Goal: Task Accomplishment & Management: Use online tool/utility

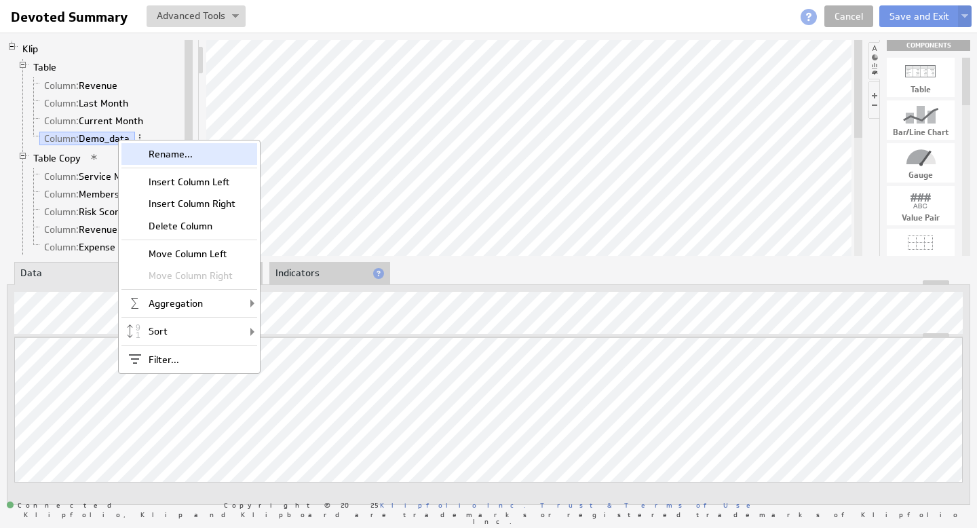
click at [163, 151] on div "Rename..." at bounding box center [189, 154] width 136 height 22
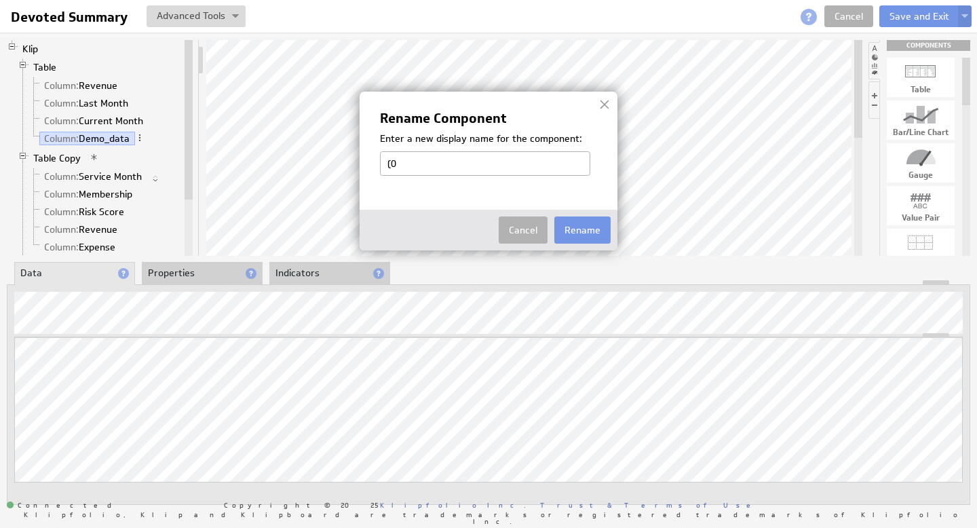
type input "("
type input "90 Days"
click at [583, 231] on button "Rename" at bounding box center [582, 229] width 56 height 27
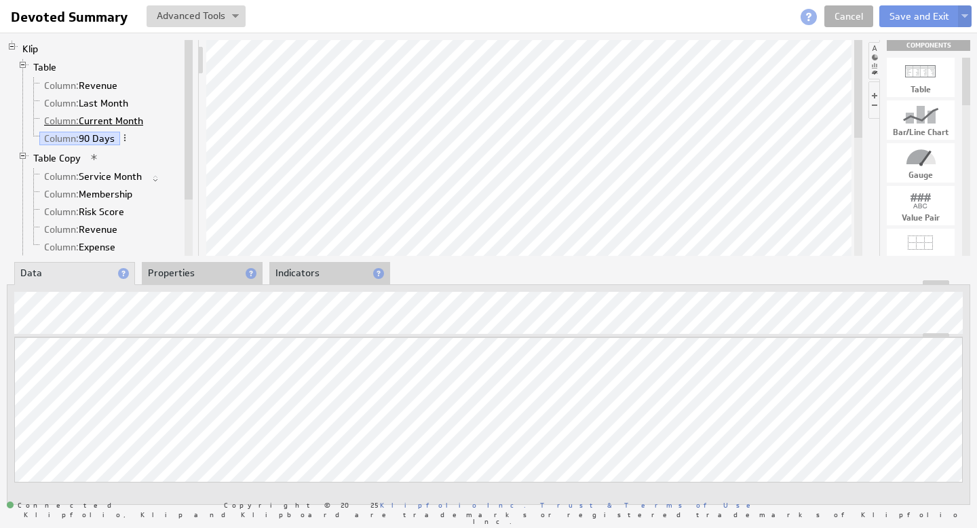
click at [101, 119] on link "Column: Current Month" at bounding box center [93, 121] width 109 height 14
click at [97, 137] on link "Column: 90 Days" at bounding box center [79, 139] width 81 height 14
click at [235, 308] on div at bounding box center [235, 316] width 20 height 16
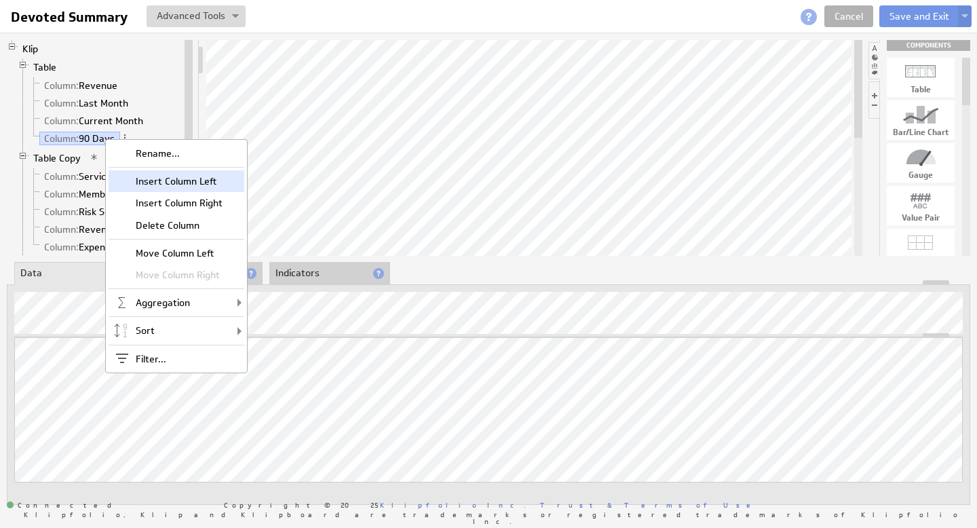
click at [189, 180] on div "Insert Column Left" at bounding box center [177, 181] width 136 height 22
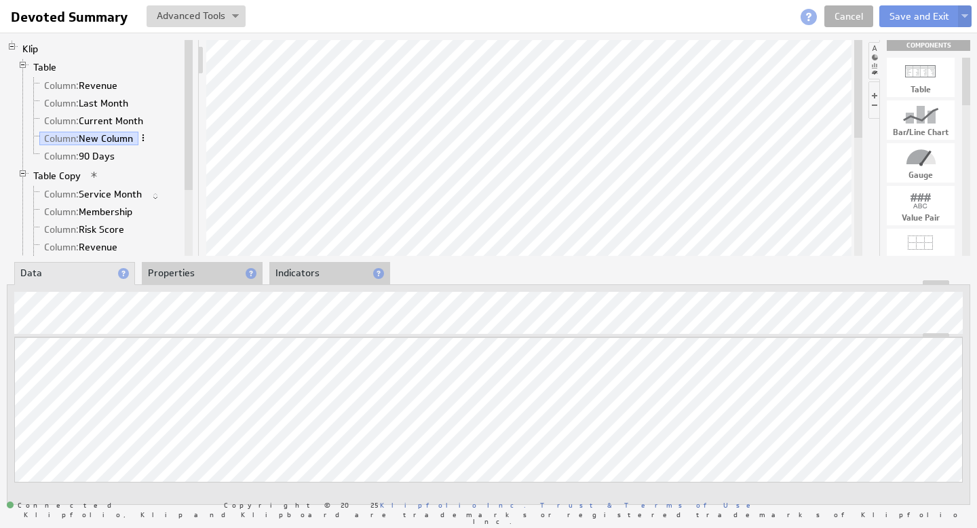
click at [146, 136] on span at bounding box center [142, 137] width 9 height 9
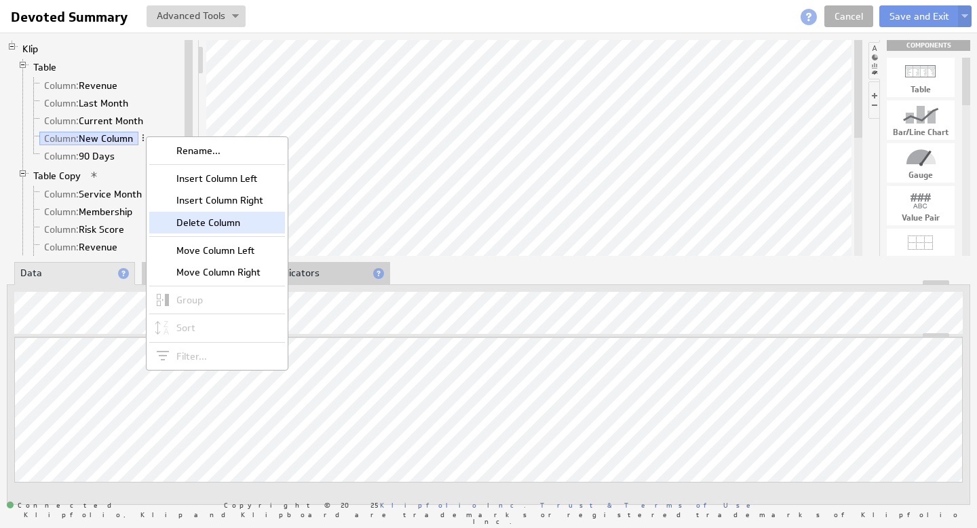
click at [220, 220] on div "Delete Column" at bounding box center [217, 223] width 136 height 22
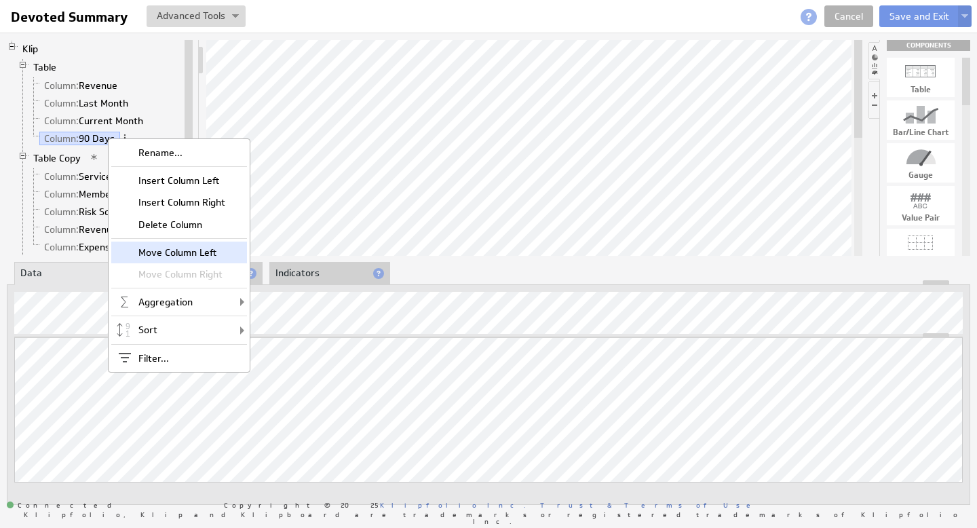
click at [184, 252] on div "Move Column Left" at bounding box center [179, 253] width 136 height 22
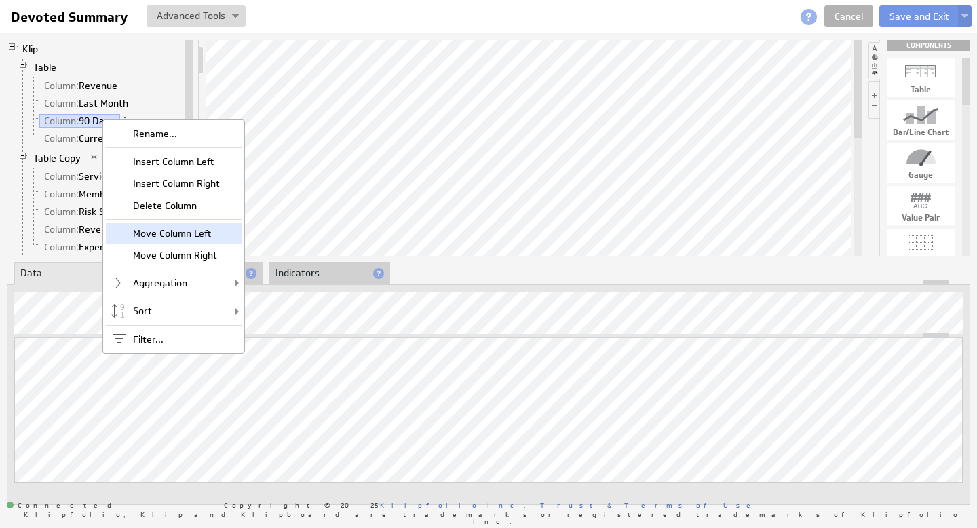
click at [179, 234] on div "Move Column Left" at bounding box center [174, 234] width 136 height 22
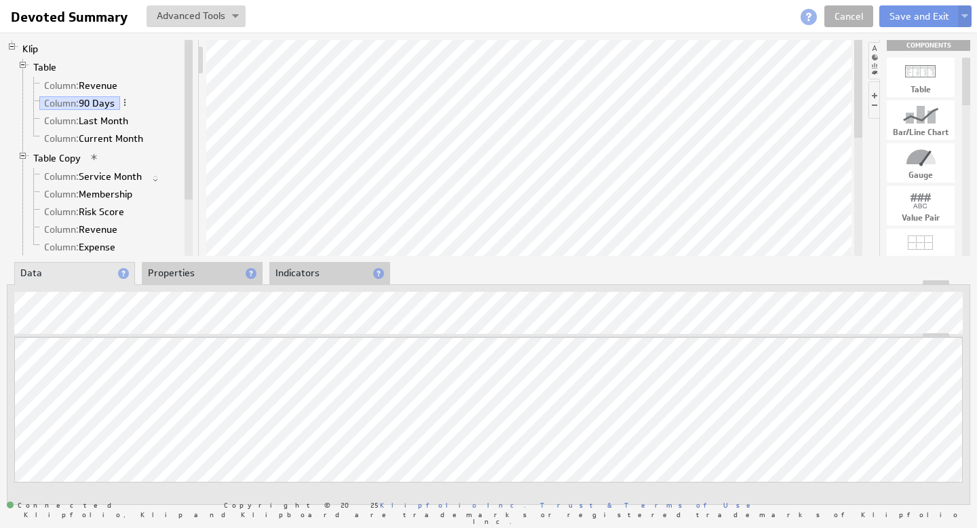
click at [172, 271] on li "Properties" at bounding box center [202, 273] width 121 height 23
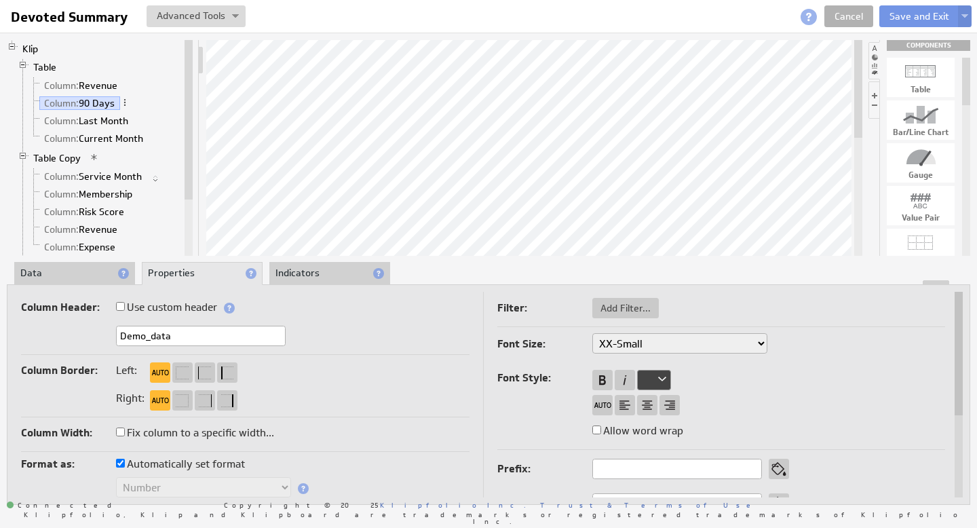
drag, startPoint x: 116, startPoint y: 318, endPoint x: 90, endPoint y: 315, distance: 26.7
click at [93, 315] on div "Column Header: Use custom header Demo_data Header component added to the compon…" at bounding box center [245, 326] width 448 height 57
type input "90 Days"
click at [923, 18] on button "Save and Exit" at bounding box center [919, 16] width 80 height 22
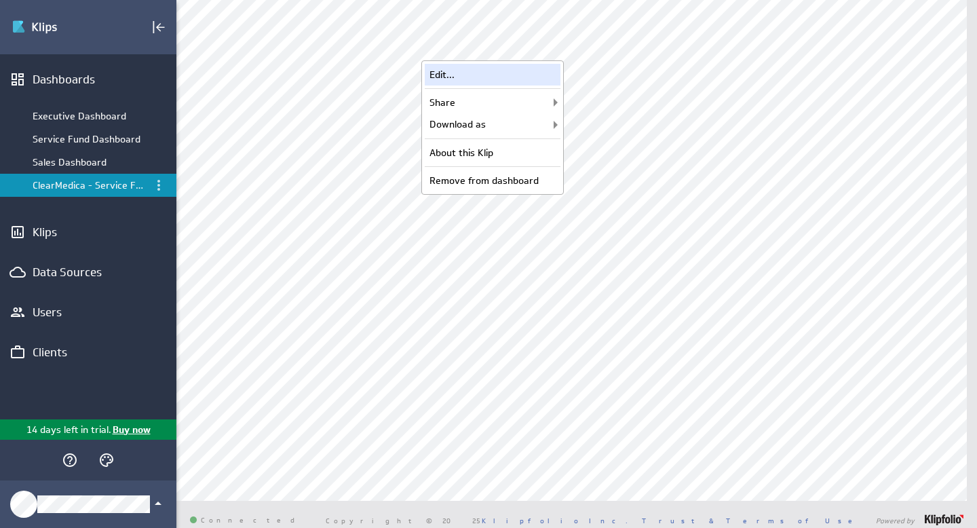
click at [457, 75] on div "Edit..." at bounding box center [493, 75] width 136 height 22
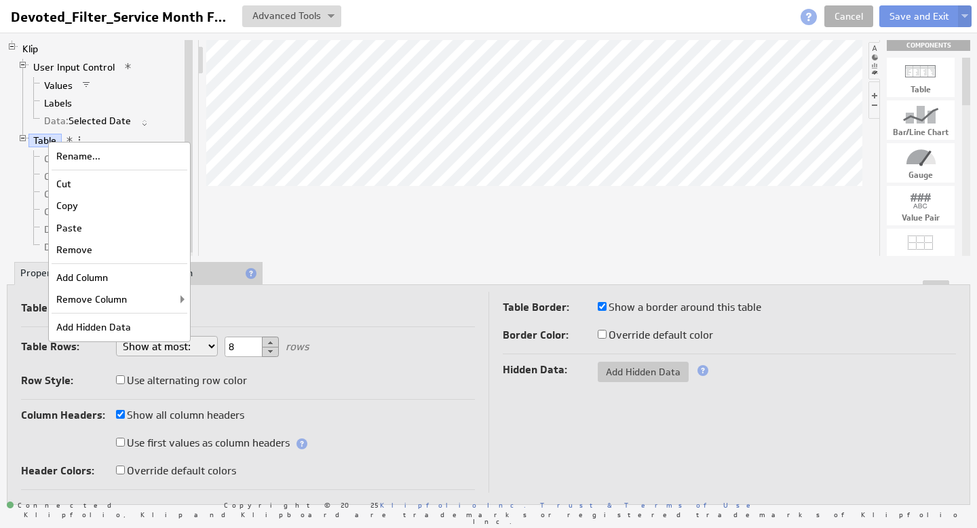
click at [434, 316] on div "Table Columns: 4" at bounding box center [248, 309] width 454 height 22
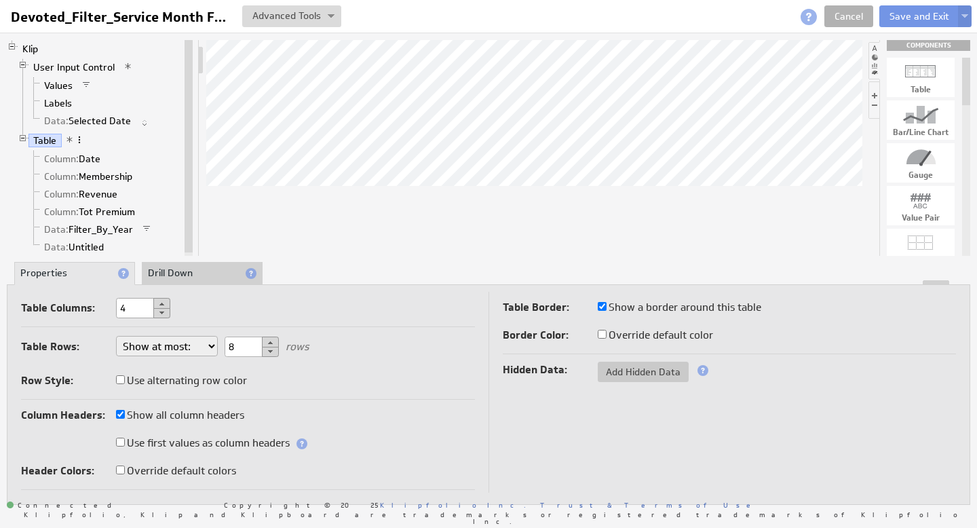
click at [81, 137] on span at bounding box center [79, 139] width 9 height 9
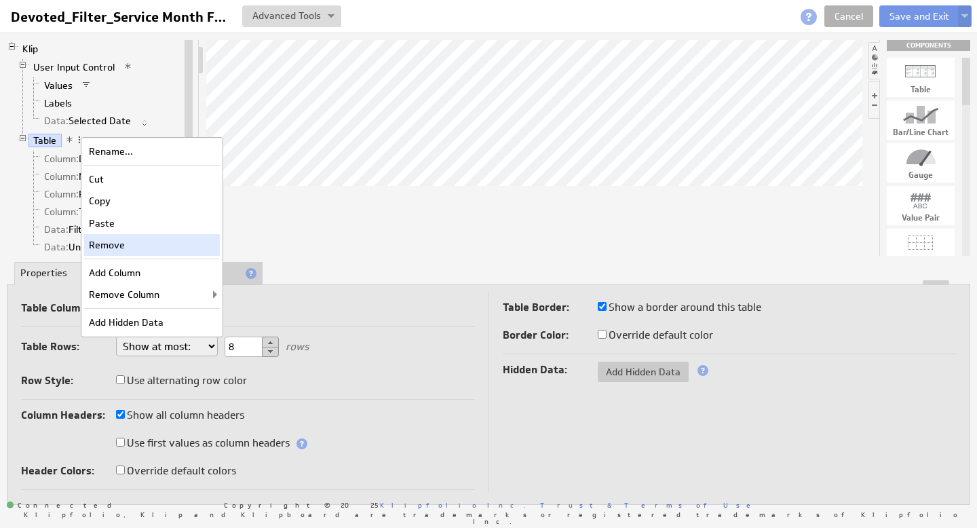
click at [126, 244] on div "Remove" at bounding box center [152, 245] width 136 height 22
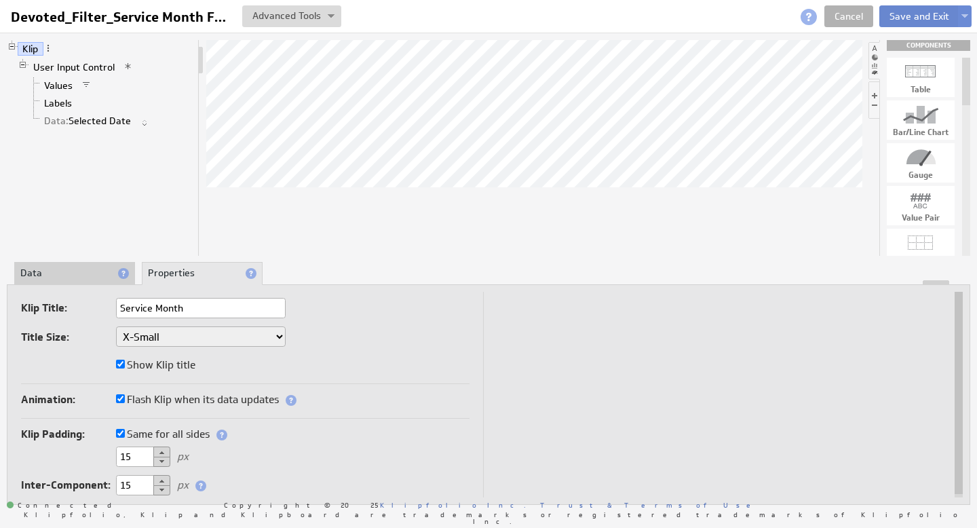
click at [920, 7] on button "Save and Exit" at bounding box center [919, 16] width 80 height 22
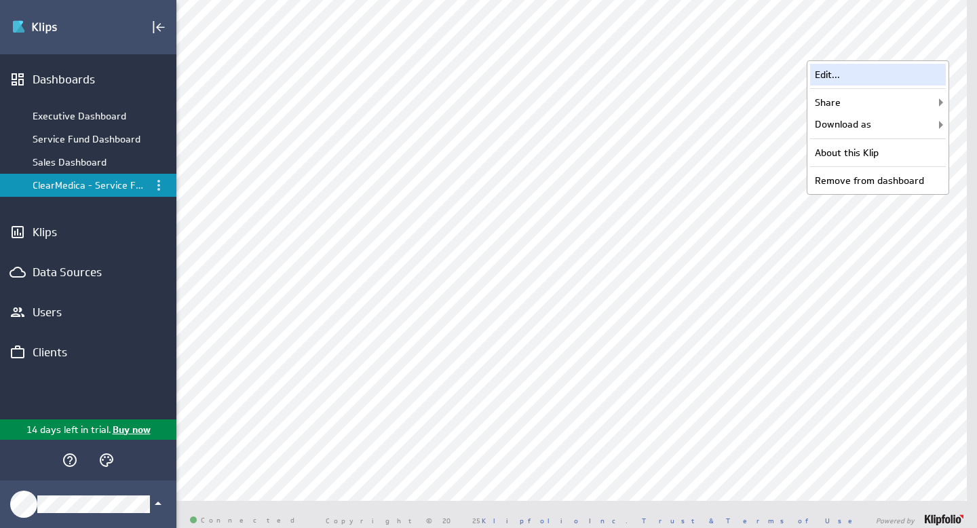
click at [879, 82] on div "Edit..." at bounding box center [878, 75] width 136 height 22
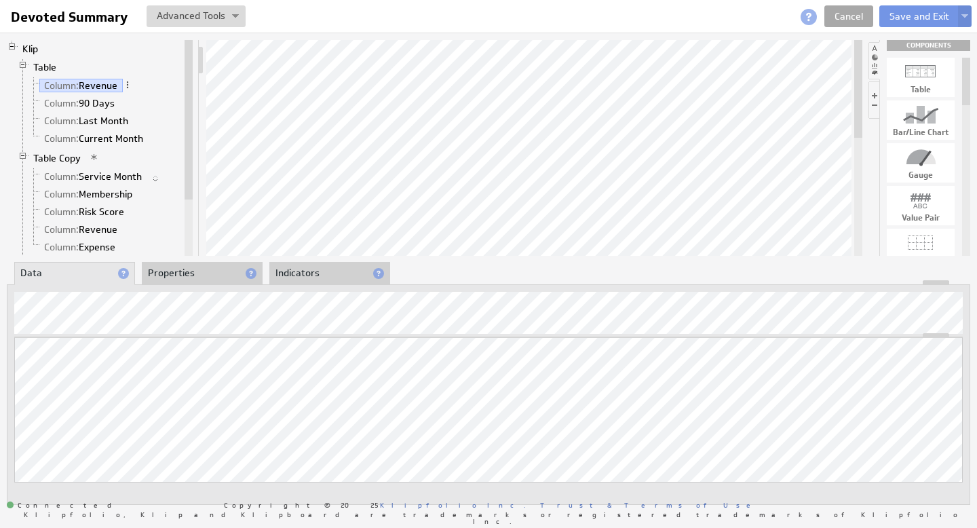
click at [862, 11] on link "Cancel" at bounding box center [848, 16] width 49 height 22
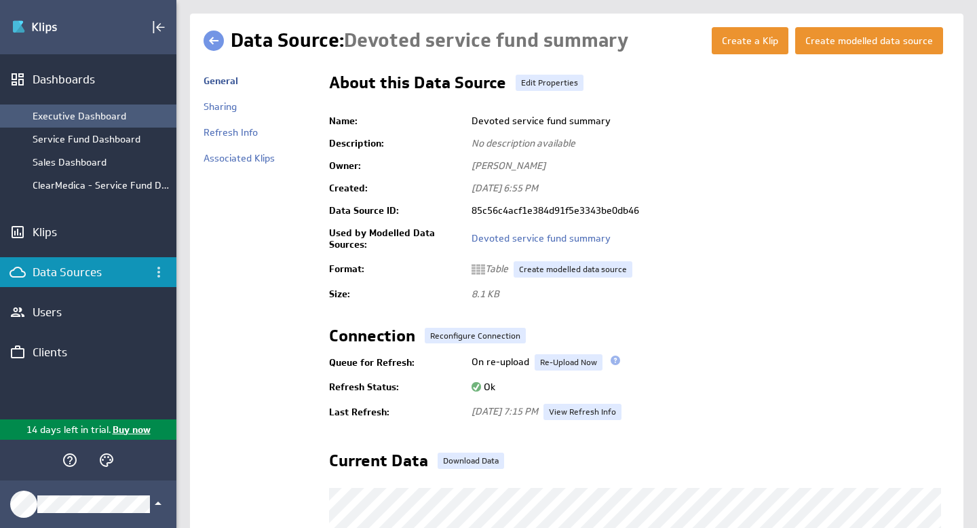
click at [84, 121] on div "Executive Dashboard" at bounding box center [101, 116] width 137 height 12
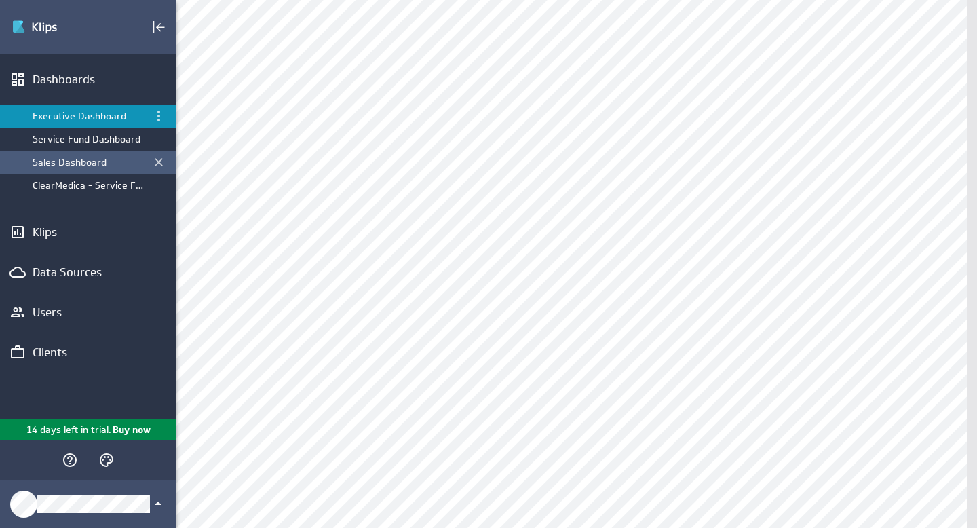
click at [81, 161] on div "Sales Dashboard" at bounding box center [89, 162] width 113 height 12
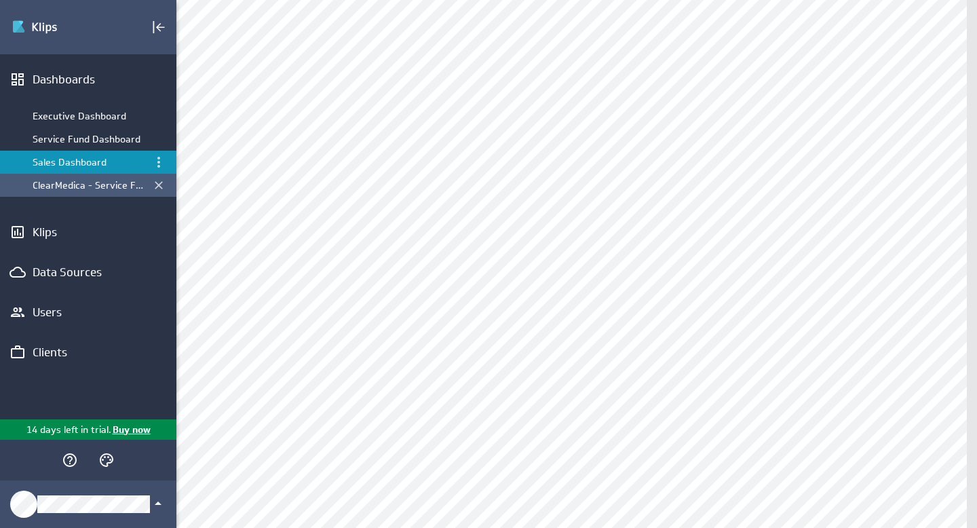
click at [83, 187] on div "ClearMedica - Service Fund Dashboard" at bounding box center [89, 185] width 113 height 12
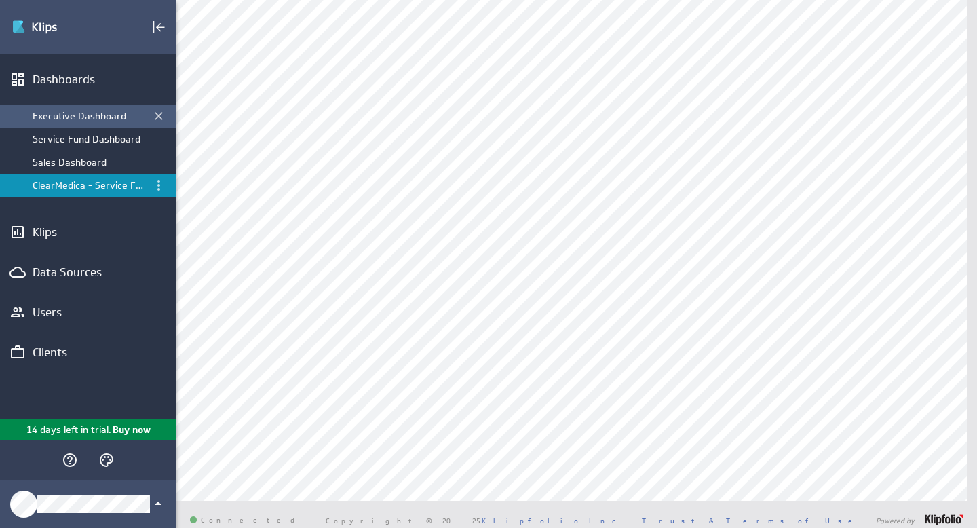
click at [83, 117] on div "Executive Dashboard" at bounding box center [89, 116] width 113 height 12
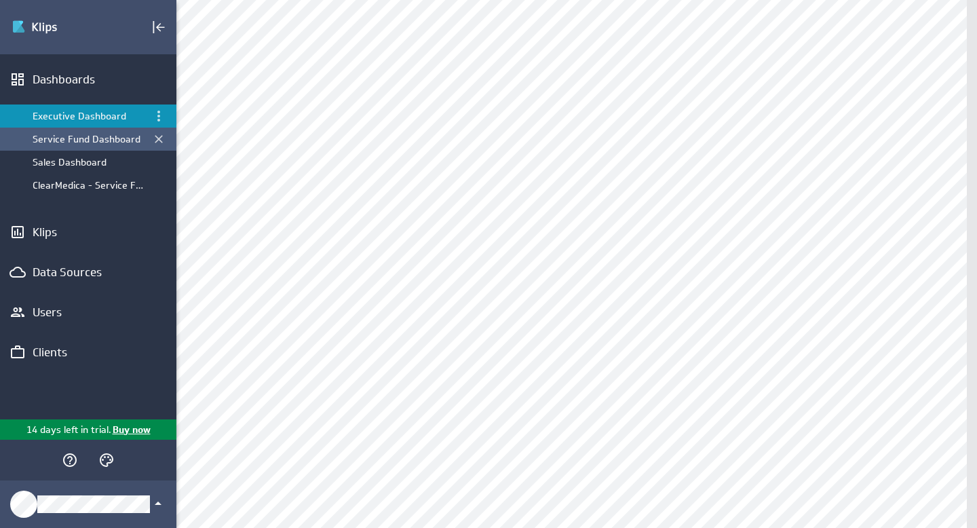
click at [83, 145] on div "Service Fund Dashboard" at bounding box center [89, 139] width 113 height 12
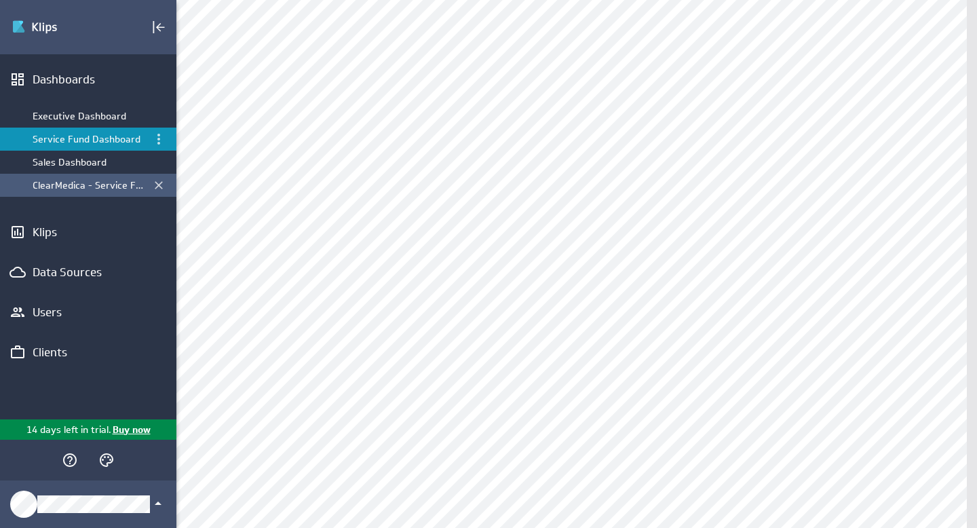
click at [92, 187] on div "ClearMedica - Service Fund Dashboard" at bounding box center [89, 185] width 113 height 12
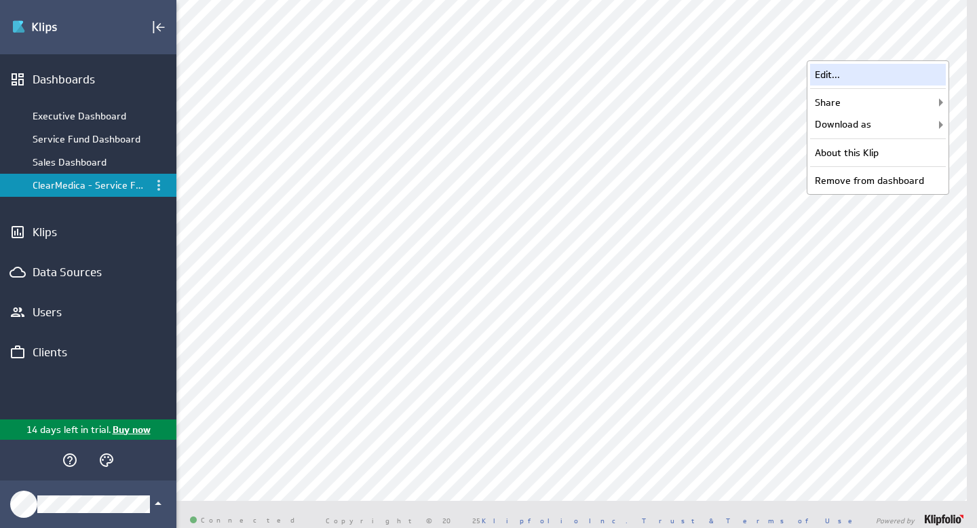
click at [863, 66] on div "Edit..." at bounding box center [878, 75] width 136 height 22
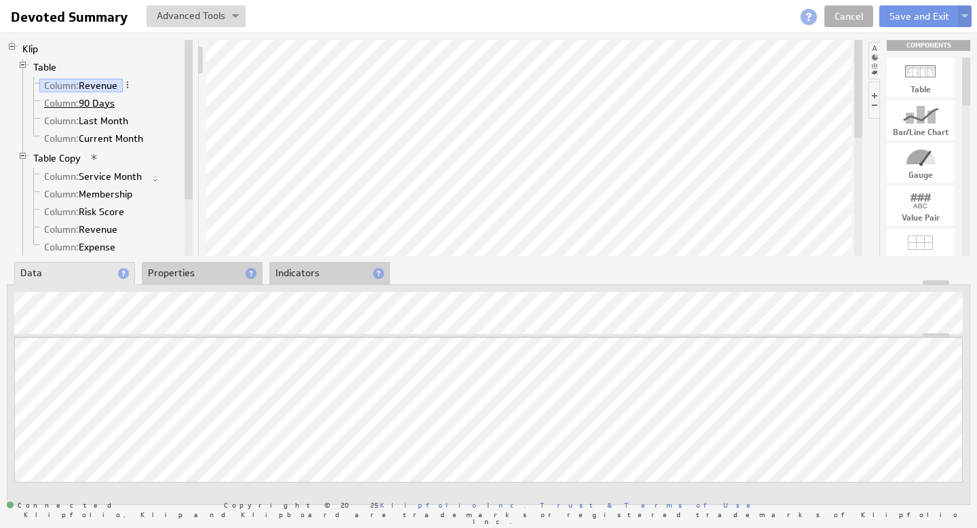
click at [104, 104] on link "Column: 90 Days" at bounding box center [79, 103] width 81 height 14
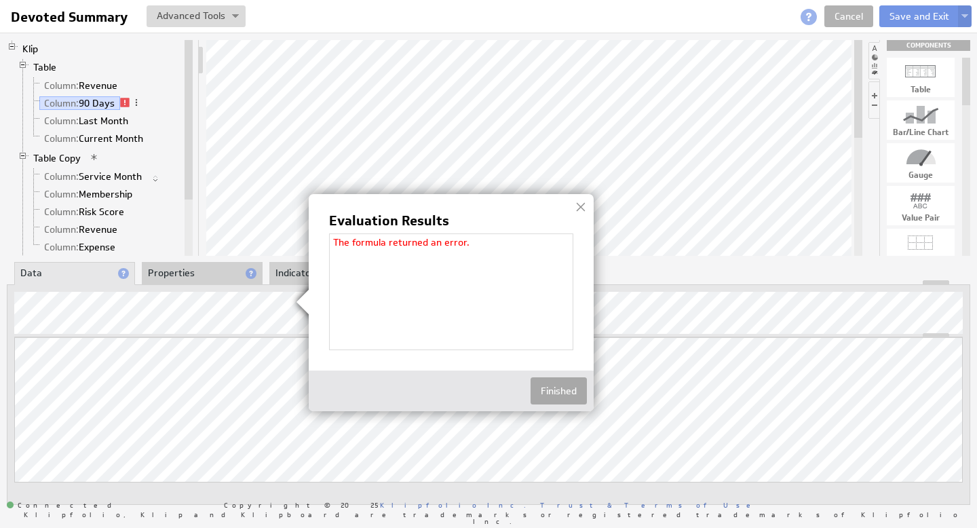
click at [562, 387] on button "Finished" at bounding box center [559, 390] width 56 height 27
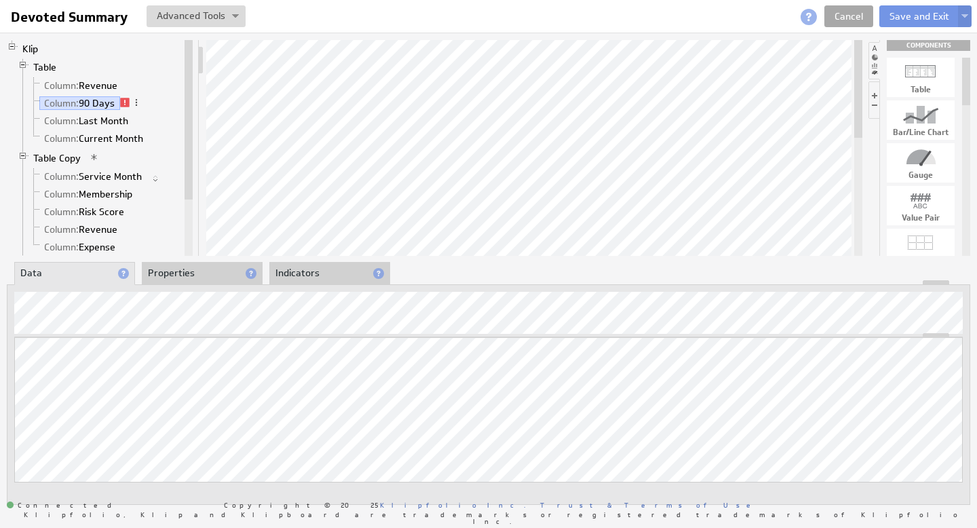
click at [858, 14] on link "Cancel" at bounding box center [848, 16] width 49 height 22
click at [185, 273] on li "Properties" at bounding box center [202, 273] width 121 height 23
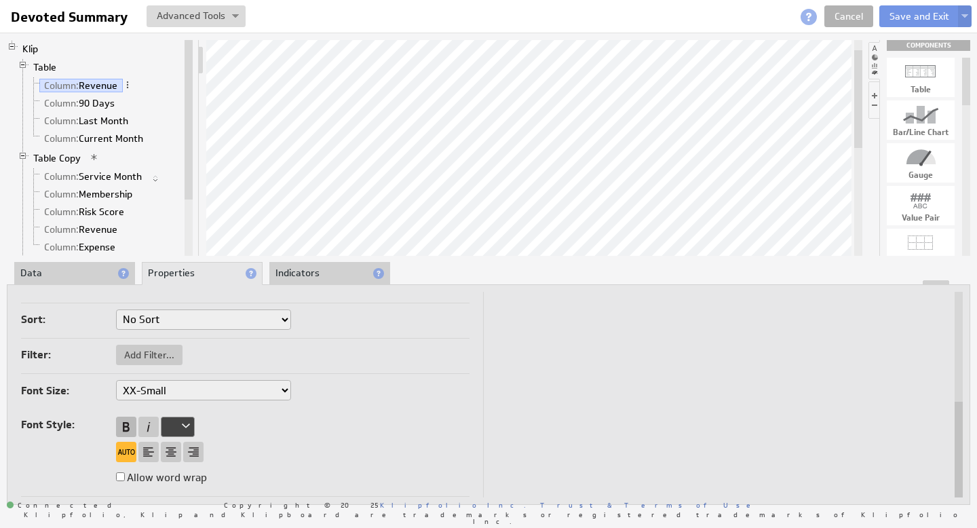
click at [126, 421] on div at bounding box center [126, 427] width 20 height 20
click at [126, 420] on div at bounding box center [126, 427] width 20 height 20
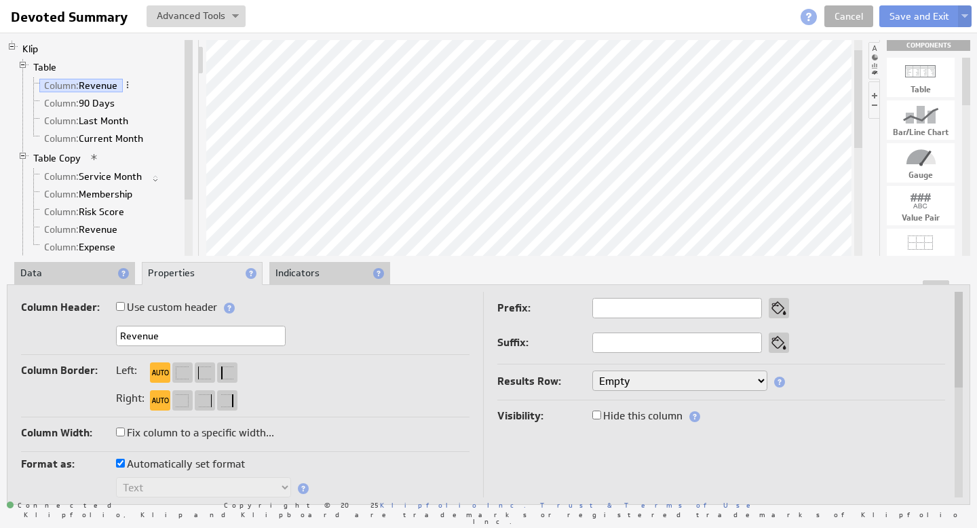
click at [123, 305] on input "Use custom header" at bounding box center [120, 306] width 9 height 9
checkbox input "true"
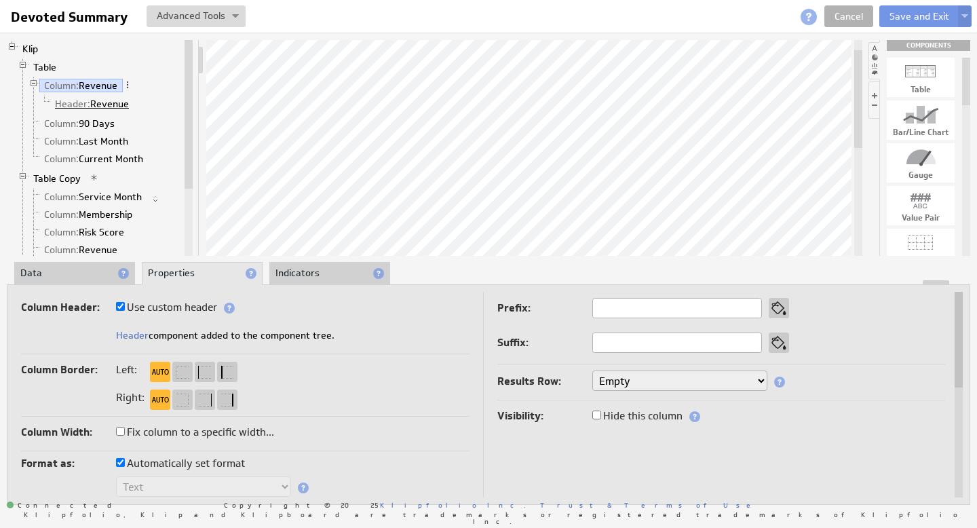
click at [103, 104] on link "Header: Revenue" at bounding box center [92, 104] width 84 height 14
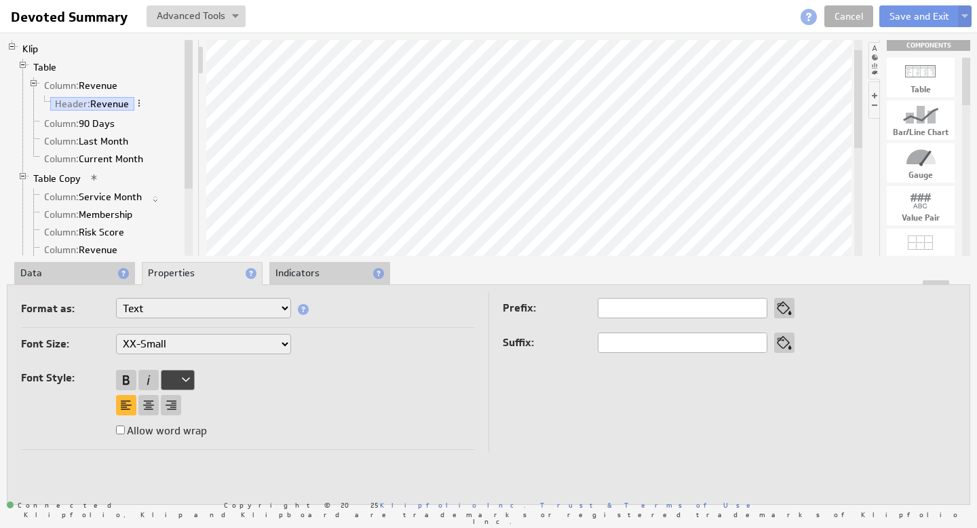
click at [279, 343] on select "XX-Small X-Small Small Medium Large X-Large XX-Large" at bounding box center [203, 344] width 175 height 20
select select "medium"
click at [277, 344] on select "XX-Small X-Small Small Medium Large X-Large XX-Large" at bounding box center [203, 344] width 175 height 20
click at [128, 378] on div at bounding box center [126, 380] width 20 height 20
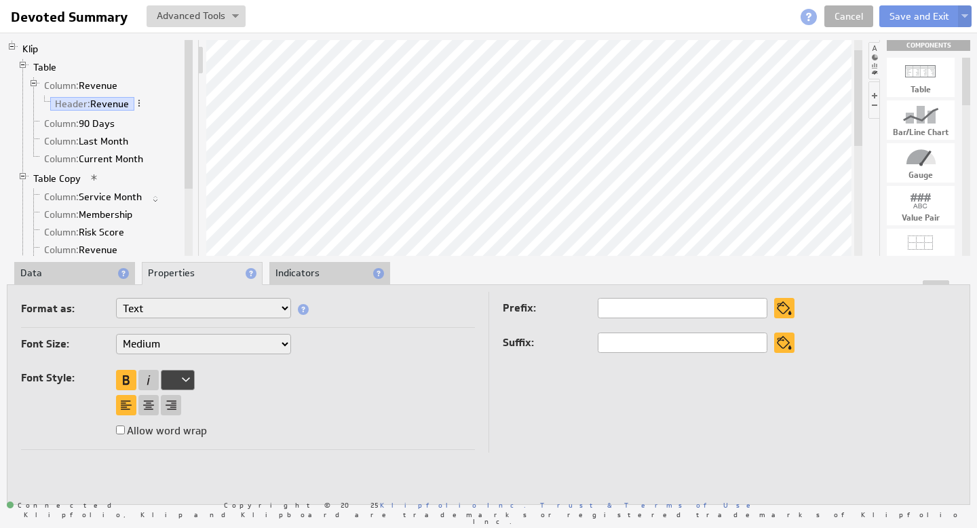
click at [280, 345] on select "XX-Small X-Small Small Medium Large X-Large XX-Large" at bounding box center [203, 344] width 175 height 20
select select "small"
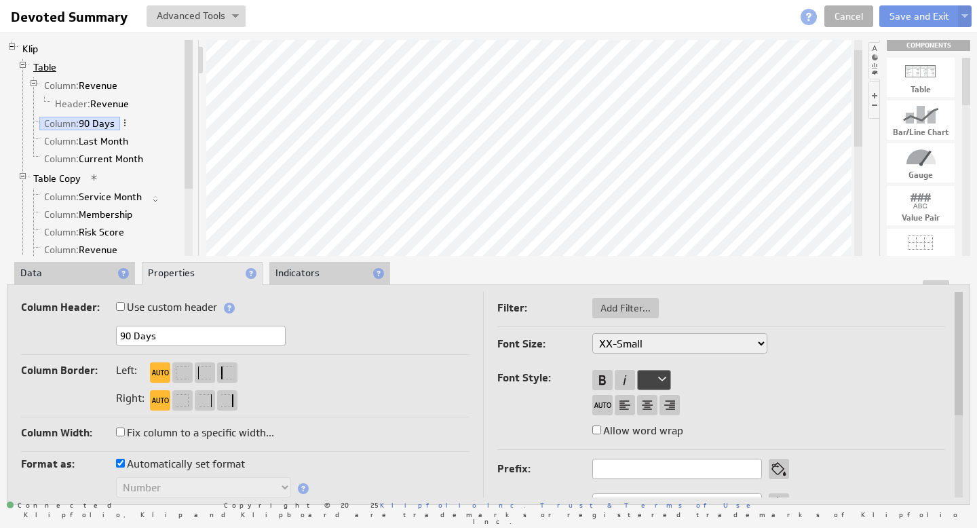
click at [45, 64] on link "Table" at bounding box center [44, 67] width 33 height 14
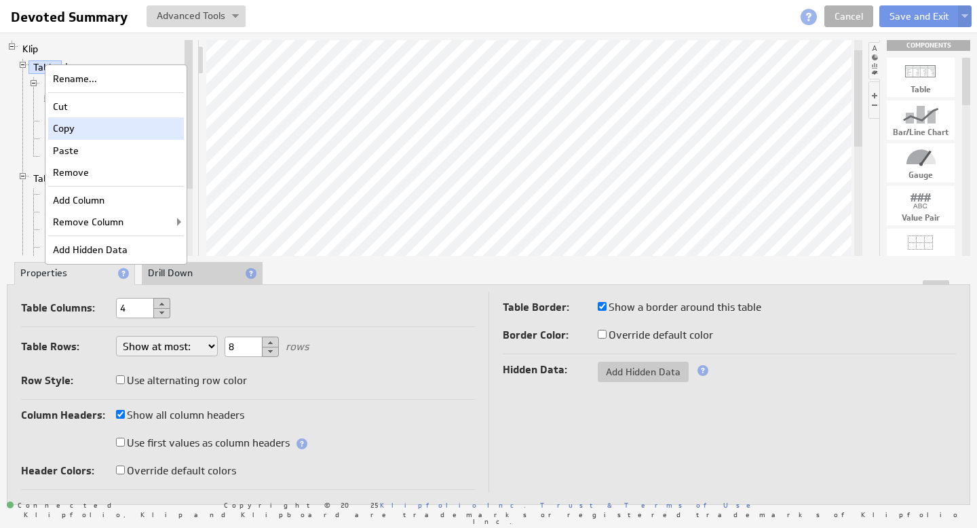
click at [76, 132] on div "Copy" at bounding box center [116, 128] width 136 height 22
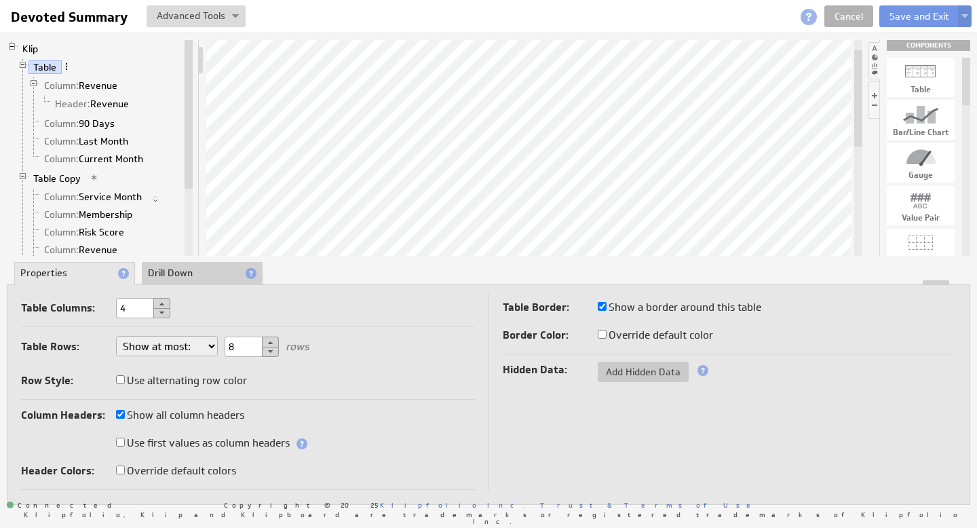
click at [66, 64] on span at bounding box center [66, 66] width 9 height 9
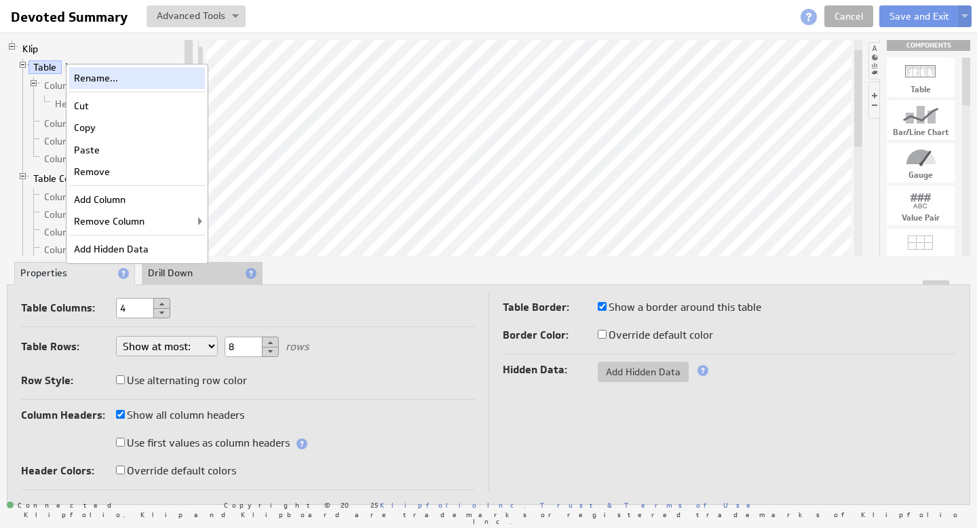
click at [91, 77] on div "Rename..." at bounding box center [137, 78] width 136 height 22
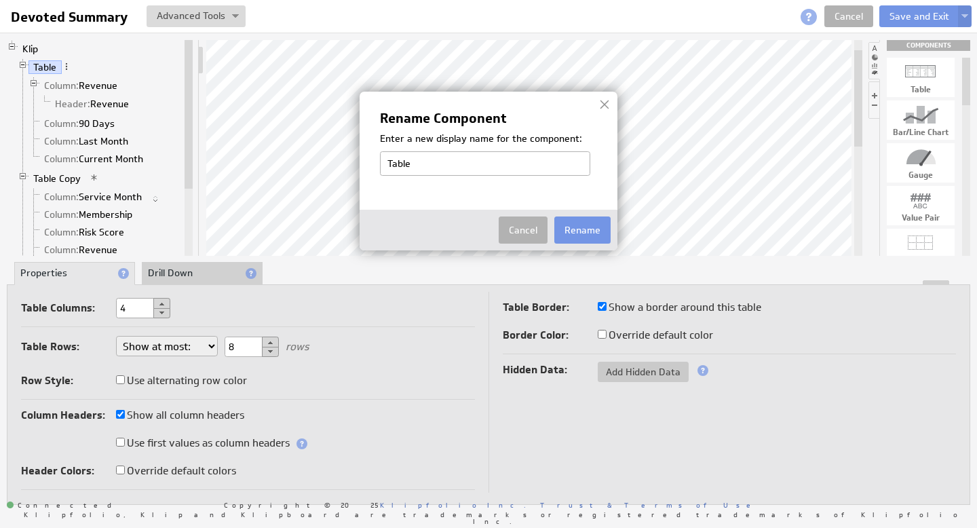
click at [429, 168] on input "Table" at bounding box center [485, 163] width 210 height 24
type input "Table_Revenue"
click at [584, 233] on button "Rename" at bounding box center [582, 229] width 56 height 27
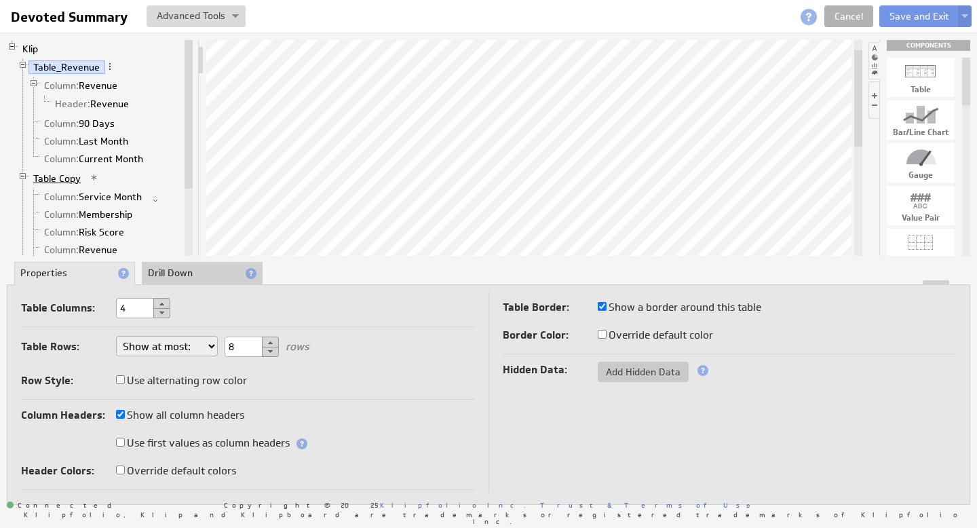
click at [67, 176] on link "Table Copy" at bounding box center [57, 179] width 58 height 14
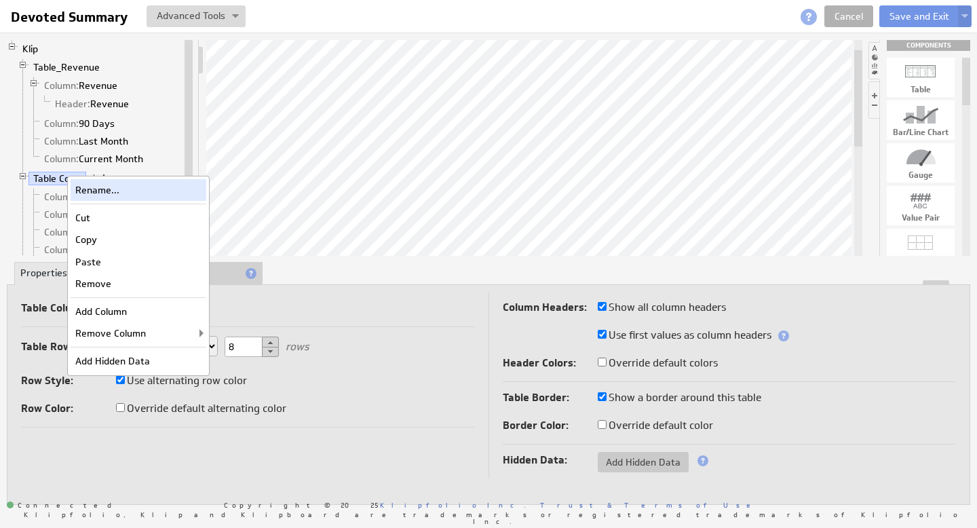
click at [98, 189] on div "Rename..." at bounding box center [139, 190] width 136 height 22
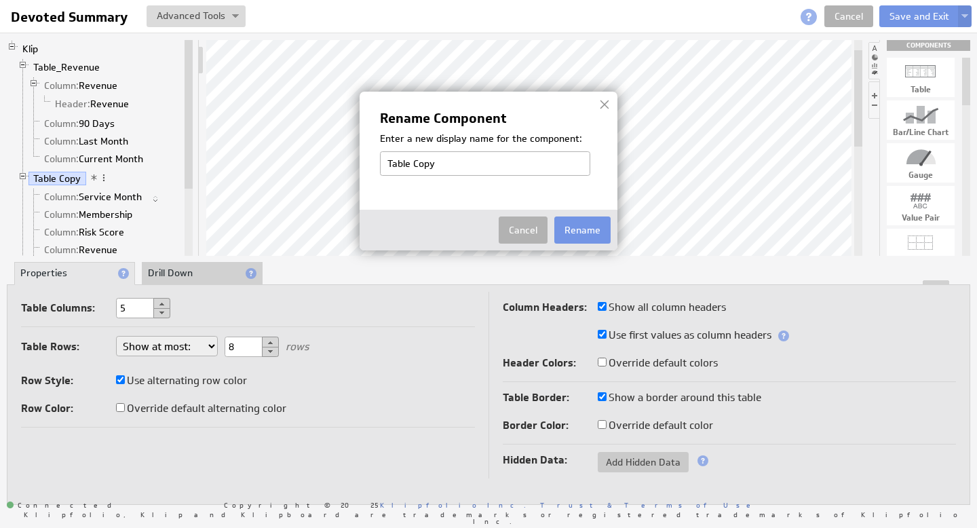
click at [409, 161] on input "Table Copy" at bounding box center [485, 163] width 210 height 24
drag, startPoint x: 412, startPoint y: 163, endPoint x: 476, endPoint y: 166, distance: 64.5
click at [476, 166] on input "Table Copy" at bounding box center [485, 163] width 210 height 24
type input "Table _Expense"
click at [596, 228] on button "Rename" at bounding box center [582, 229] width 56 height 27
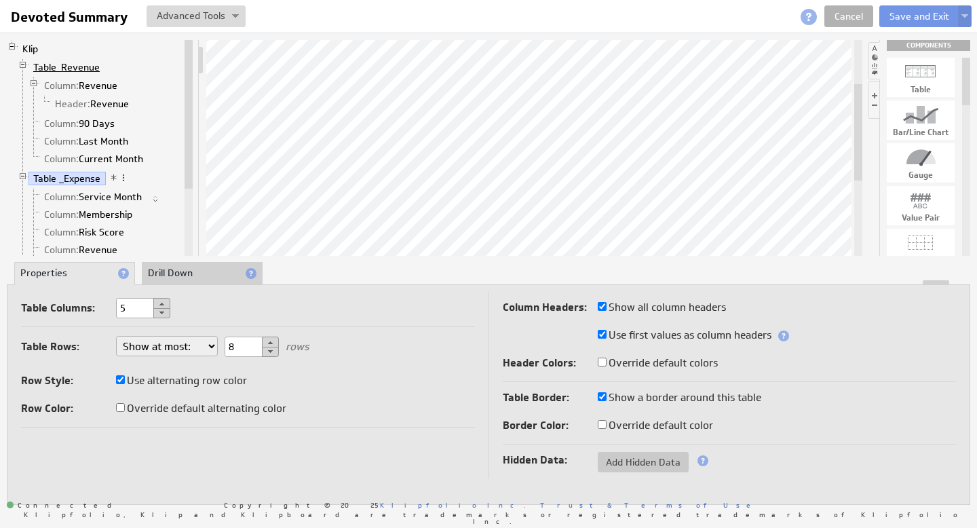
click at [75, 66] on link "Table_Revenue" at bounding box center [66, 67] width 77 height 14
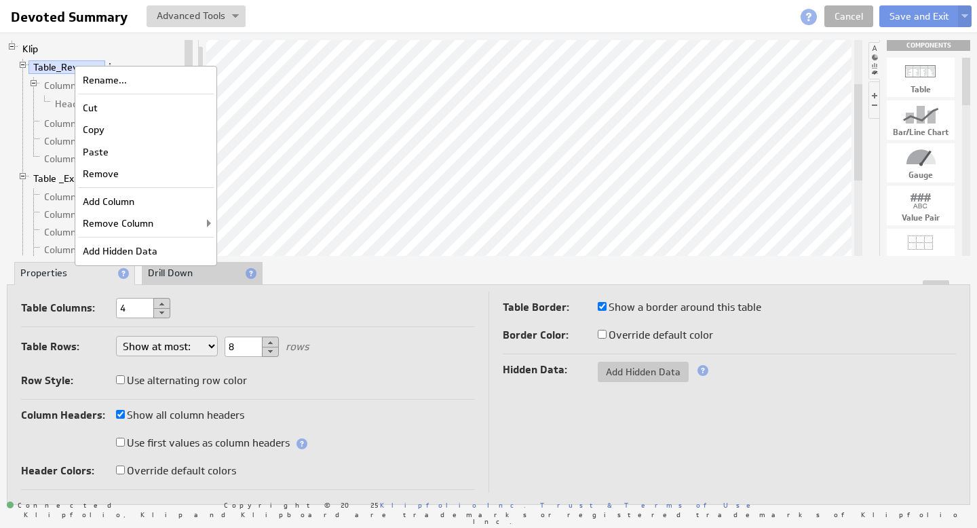
click at [112, 130] on div "Copy" at bounding box center [146, 130] width 136 height 22
click at [100, 153] on div "Paste" at bounding box center [137, 152] width 136 height 22
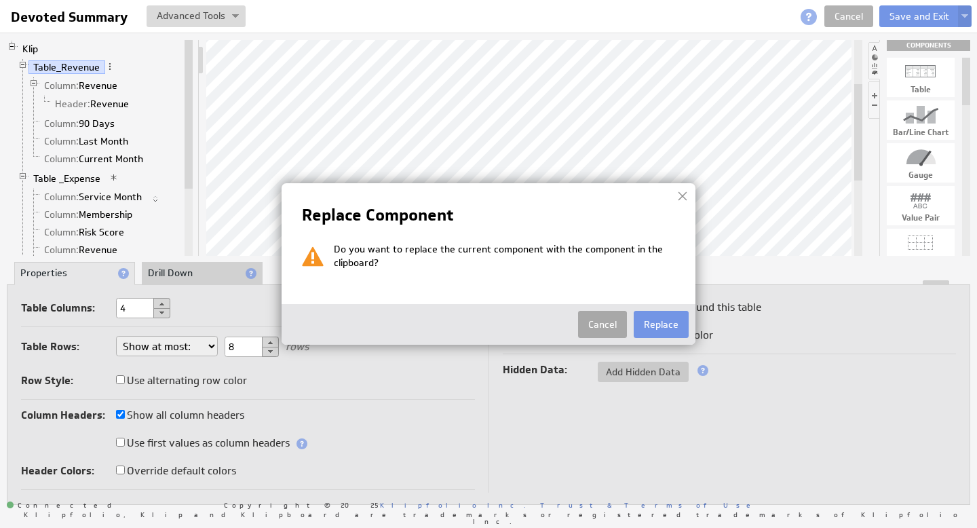
click at [603, 323] on button "Cancel" at bounding box center [602, 324] width 49 height 27
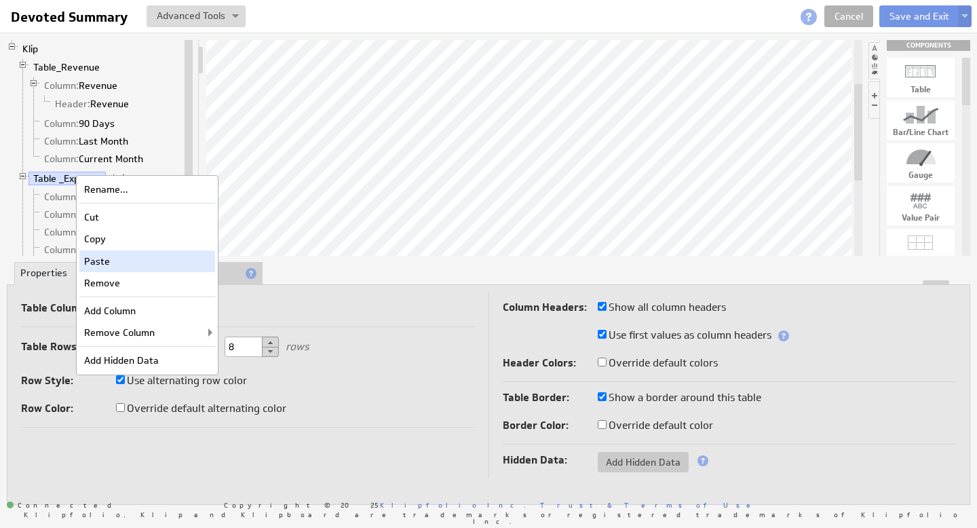
click at [117, 260] on div "Paste" at bounding box center [147, 261] width 136 height 22
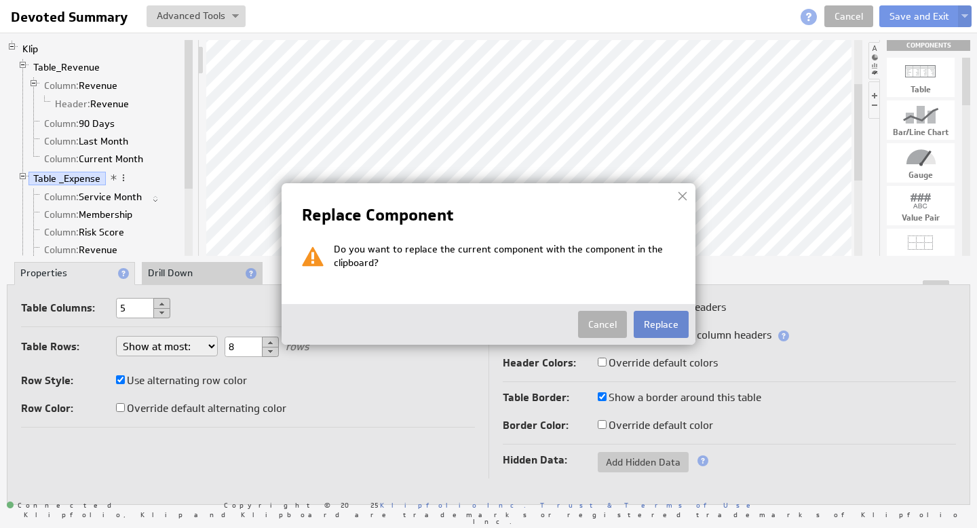
click at [650, 322] on button "Replace" at bounding box center [661, 324] width 55 height 27
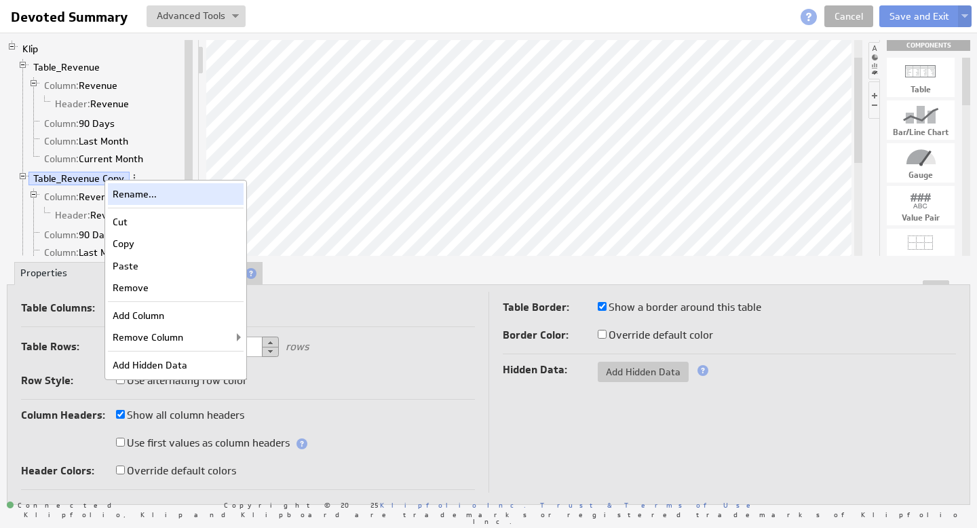
click at [143, 195] on div "Rename..." at bounding box center [176, 194] width 136 height 22
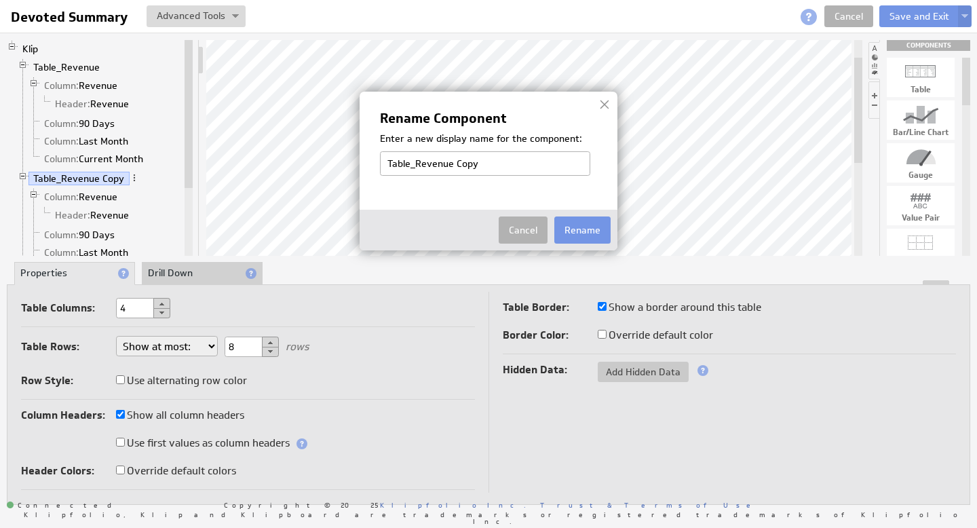
click at [434, 170] on input "Table_Revenue Copy" at bounding box center [485, 163] width 210 height 24
drag, startPoint x: 417, startPoint y: 165, endPoint x: 600, endPoint y: 168, distance: 183.2
click at [596, 168] on div "Table_Revenue Copy" at bounding box center [488, 163] width 217 height 24
type input "Table_Expense"
click at [592, 234] on button "Rename" at bounding box center [582, 229] width 56 height 27
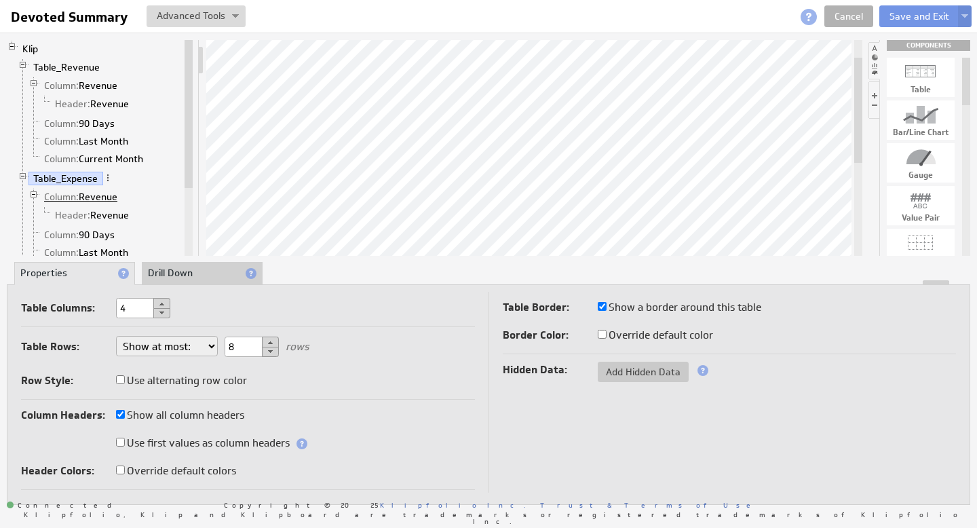
click at [102, 196] on link "Column: Revenue" at bounding box center [80, 197] width 83 height 14
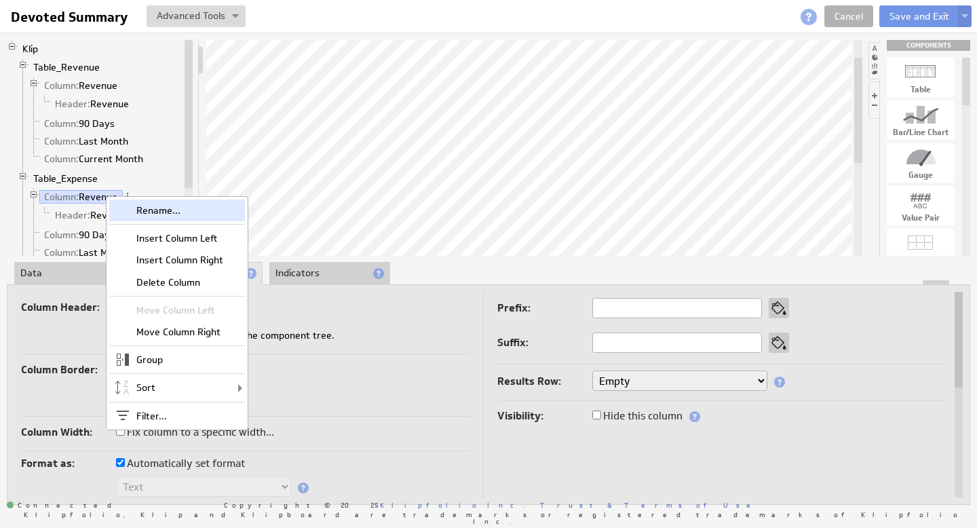
click at [156, 210] on div "Rename..." at bounding box center [177, 210] width 136 height 22
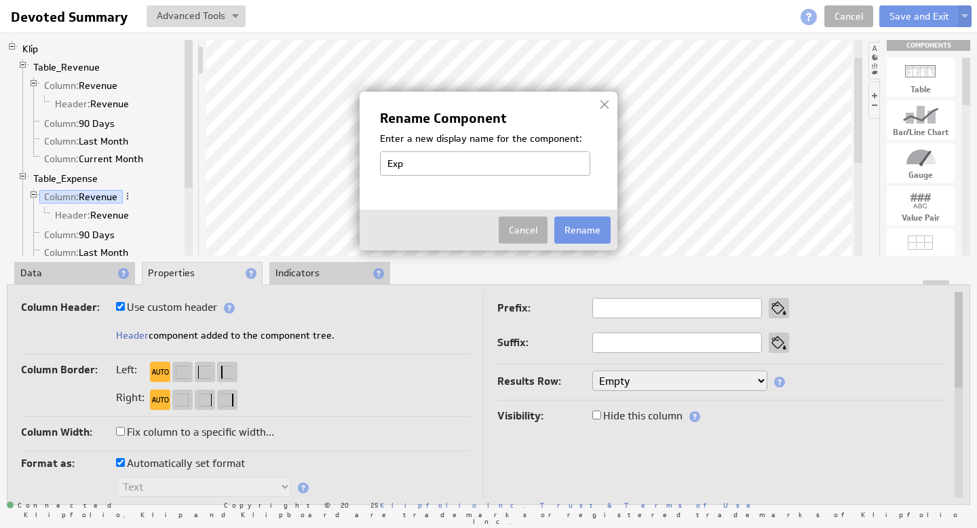
type input "Expense"
click at [584, 230] on button "Rename" at bounding box center [582, 229] width 56 height 27
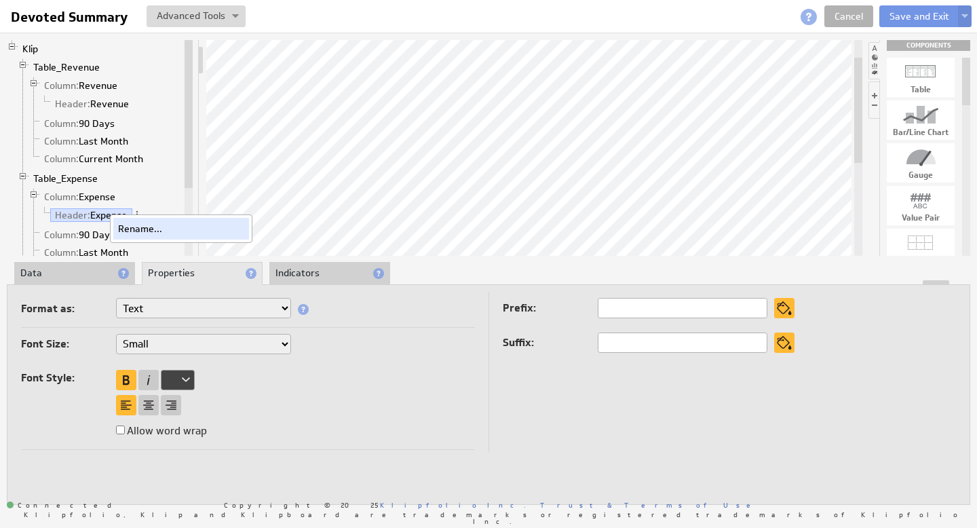
click at [139, 228] on div "Rename..." at bounding box center [181, 229] width 136 height 22
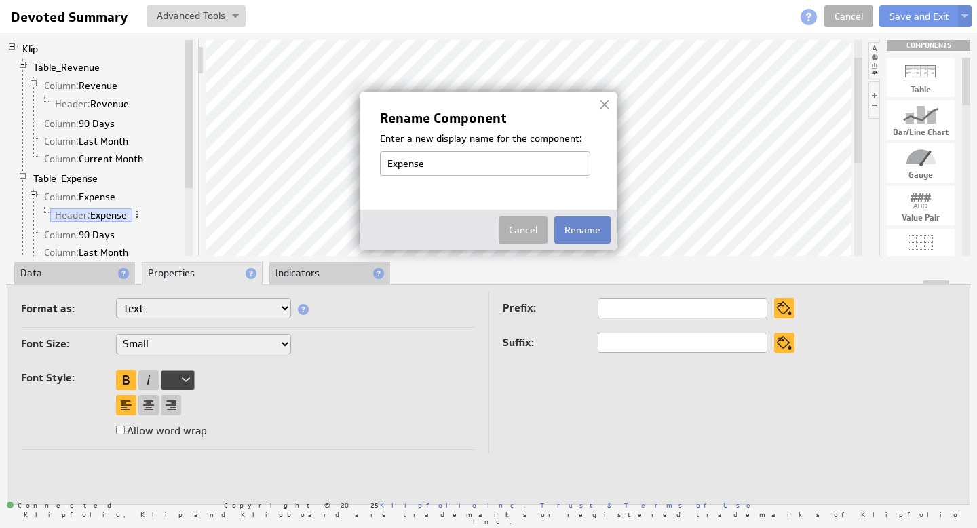
click at [583, 227] on button "Rename" at bounding box center [582, 229] width 56 height 27
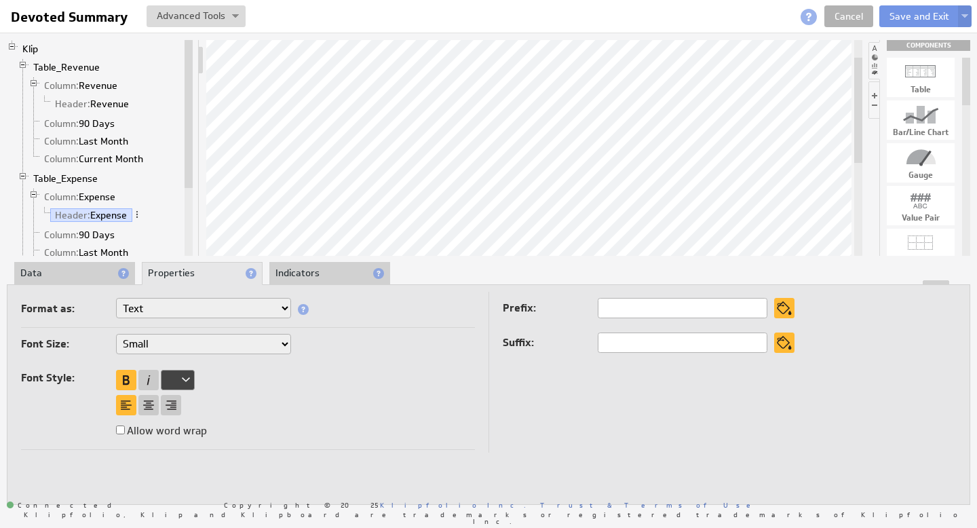
click at [182, 274] on li "Properties" at bounding box center [202, 273] width 121 height 23
click at [79, 197] on link "Column: Expense" at bounding box center [79, 197] width 81 height 14
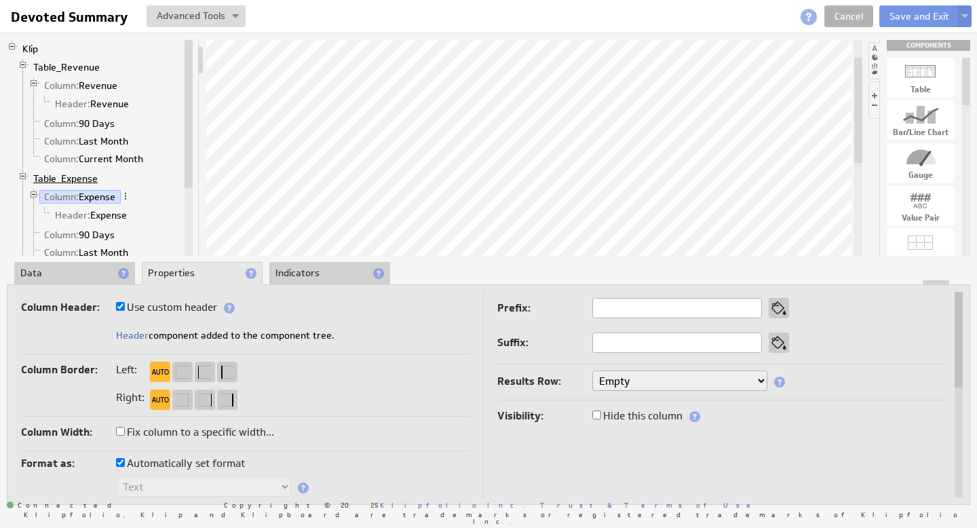
click at [78, 178] on link "Table_Expense" at bounding box center [65, 179] width 75 height 14
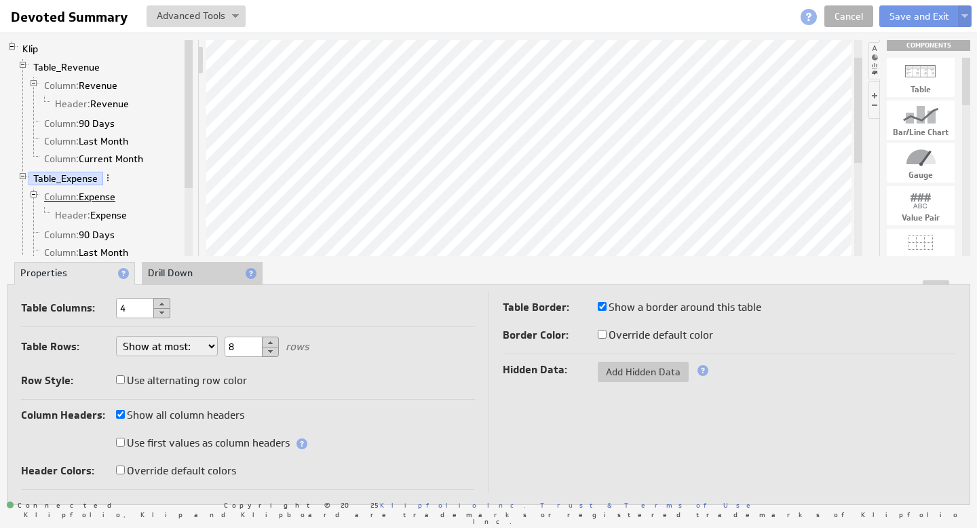
click at [87, 199] on link "Column: Expense" at bounding box center [79, 197] width 81 height 14
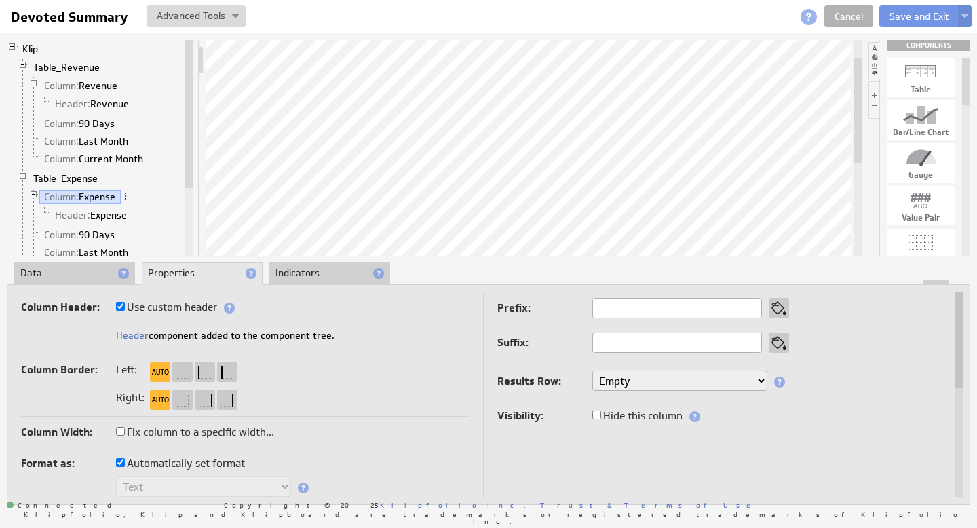
click at [71, 278] on li "Data" at bounding box center [74, 273] width 121 height 23
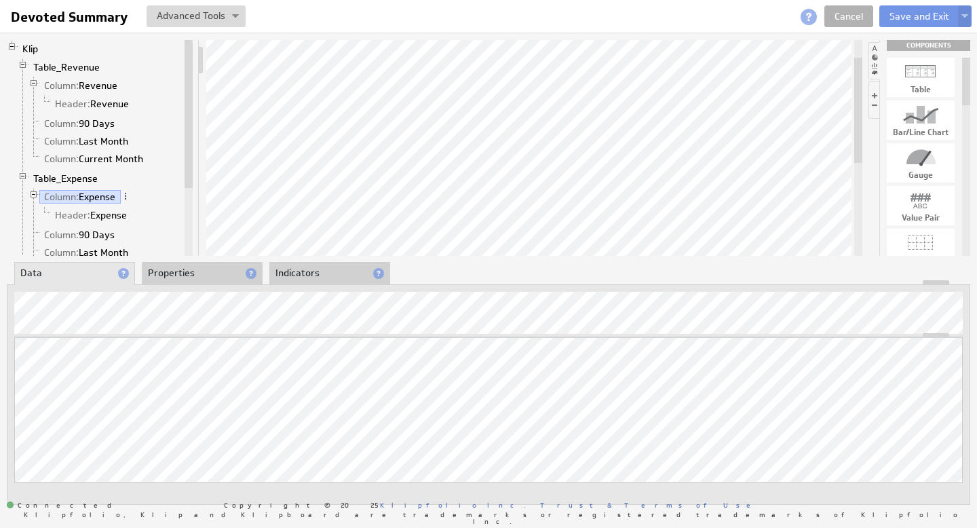
click at [190, 271] on li "Properties" at bounding box center [202, 273] width 121 height 23
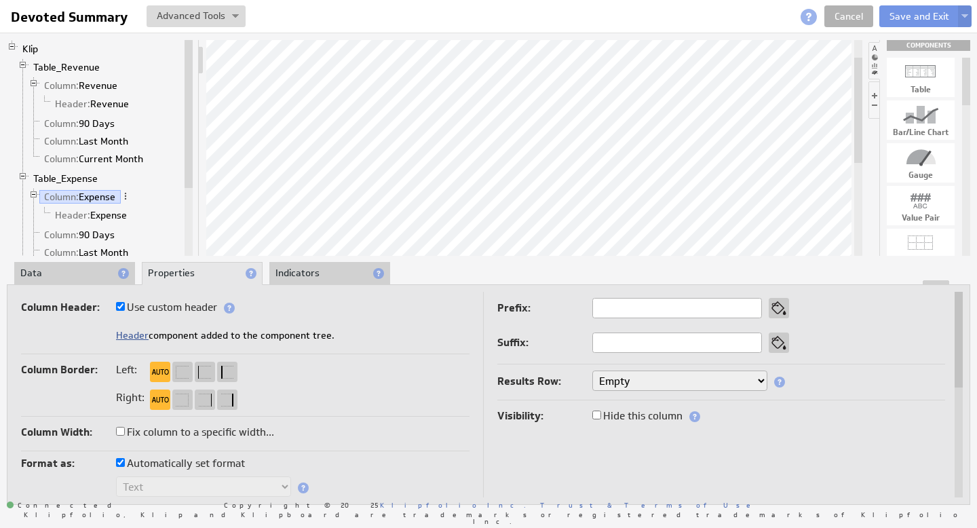
click at [132, 333] on link "Header" at bounding box center [132, 335] width 33 height 12
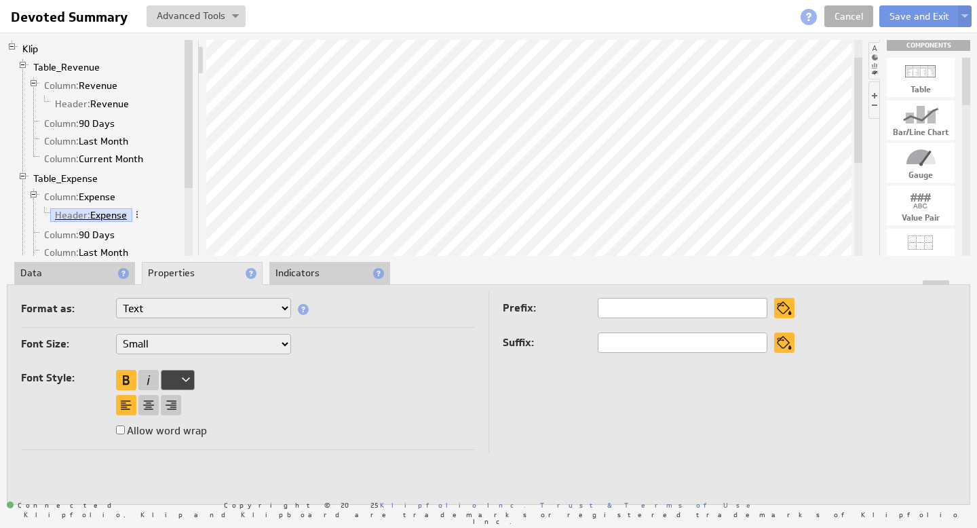
click at [122, 213] on link "Header: Expense" at bounding box center [91, 215] width 82 height 14
click at [100, 202] on link "Column: Expense" at bounding box center [79, 197] width 81 height 14
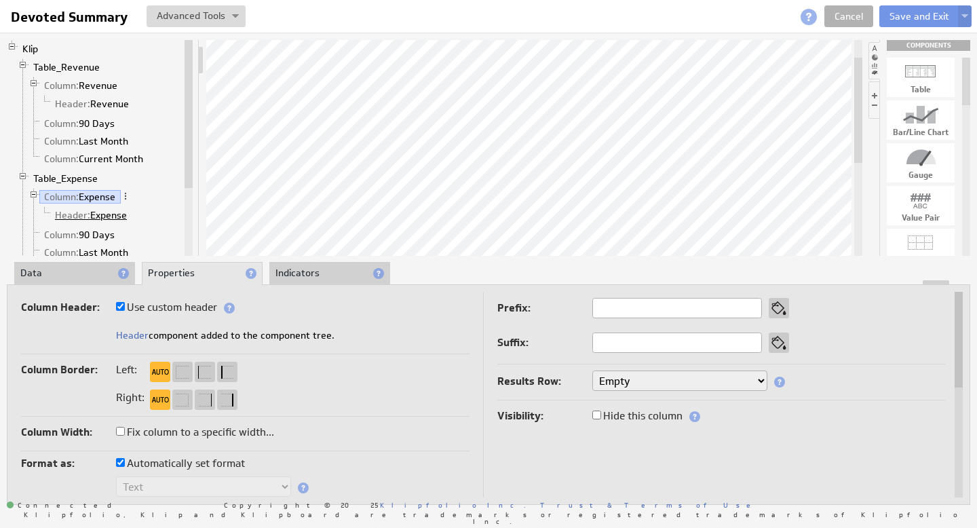
click at [100, 215] on link "Header: Expense" at bounding box center [91, 215] width 82 height 14
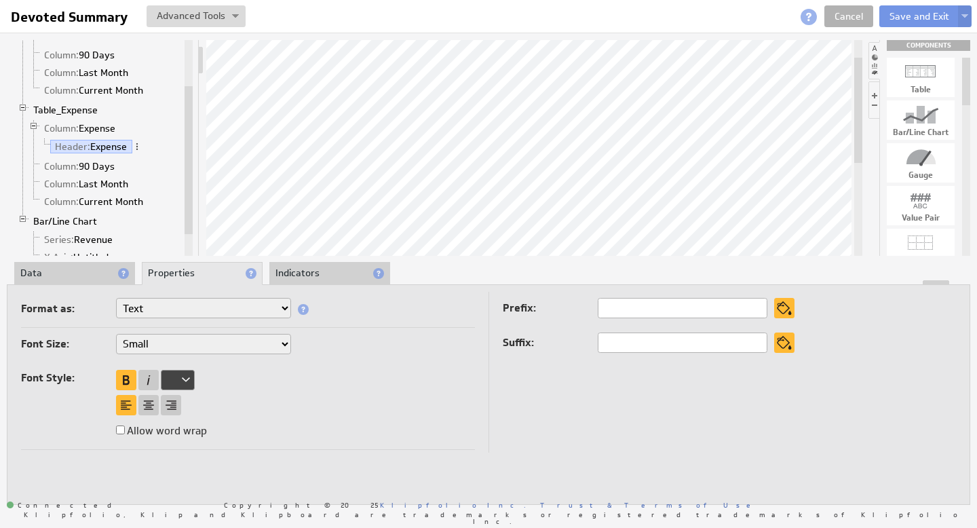
drag, startPoint x: 186, startPoint y: 158, endPoint x: 181, endPoint y: 204, distance: 46.4
click at [181, 204] on div "Klip Table_Revenue Column: Revenue Header: Revenue Column: 90 Days Column: Last…" at bounding box center [100, 148] width 186 height 216
click at [136, 146] on span at bounding box center [136, 146] width 9 height 9
click at [151, 155] on div "Rename..." at bounding box center [207, 160] width 136 height 22
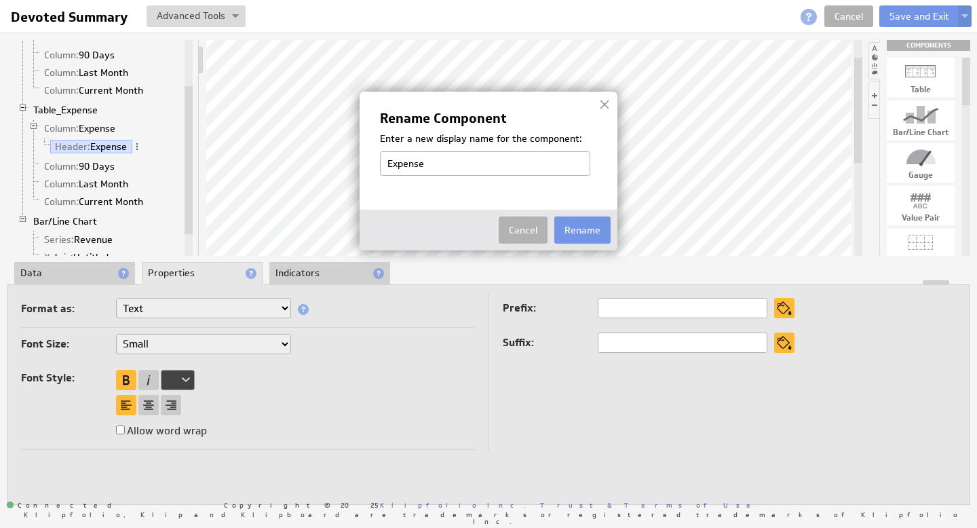
click at [432, 161] on input "Expense" at bounding box center [485, 163] width 210 height 24
click at [593, 230] on button "Rename" at bounding box center [582, 229] width 56 height 27
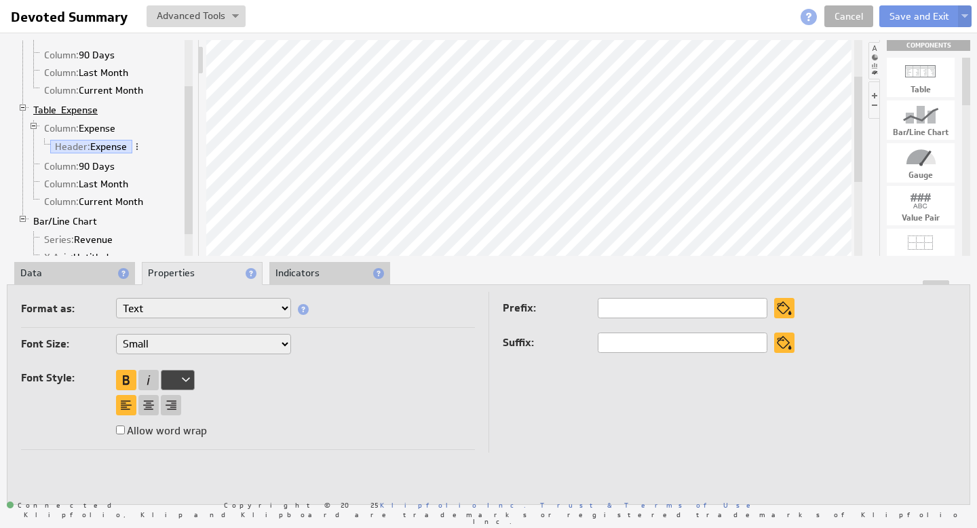
click at [76, 111] on link "Table_Expense" at bounding box center [65, 110] width 75 height 14
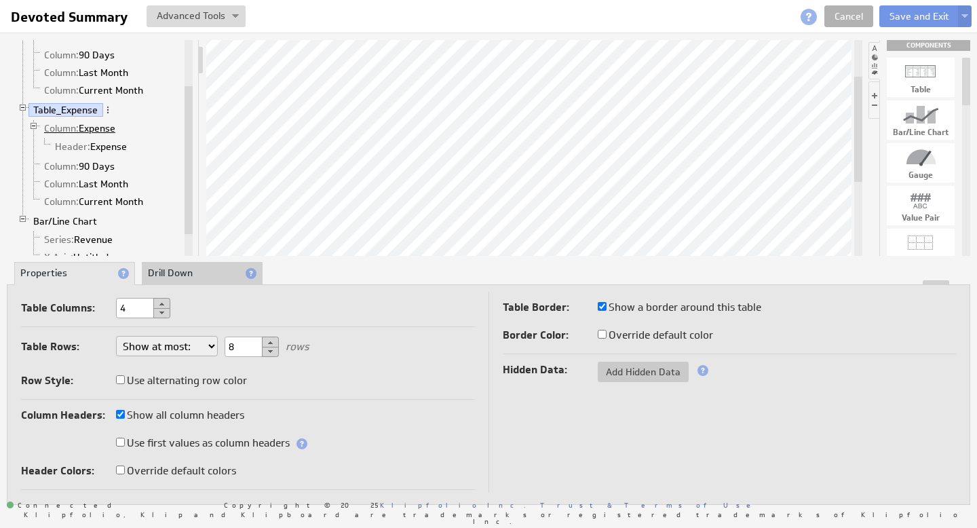
click at [103, 129] on link "Column: Expense" at bounding box center [79, 128] width 81 height 14
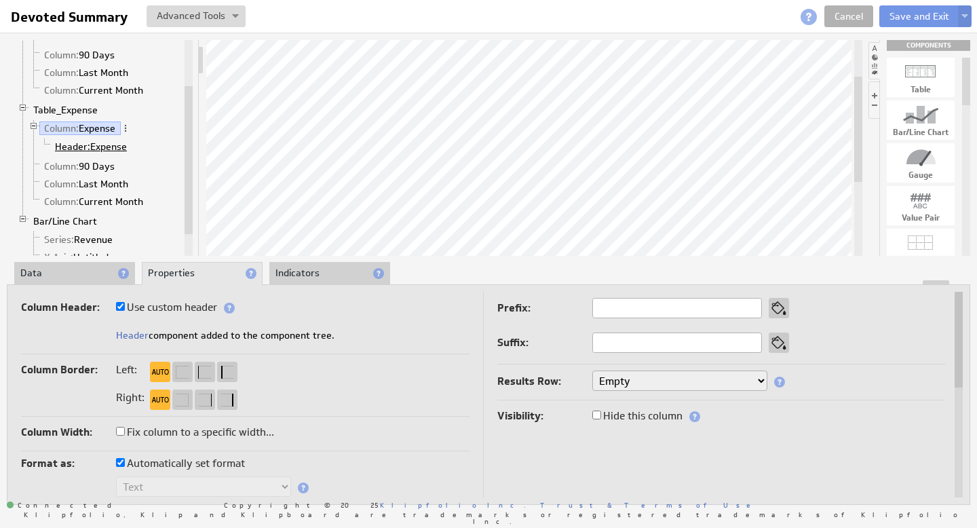
click at [74, 149] on span "Header:" at bounding box center [72, 146] width 35 height 12
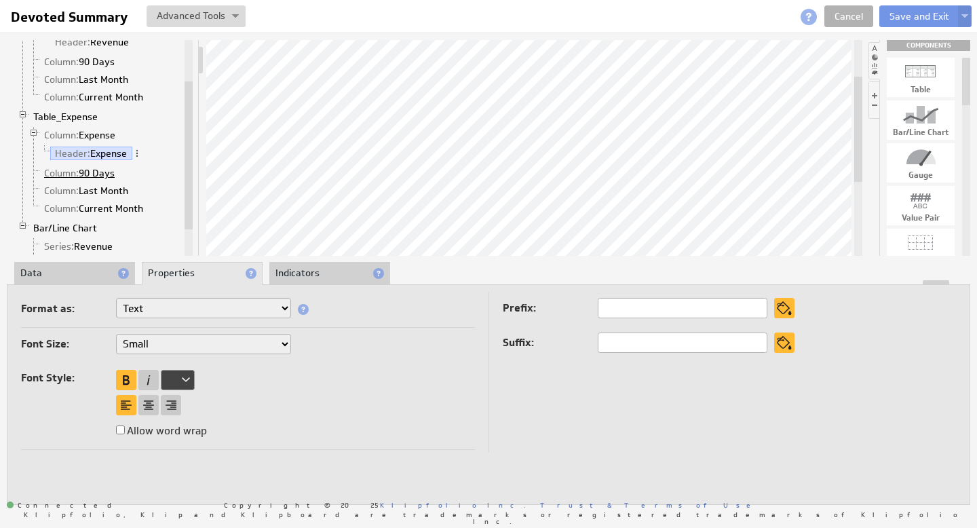
click at [83, 170] on link "Column: 90 Days" at bounding box center [79, 173] width 81 height 14
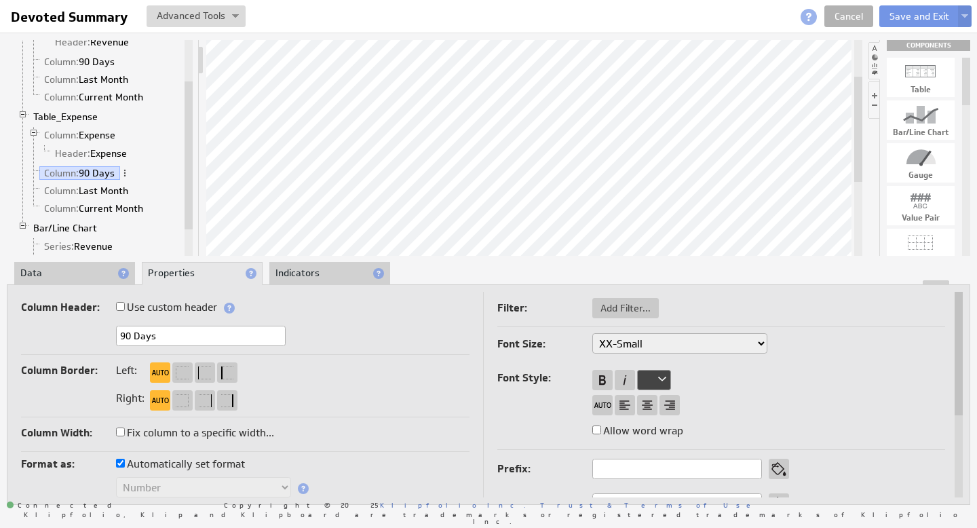
click at [68, 271] on li "Data" at bounding box center [74, 273] width 121 height 23
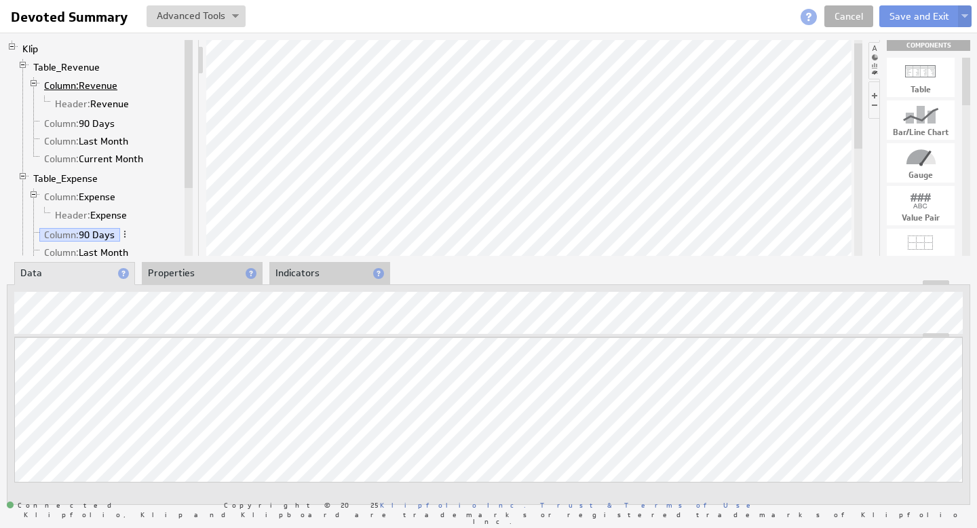
click at [76, 81] on span "Column:" at bounding box center [61, 85] width 35 height 12
click at [100, 99] on link "Header: Revenue" at bounding box center [92, 104] width 84 height 14
click at [91, 121] on link "Column: 90 Days" at bounding box center [79, 124] width 81 height 14
click at [107, 136] on link "Column: Last Month" at bounding box center [86, 141] width 94 height 14
click at [98, 123] on link "Column: 90 Days" at bounding box center [79, 124] width 81 height 14
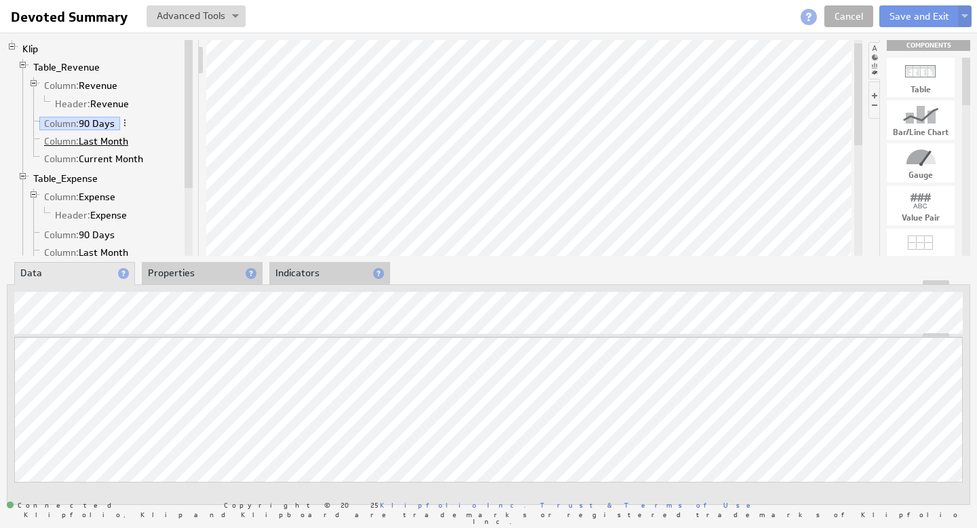
click at [107, 140] on link "Column: Last Month" at bounding box center [86, 141] width 94 height 14
click at [107, 159] on link "Column: Current Month" at bounding box center [93, 159] width 109 height 14
click at [93, 236] on link "Column: 90 Days" at bounding box center [79, 235] width 81 height 14
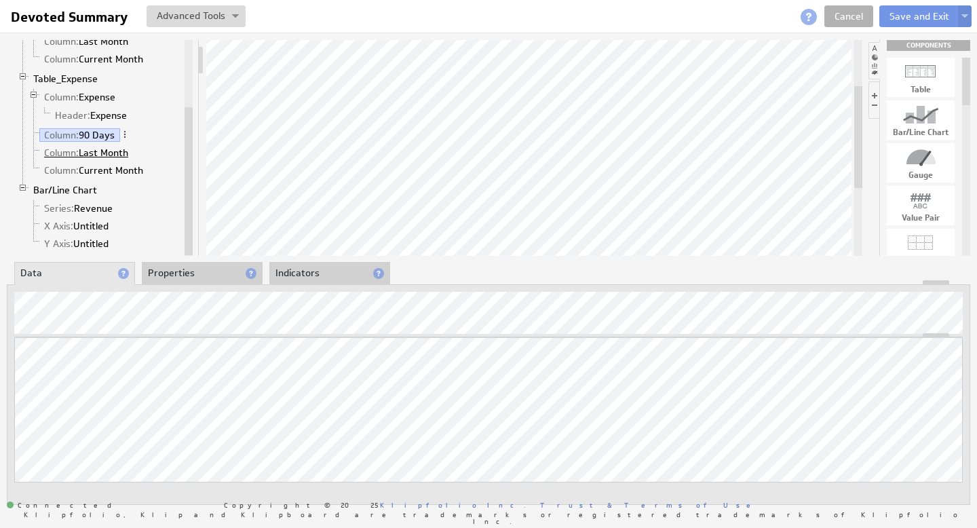
click at [102, 154] on link "Column: Last Month" at bounding box center [86, 153] width 94 height 14
click at [97, 96] on link "Column: Expense" at bounding box center [79, 97] width 81 height 14
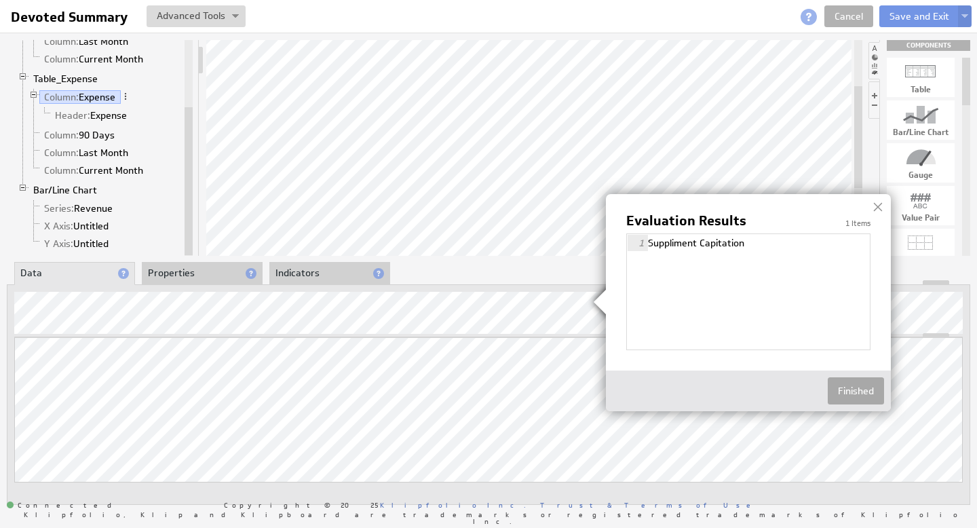
click at [861, 389] on button "Finished" at bounding box center [856, 390] width 56 height 27
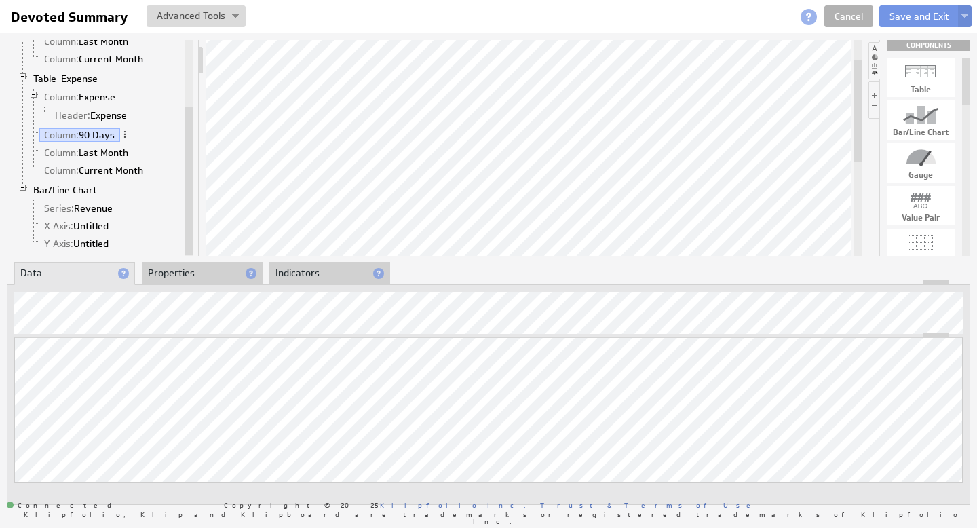
click at [194, 275] on li "Properties" at bounding box center [202, 273] width 121 height 23
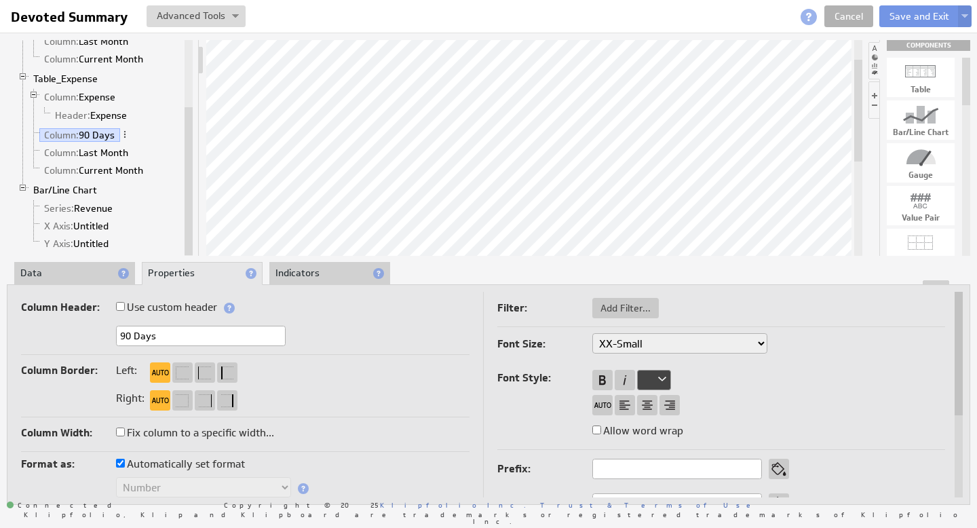
drag, startPoint x: 161, startPoint y: 334, endPoint x: 70, endPoint y: 319, distance: 92.9
click at [75, 319] on div "Column Header: Use custom header 90 Days Header component added to the componen…" at bounding box center [245, 326] width 448 height 57
drag, startPoint x: 191, startPoint y: 332, endPoint x: 94, endPoint y: 328, distance: 97.8
click at [96, 327] on div "Last Month" at bounding box center [245, 337] width 448 height 22
drag, startPoint x: 229, startPoint y: 333, endPoint x: 81, endPoint y: 320, distance: 148.5
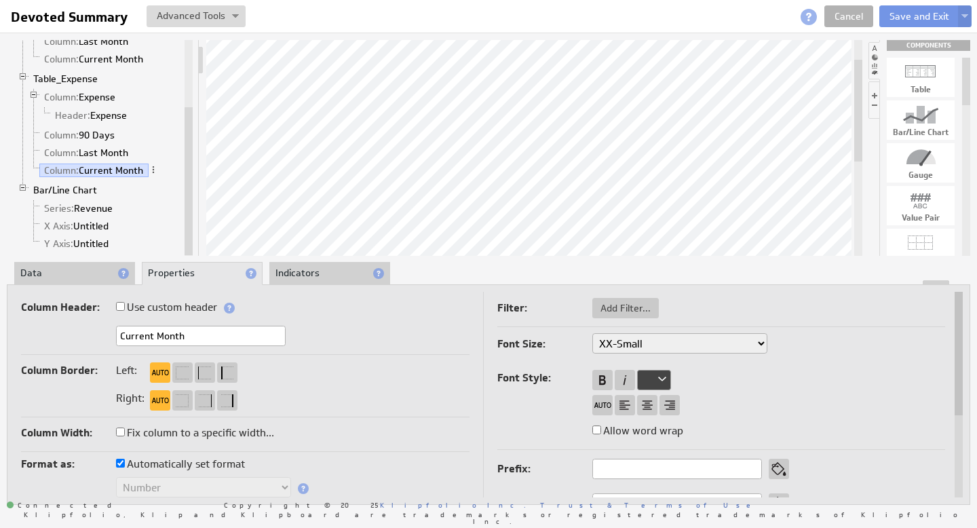
click at [81, 320] on div "Column Header: Use custom header Current Month Header component added to the co…" at bounding box center [245, 326] width 448 height 57
click at [404, 311] on div "Column Header: Use custom header" at bounding box center [245, 309] width 448 height 22
click at [92, 136] on link "Column: 90 Days" at bounding box center [79, 135] width 81 height 14
click at [88, 271] on li "Data" at bounding box center [74, 273] width 121 height 23
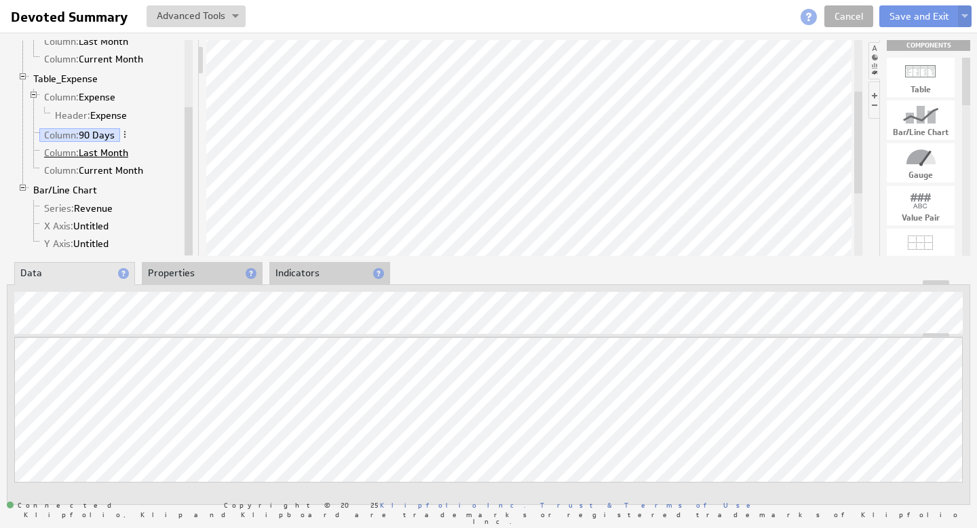
click at [107, 151] on link "Column: Last Month" at bounding box center [86, 153] width 94 height 14
click at [117, 169] on link "Column: Current Month" at bounding box center [93, 171] width 109 height 14
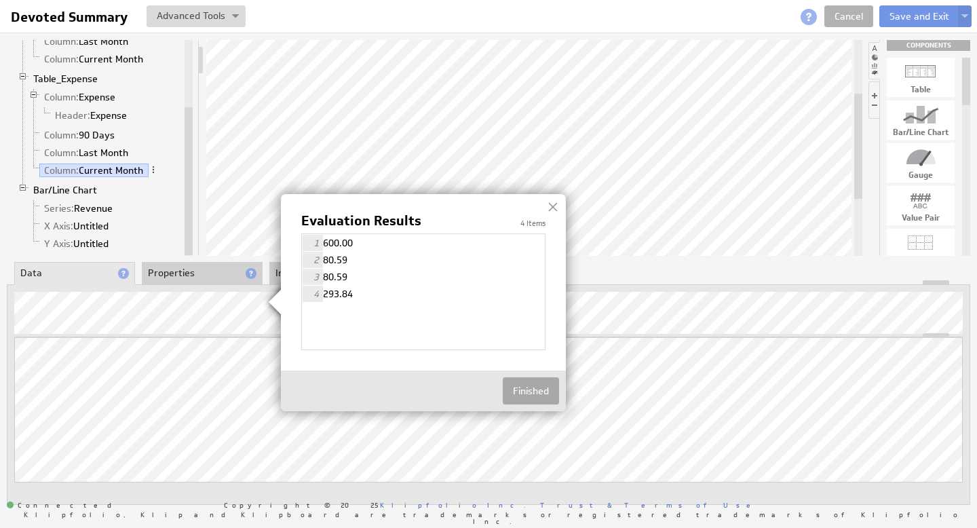
click at [524, 394] on button "Finished" at bounding box center [531, 390] width 56 height 27
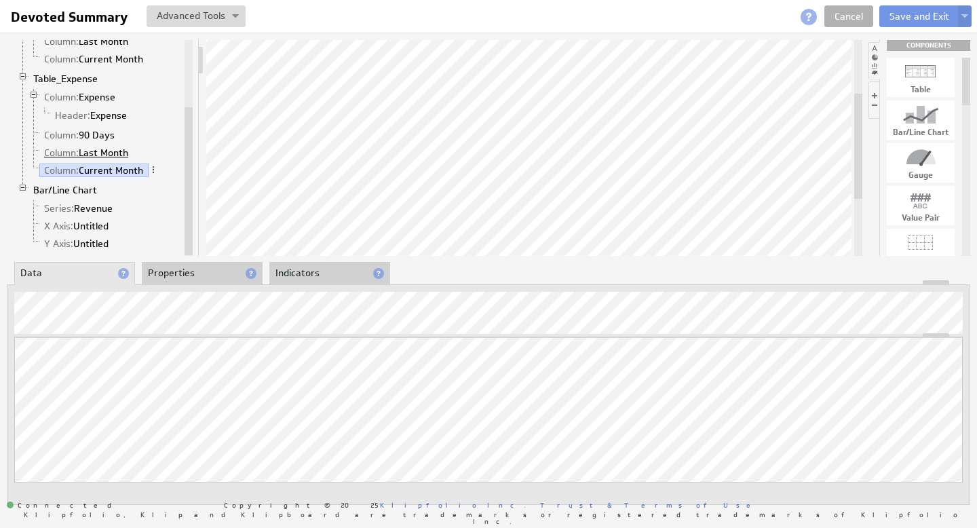
click at [95, 153] on link "Column: Last Month" at bounding box center [86, 153] width 94 height 14
click at [123, 170] on link "Column: Current Month" at bounding box center [93, 171] width 109 height 14
click at [111, 151] on link "Column: Last Month" at bounding box center [86, 153] width 94 height 14
click at [101, 132] on link "Column: 90 Days" at bounding box center [79, 135] width 81 height 14
click at [96, 134] on link "Column: 90 Days" at bounding box center [79, 135] width 81 height 14
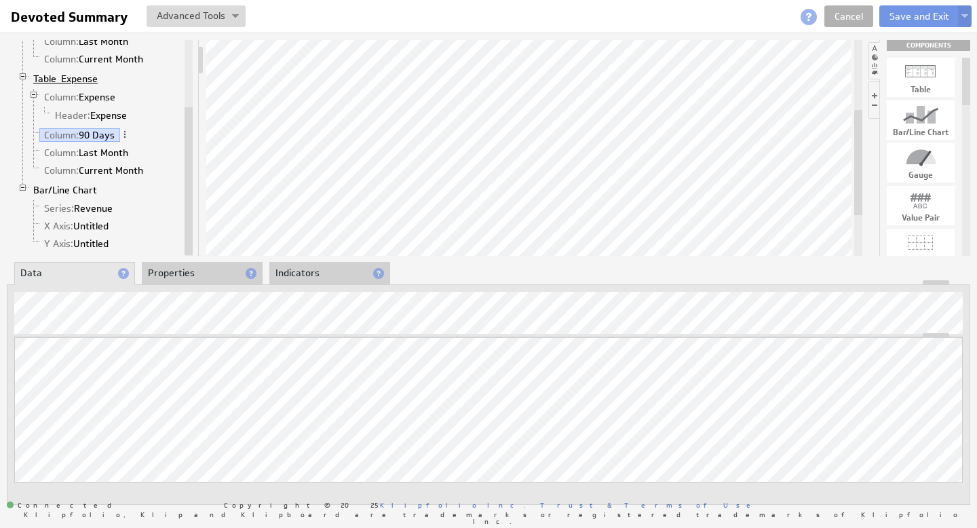
click at [77, 79] on link "Table_Expense" at bounding box center [65, 79] width 75 height 14
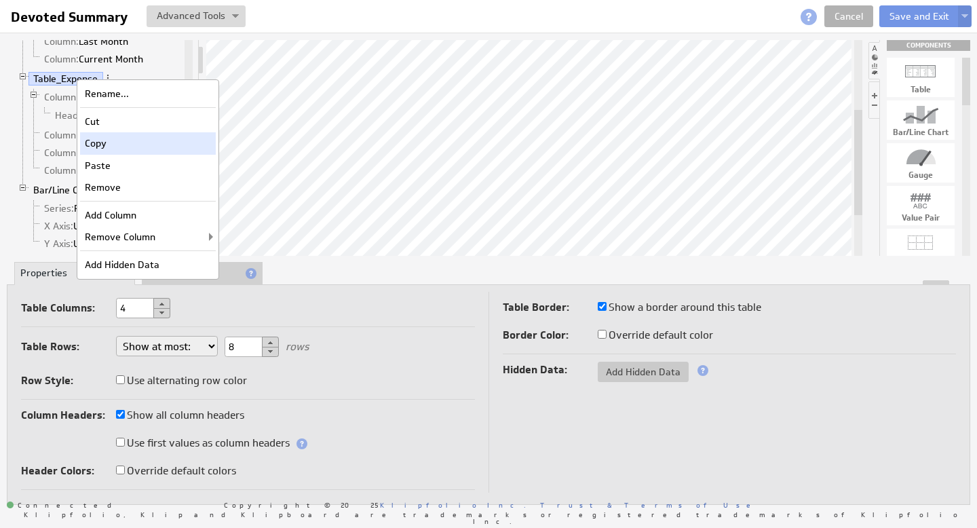
click at [104, 148] on div "Copy" at bounding box center [148, 143] width 136 height 22
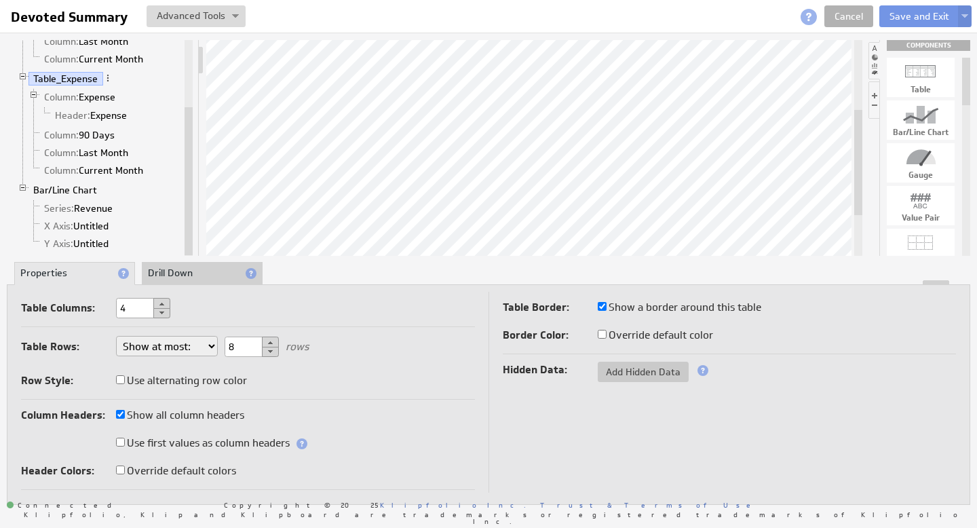
click at [114, 185] on li "Bar/Line Chart Series: Revenue X Axis: Untitled Y Axis: Untitled" at bounding box center [100, 217] width 164 height 73
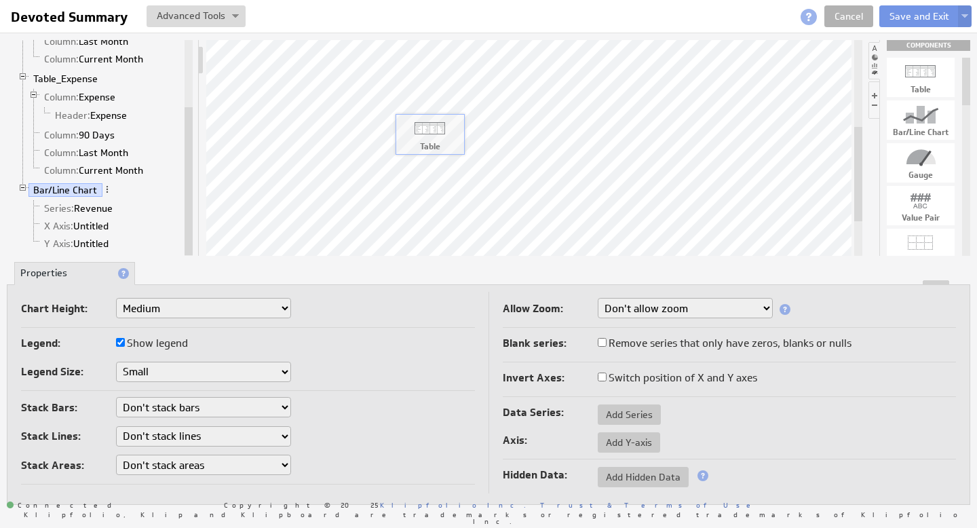
drag, startPoint x: 924, startPoint y: 83, endPoint x: 432, endPoint y: 140, distance: 495.2
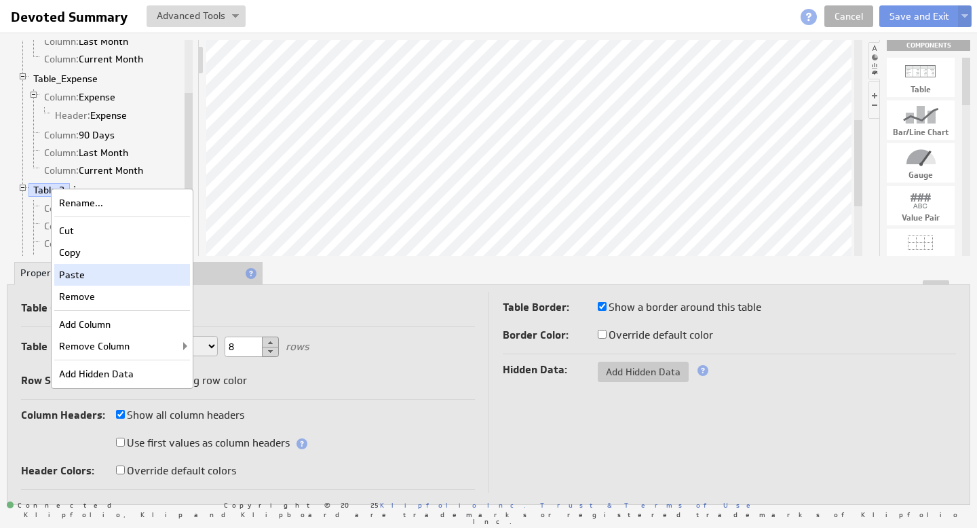
click at [94, 273] on div "Paste" at bounding box center [122, 275] width 136 height 22
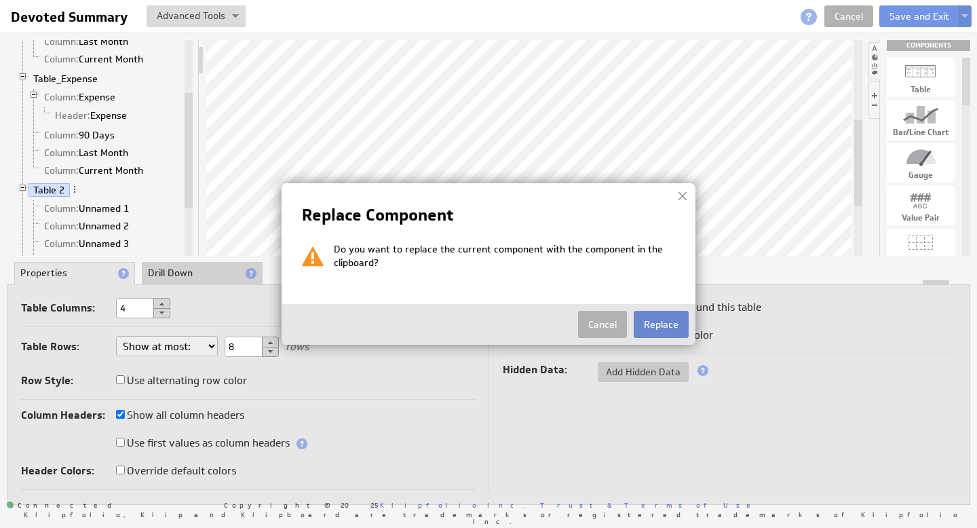
click at [672, 330] on button "Replace" at bounding box center [661, 324] width 55 height 27
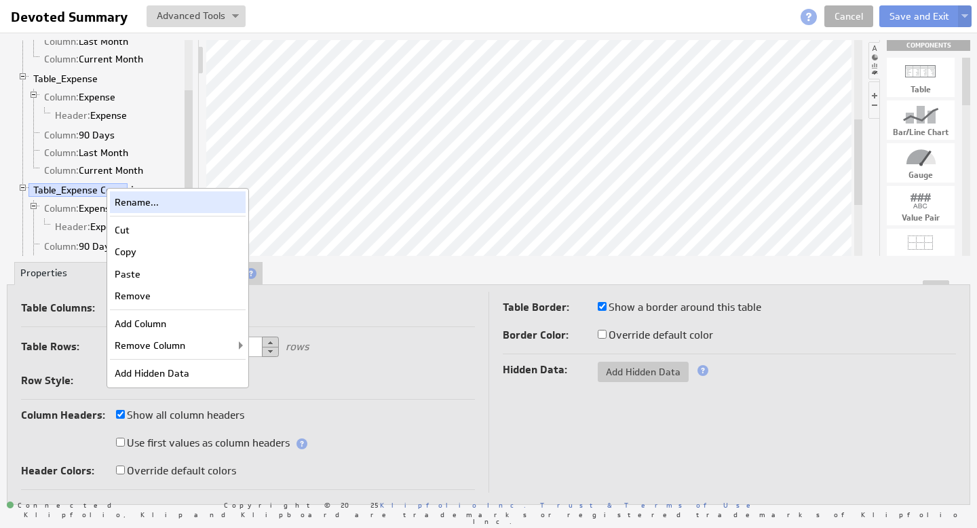
click at [140, 204] on div "Rename..." at bounding box center [178, 202] width 136 height 22
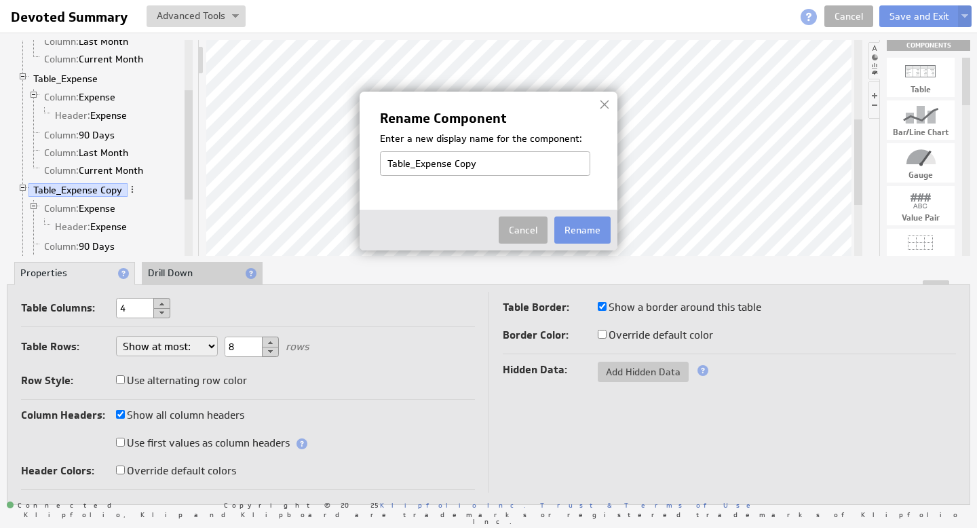
click at [421, 162] on input "Table_Expense Copy" at bounding box center [485, 163] width 210 height 24
drag, startPoint x: 499, startPoint y: 165, endPoint x: 548, endPoint y: 170, distance: 49.1
click at [547, 168] on input "Table_Expense Copy" at bounding box center [485, 163] width 210 height 24
type input "Table_Claims"
click at [600, 233] on button "Rename" at bounding box center [582, 229] width 56 height 27
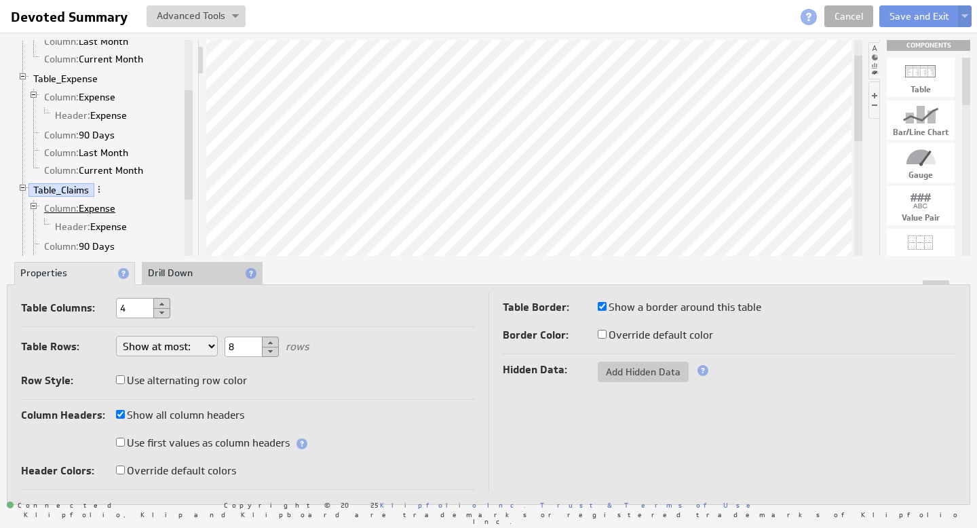
click at [99, 209] on link "Column: Expense" at bounding box center [79, 209] width 81 height 14
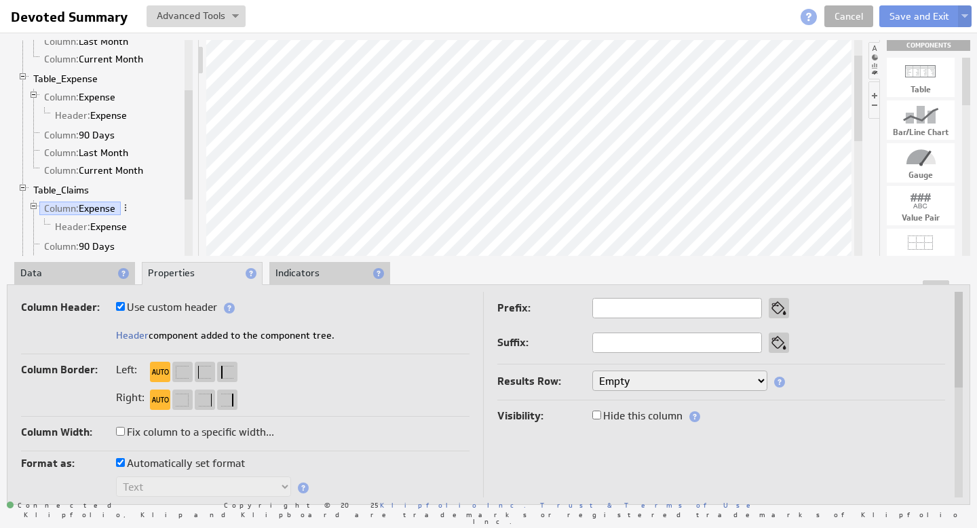
click at [77, 275] on li "Data" at bounding box center [74, 273] width 121 height 23
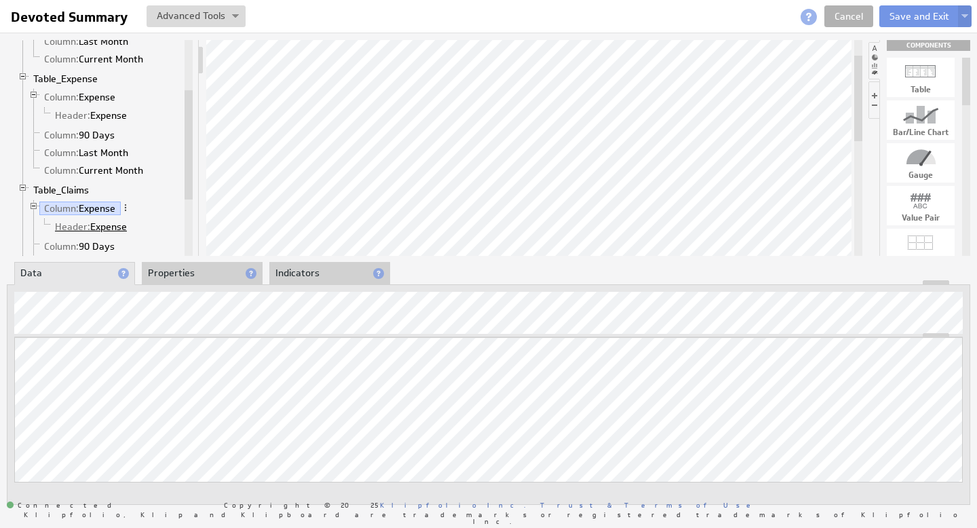
click at [112, 227] on link "Header: Expense" at bounding box center [91, 227] width 82 height 14
click at [100, 210] on link "Column: Expense" at bounding box center [79, 209] width 81 height 14
click at [107, 224] on link "Header: Expense" at bounding box center [91, 227] width 82 height 14
click at [173, 269] on li "Properties" at bounding box center [202, 273] width 121 height 23
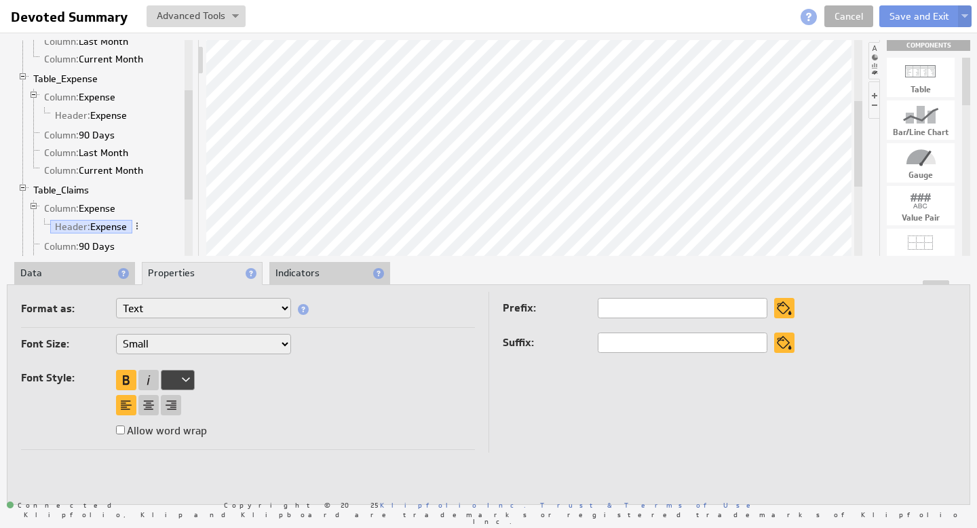
click at [278, 345] on select "XX-Small X-Small Small Medium Large X-Large XX-Large" at bounding box center [203, 344] width 175 height 20
select select "x-small"
click at [127, 381] on div at bounding box center [126, 380] width 20 height 20
select select "x-small"
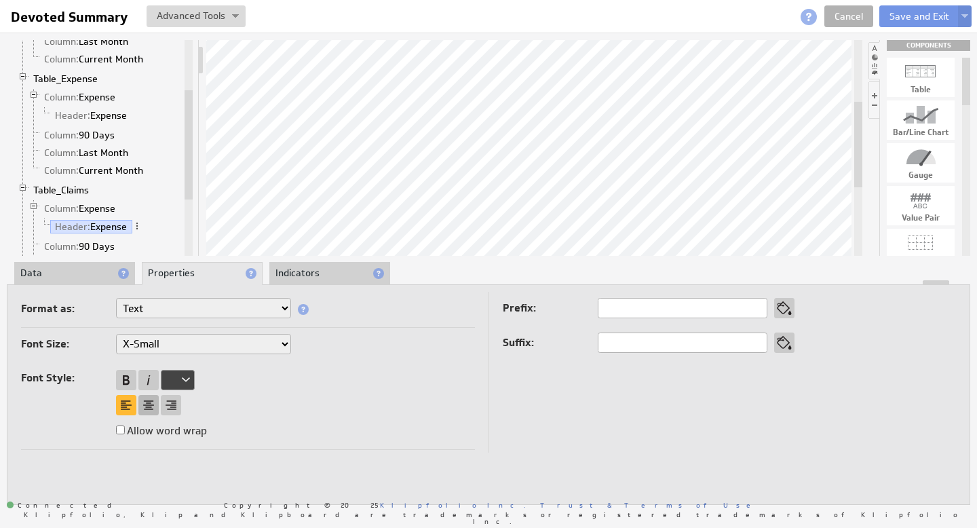
click at [149, 405] on div at bounding box center [148, 405] width 20 height 20
select select "x-small"
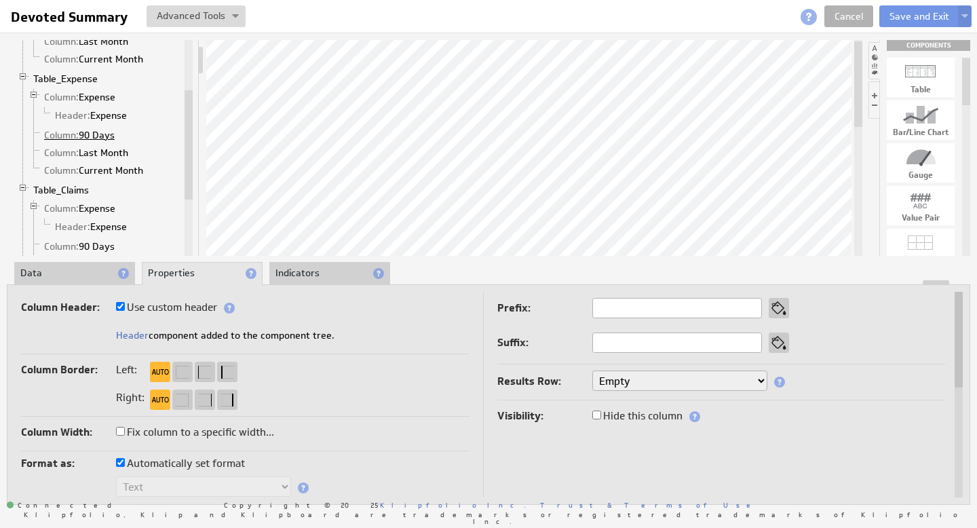
click at [94, 133] on link "Column: 90 Days" at bounding box center [79, 135] width 81 height 14
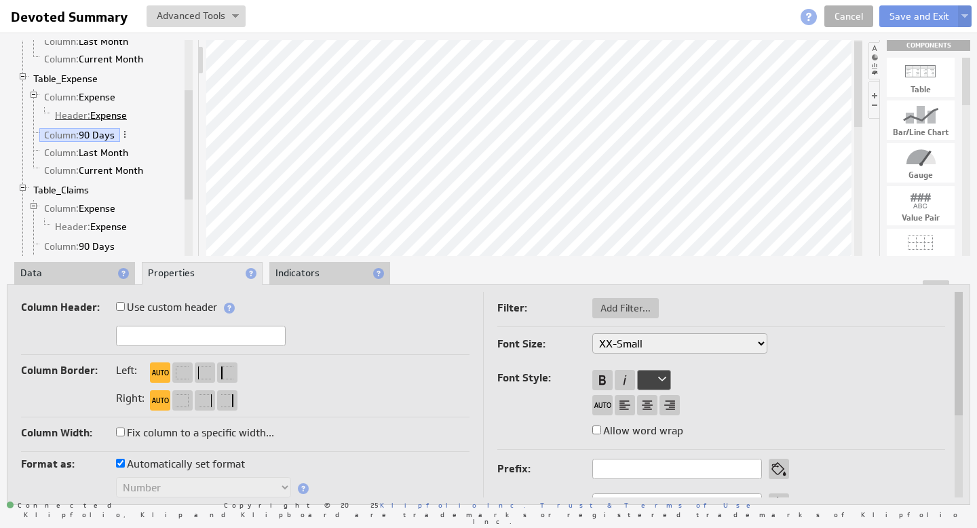
click at [95, 114] on link "Header: Expense" at bounding box center [91, 116] width 82 height 14
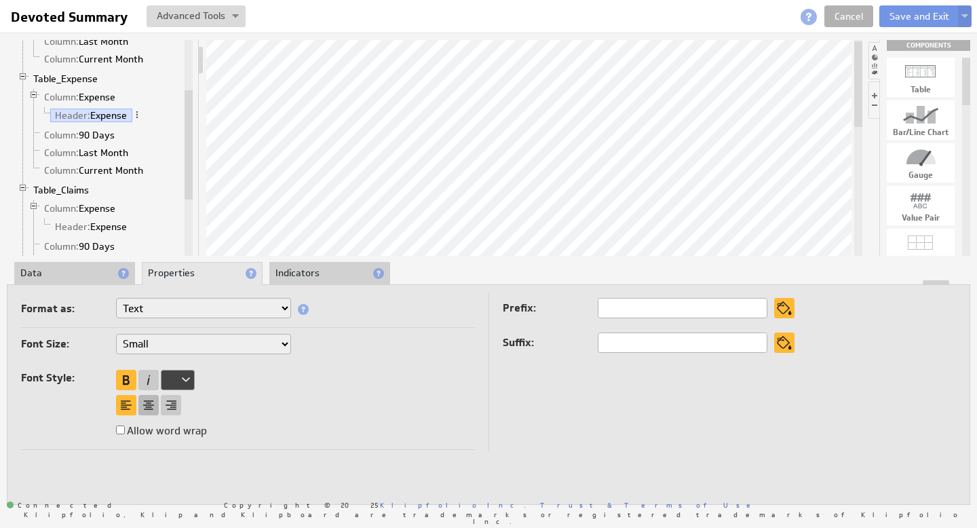
click at [146, 409] on div at bounding box center [148, 405] width 20 height 20
click at [128, 403] on div at bounding box center [126, 405] width 20 height 20
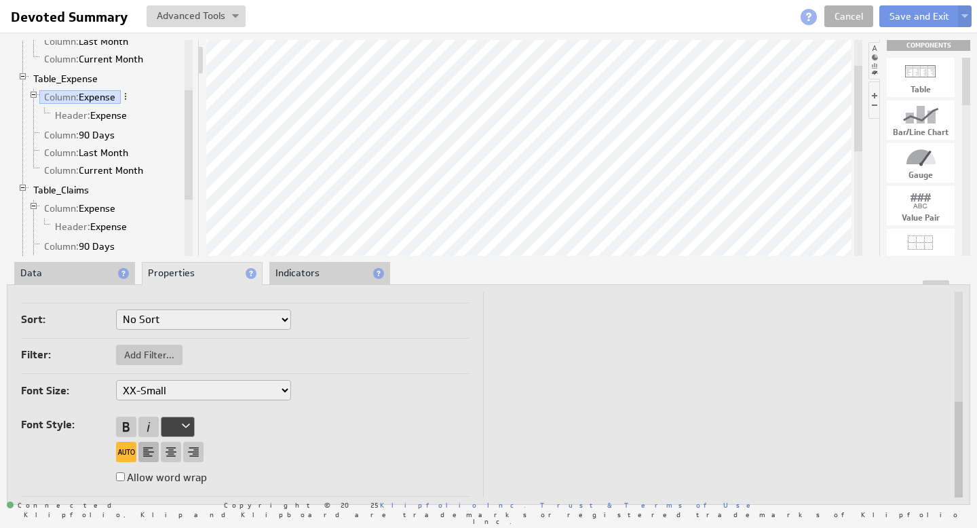
click at [151, 450] on div at bounding box center [148, 452] width 20 height 20
click at [171, 450] on div at bounding box center [171, 452] width 20 height 20
click at [192, 450] on div at bounding box center [193, 452] width 20 height 20
click at [151, 448] on div at bounding box center [148, 452] width 20 height 20
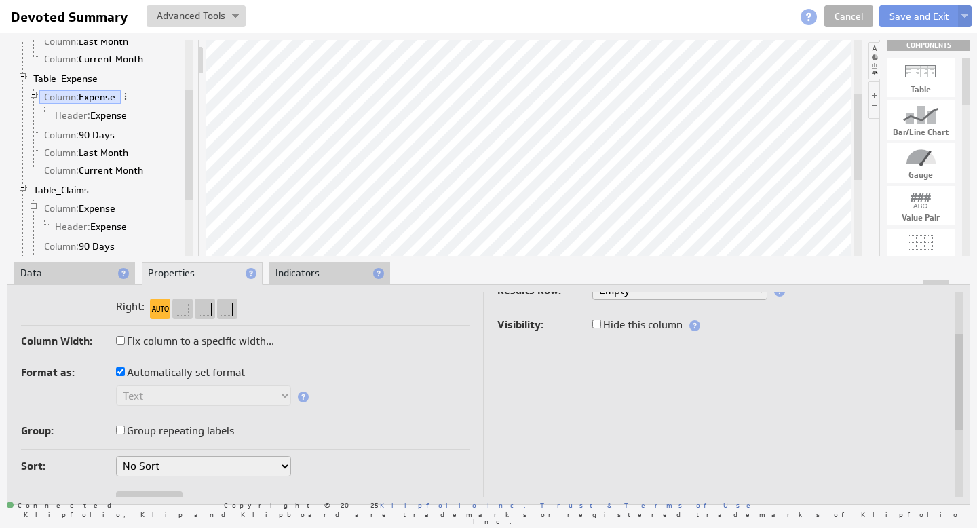
click at [77, 274] on li "Data" at bounding box center [74, 273] width 121 height 23
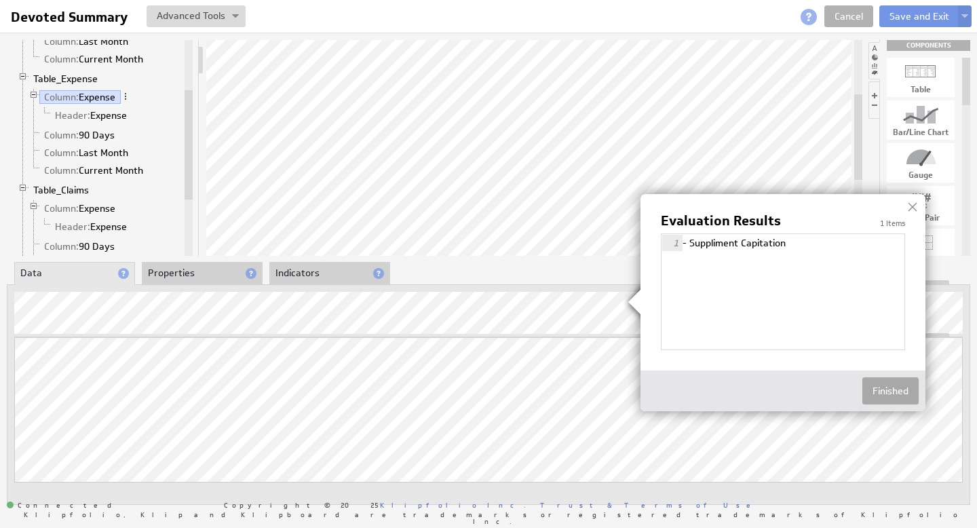
click at [882, 388] on button "Finished" at bounding box center [890, 390] width 56 height 27
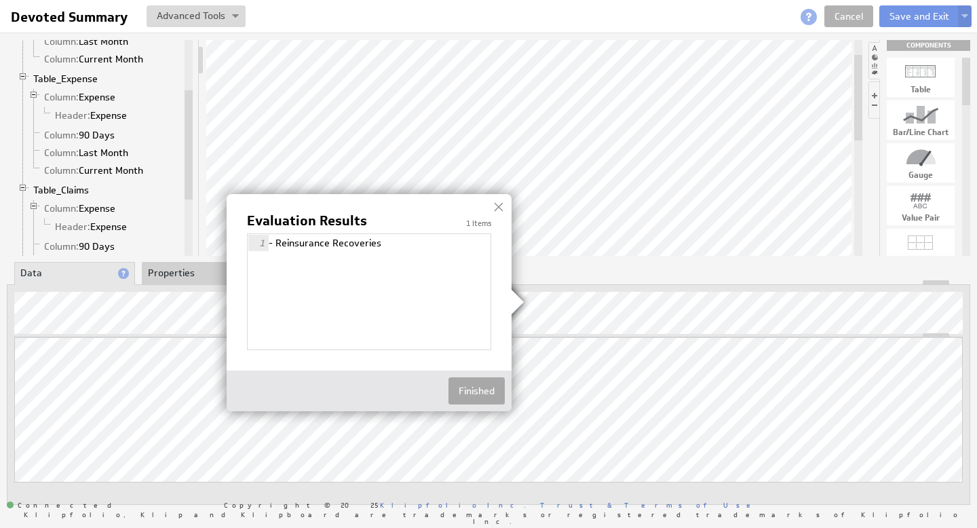
click at [490, 397] on button "Finished" at bounding box center [476, 390] width 56 height 27
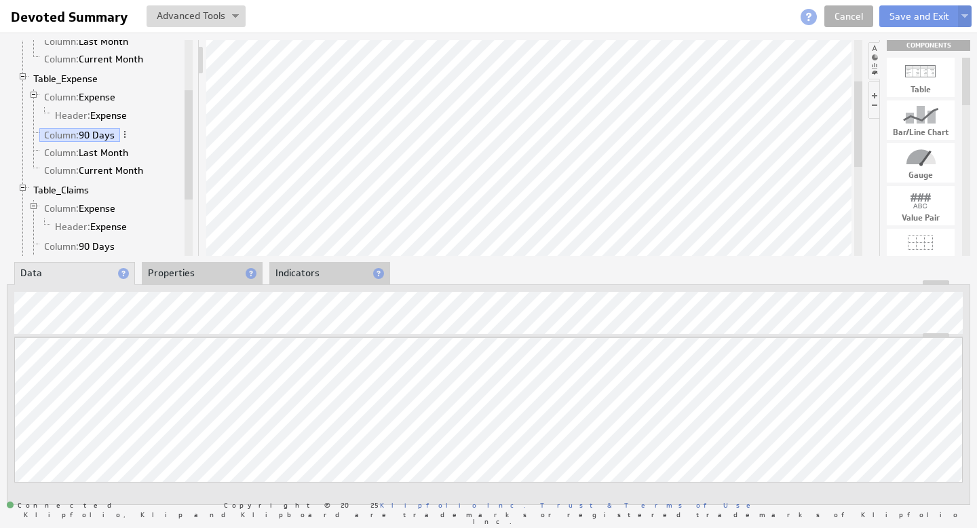
click at [190, 279] on li "Properties" at bounding box center [202, 273] width 121 height 23
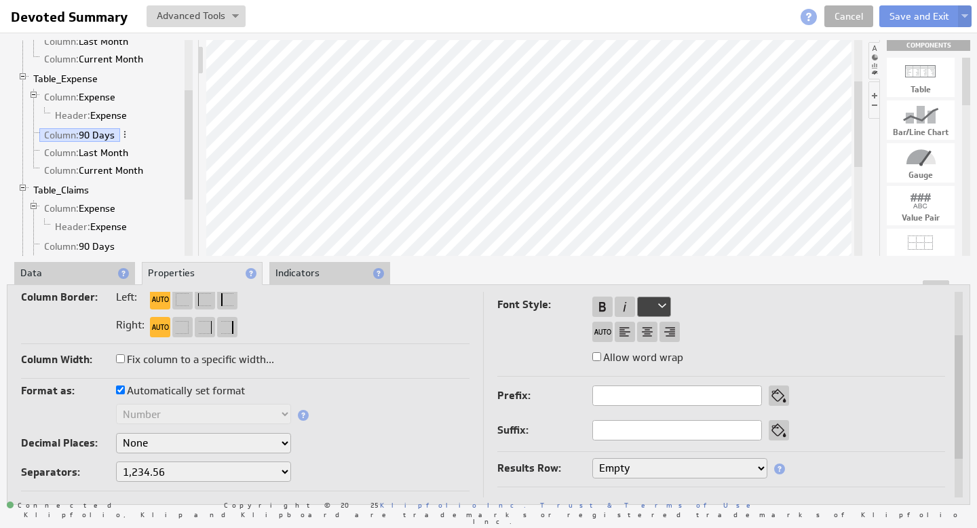
click at [121, 389] on input "Automatically set format" at bounding box center [120, 389] width 9 height 9
checkbox input "false"
click at [280, 410] on select "Text Number Currency Percentage Image URL Date / Time Duration Mini Chart: Spar…" at bounding box center [203, 414] width 175 height 20
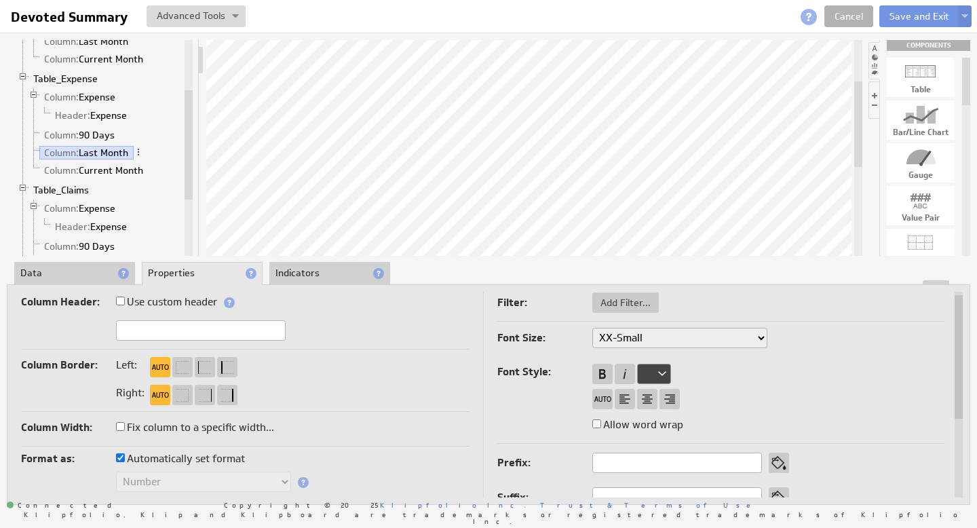
click at [123, 456] on input "Automatically set format" at bounding box center [120, 457] width 9 height 9
checkbox input "false"
click at [267, 483] on select "Text Number Currency Percentage Image URL Date / Time Duration Mini Chart: Spar…" at bounding box center [203, 482] width 175 height 20
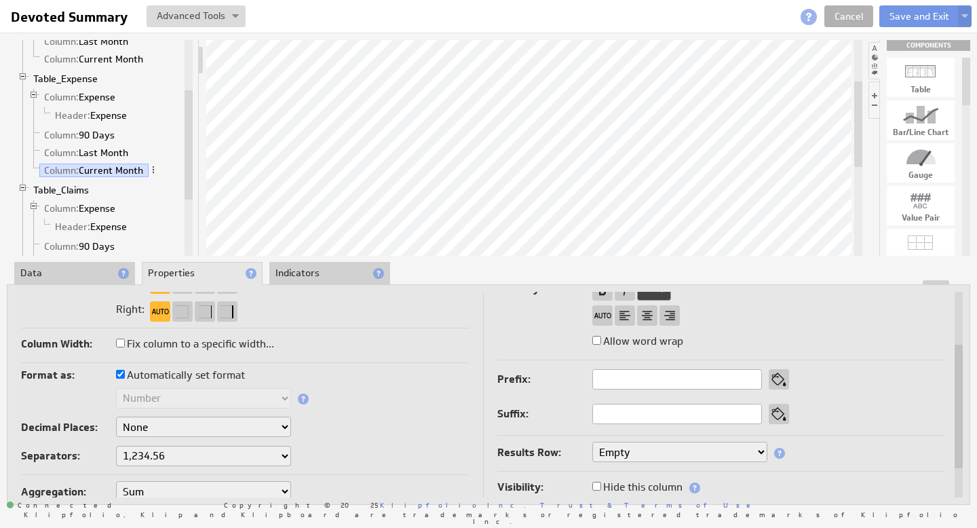
click at [124, 374] on input "Automatically set format" at bounding box center [120, 374] width 9 height 9
checkbox input "false"
click at [246, 401] on select "Text Number Currency Percentage Image URL Date / Time Duration Mini Chart: Spar…" at bounding box center [203, 398] width 175 height 20
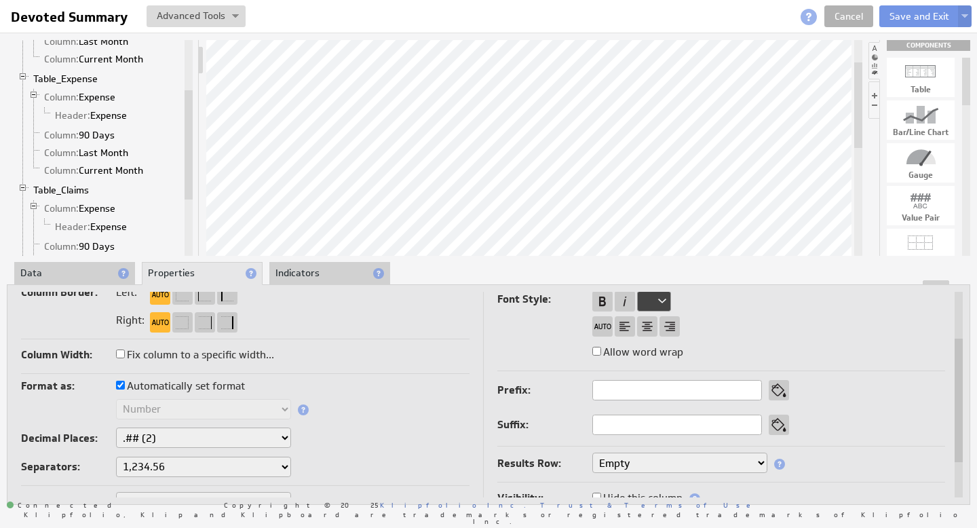
click at [124, 389] on label "Automatically set format" at bounding box center [180, 386] width 129 height 19
click at [124, 389] on input "Automatically set format" at bounding box center [120, 385] width 9 height 9
checkbox input "false"
click at [269, 409] on select "Text Number Currency Percentage Image URL Date / Time Duration Mini Chart: Spar…" at bounding box center [203, 409] width 175 height 20
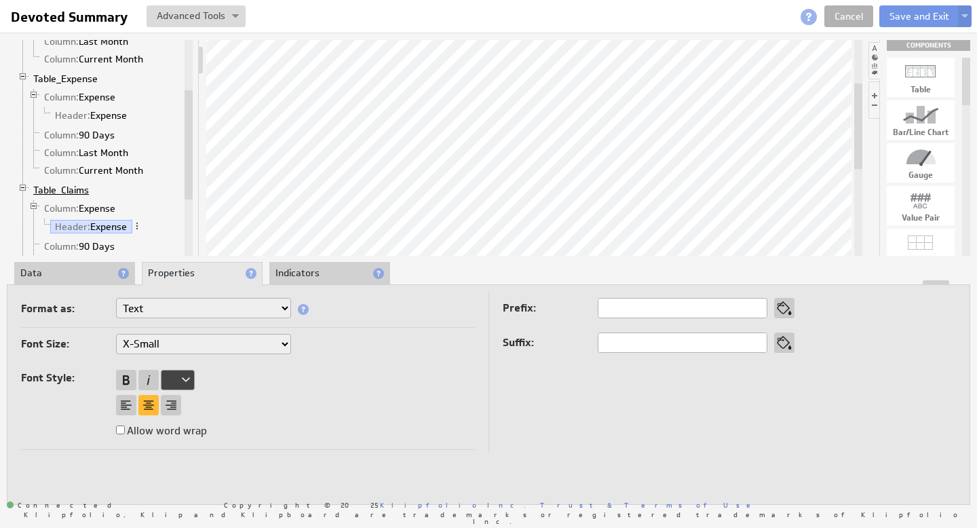
click at [75, 193] on link "Table_Claims" at bounding box center [61, 190] width 66 height 14
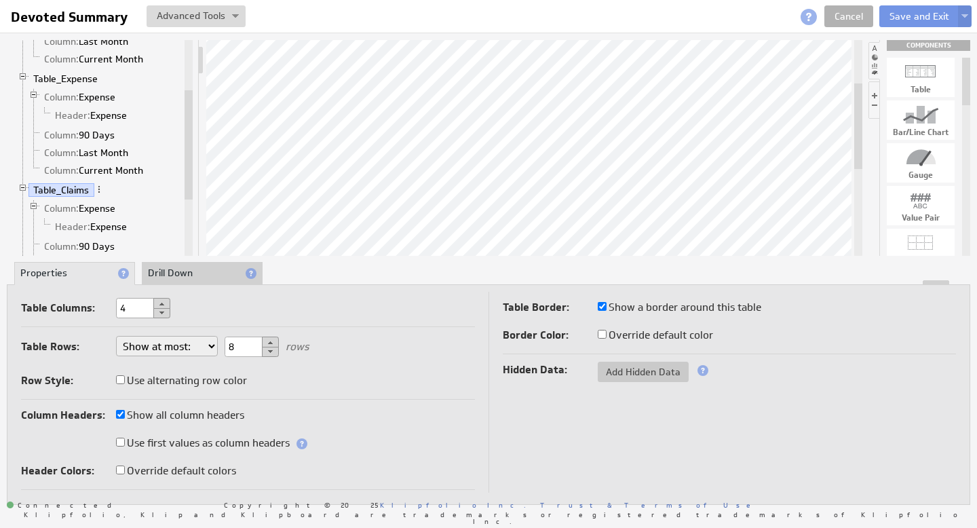
click at [601, 306] on input "Show a border around this table" at bounding box center [602, 306] width 9 height 9
checkbox input "false"
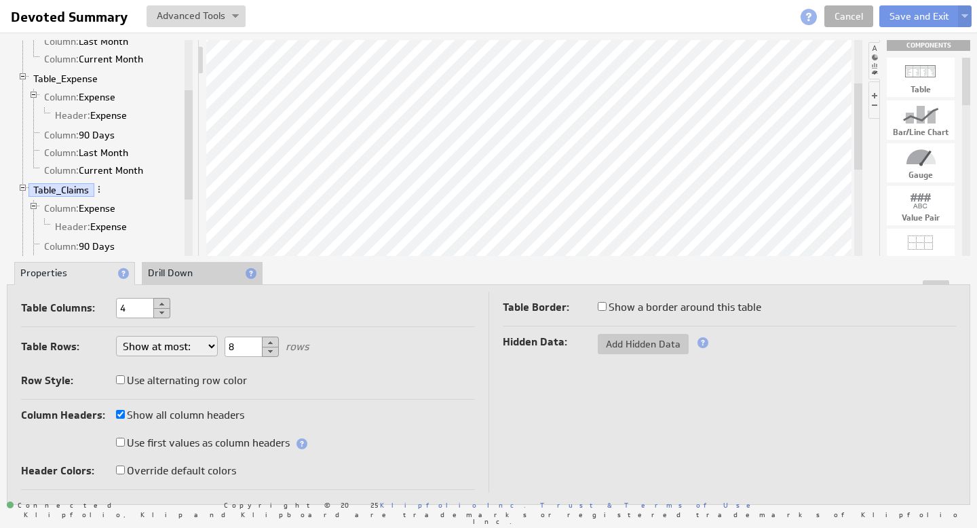
click at [600, 306] on input "Show a border around this table" at bounding box center [602, 306] width 9 height 9
checkbox input "true"
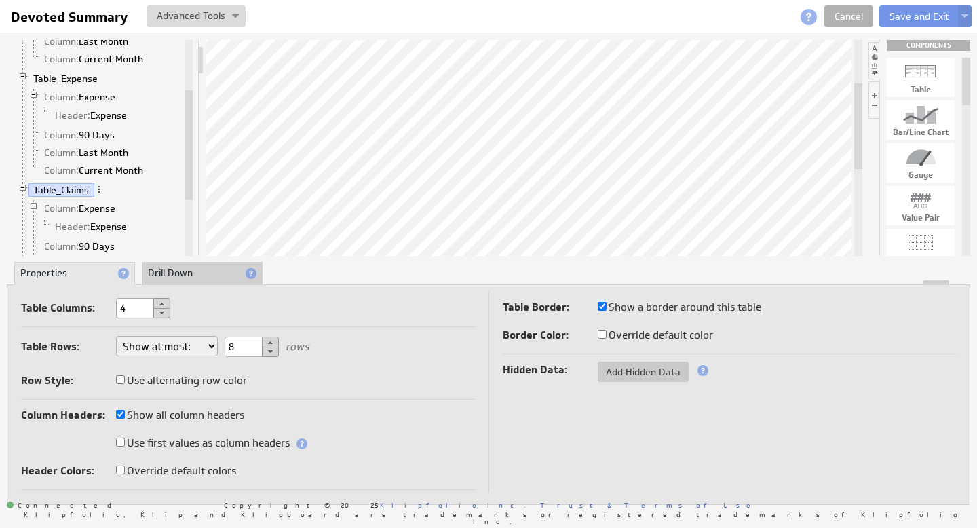
click at [121, 413] on input "Show all column headers" at bounding box center [120, 414] width 9 height 9
checkbox input "false"
click at [87, 206] on link "Column: Expense" at bounding box center [79, 209] width 81 height 14
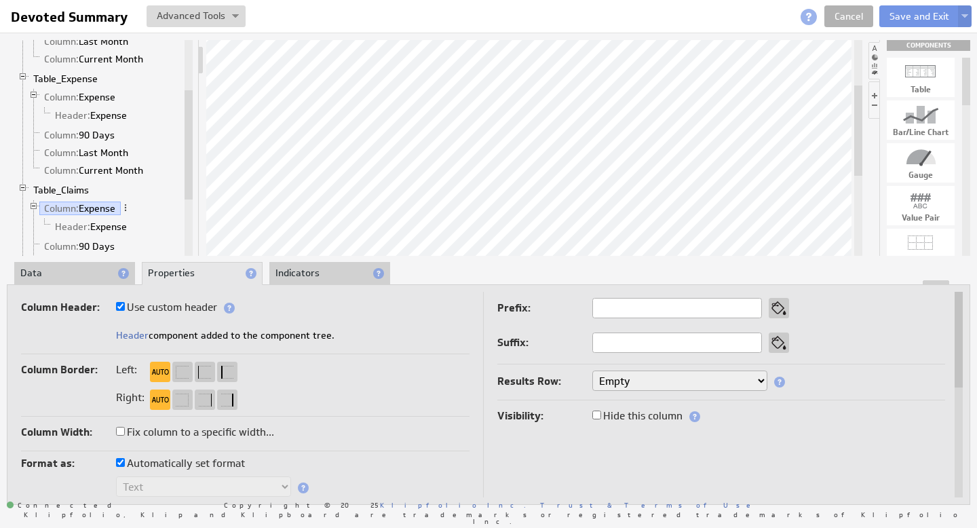
click at [73, 272] on li "Data" at bounding box center [74, 273] width 121 height 23
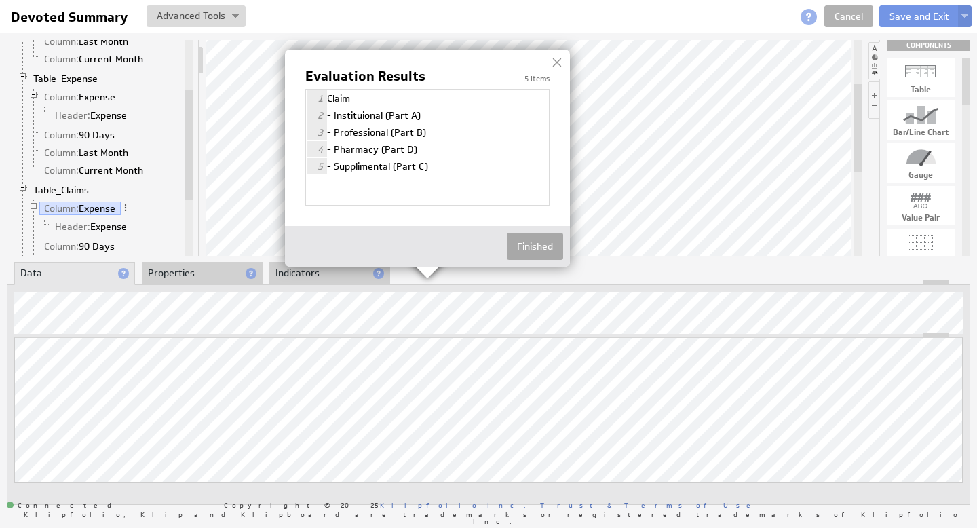
click at [524, 247] on button "Finished" at bounding box center [535, 246] width 56 height 27
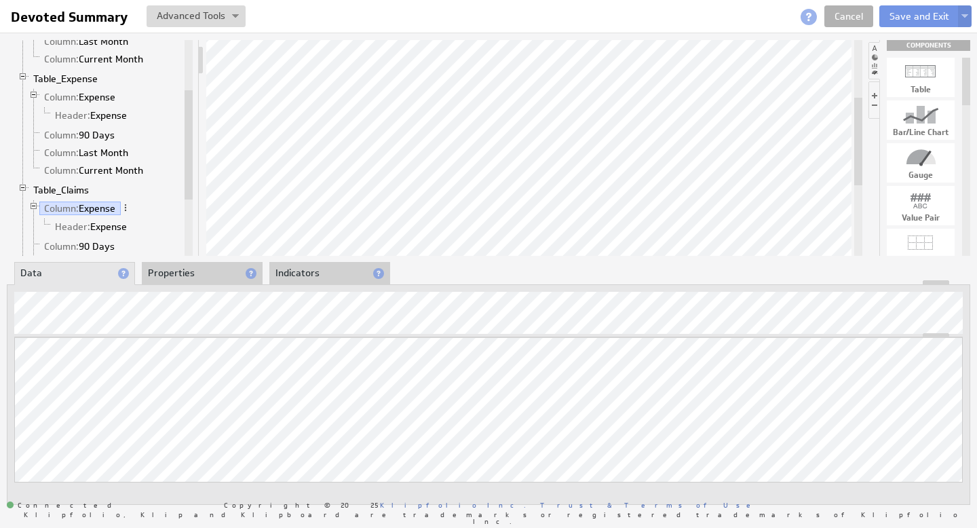
click at [183, 276] on li "Properties" at bounding box center [202, 273] width 121 height 23
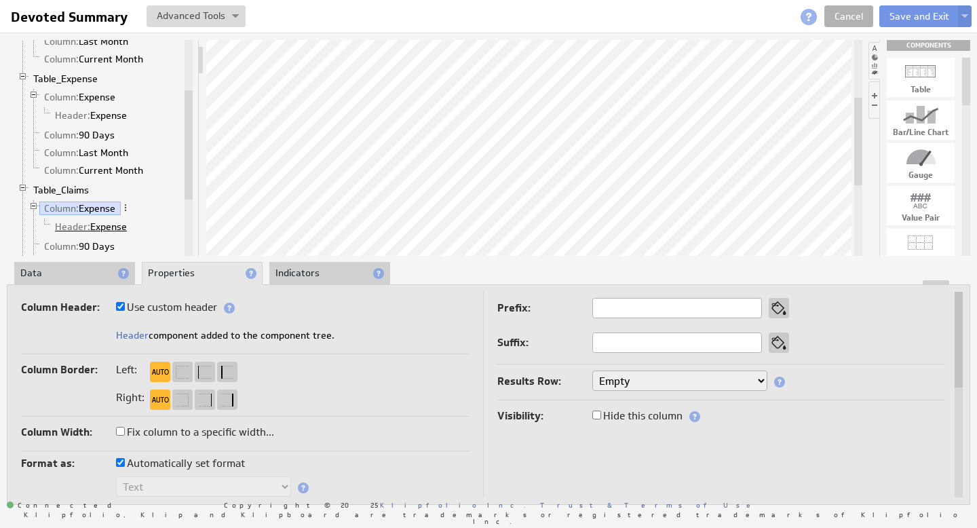
click at [109, 225] on link "Header: Expense" at bounding box center [91, 227] width 82 height 14
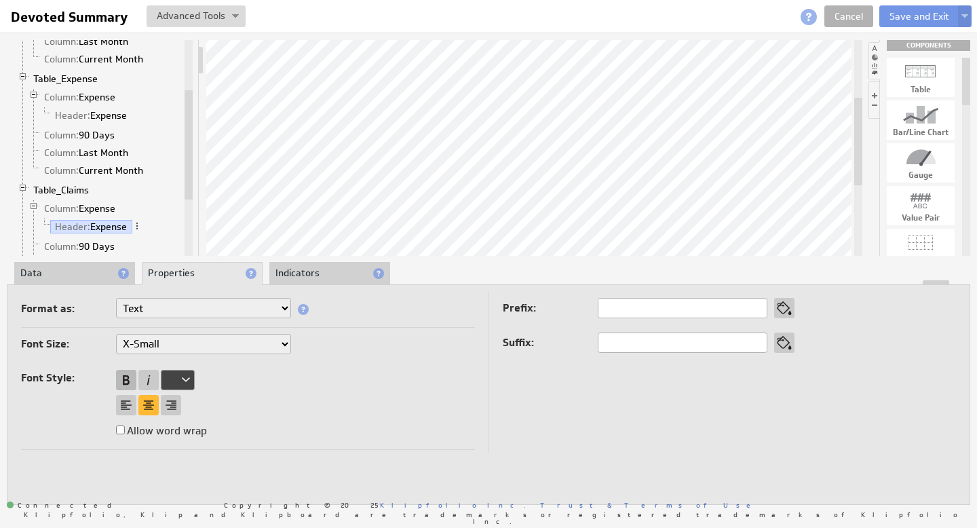
click at [129, 378] on div at bounding box center [126, 380] width 20 height 20
click at [282, 306] on select "Text Number Currency Percentage Image URL Date / Time Duration Mini Chart: Spar…" at bounding box center [203, 308] width 175 height 20
click at [265, 343] on select "XX-Small X-Small Small Medium Large X-Large XX-Large" at bounding box center [203, 344] width 175 height 20
select select "small"
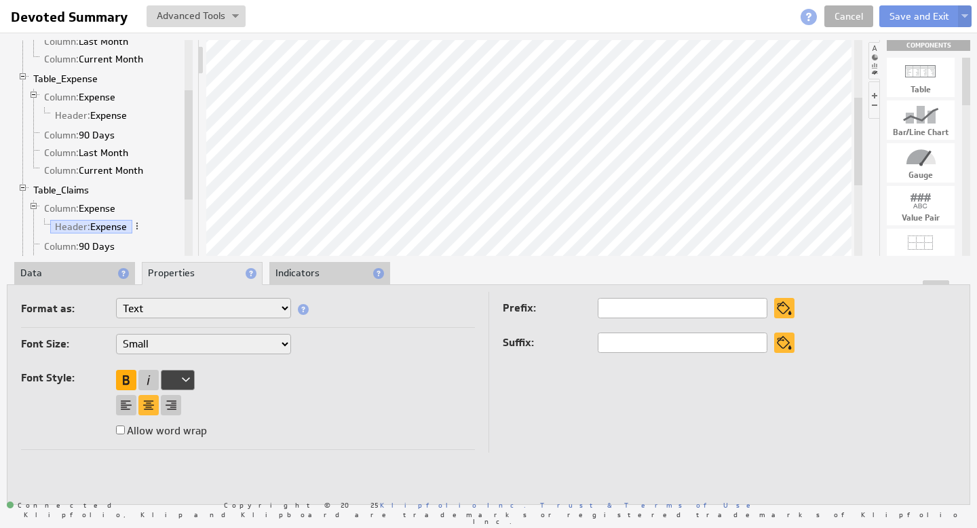
click at [126, 379] on div at bounding box center [126, 380] width 20 height 20
select select "small"
click at [126, 380] on div at bounding box center [126, 380] width 20 height 20
select select "small"
click at [90, 206] on link "Column: Expense" at bounding box center [79, 209] width 81 height 14
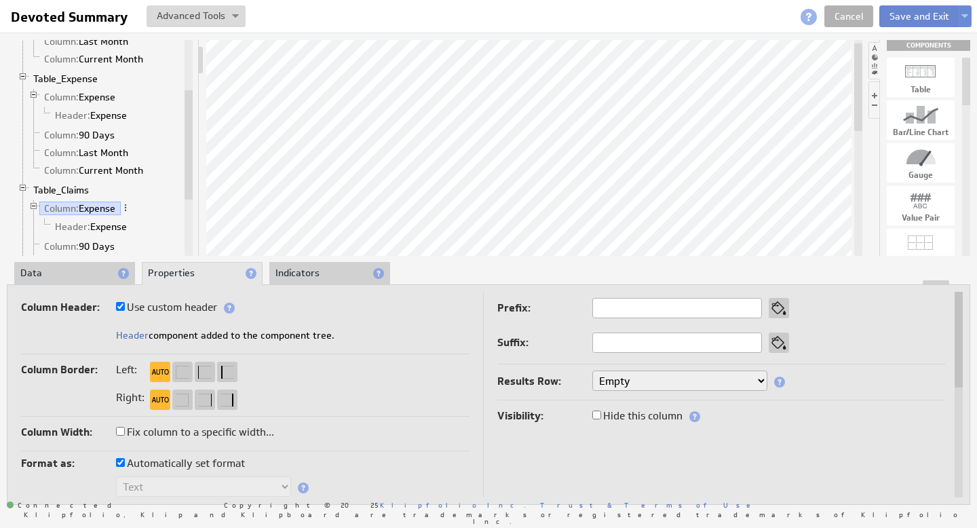
click at [906, 13] on button "Save and Exit" at bounding box center [919, 16] width 80 height 22
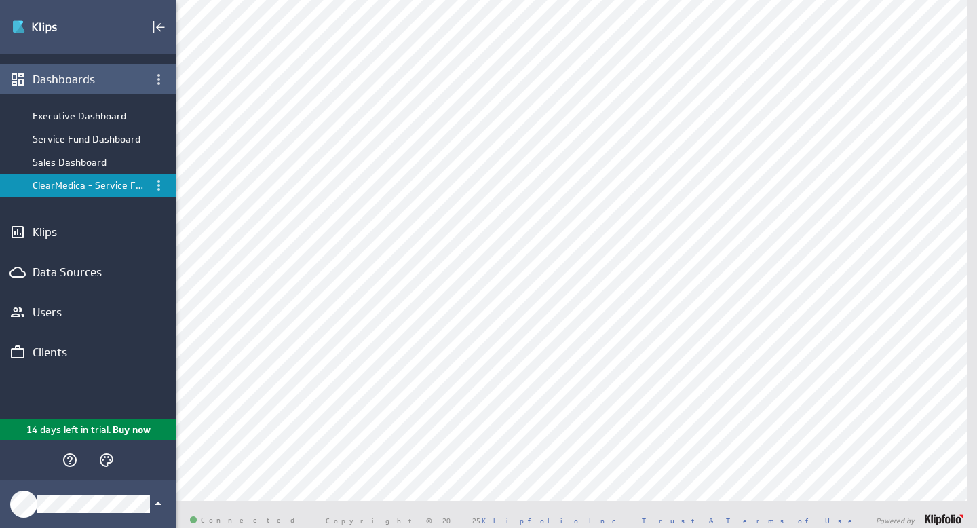
click at [84, 82] on div "Dashboards" at bounding box center [88, 79] width 111 height 15
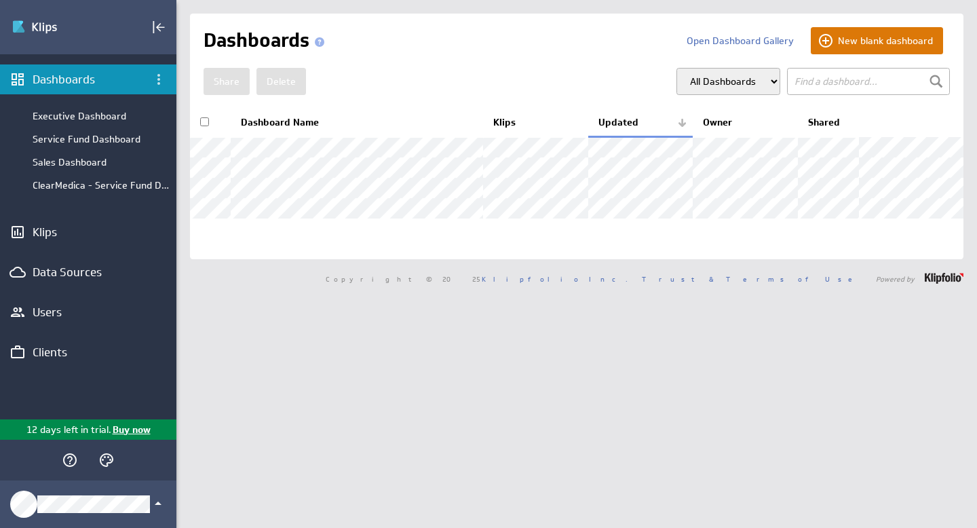
click at [862, 41] on button "New blank dashboard" at bounding box center [877, 40] width 132 height 27
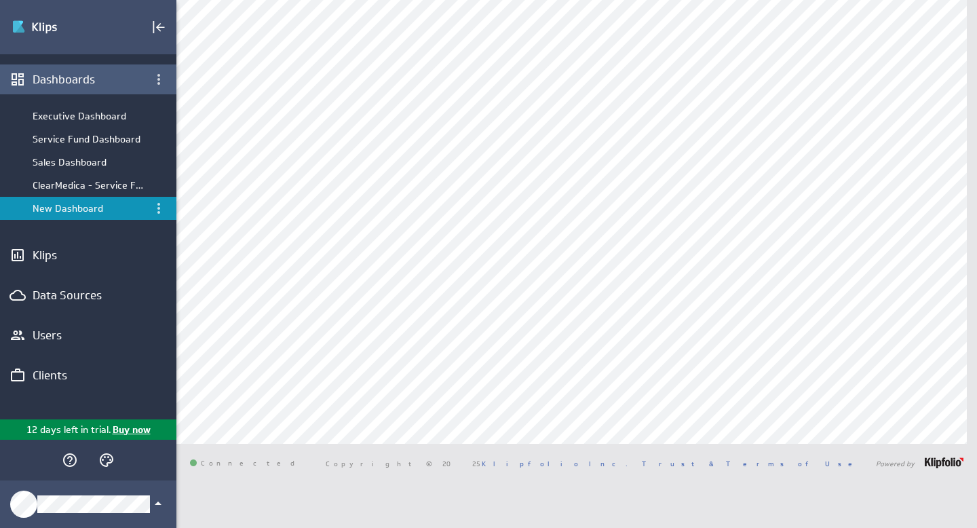
click at [77, 78] on div "Dashboards" at bounding box center [88, 79] width 111 height 15
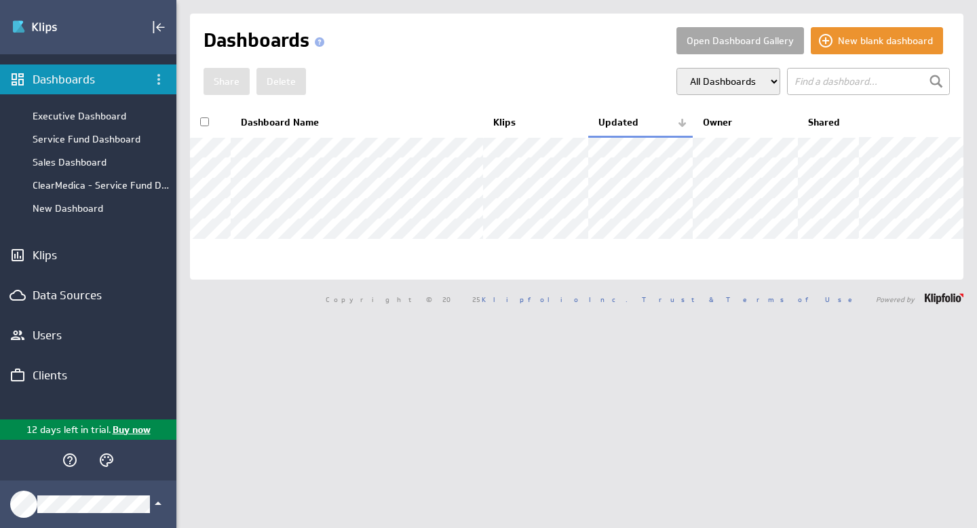
click at [737, 39] on button "Open Dashboard Gallery" at bounding box center [740, 40] width 128 height 27
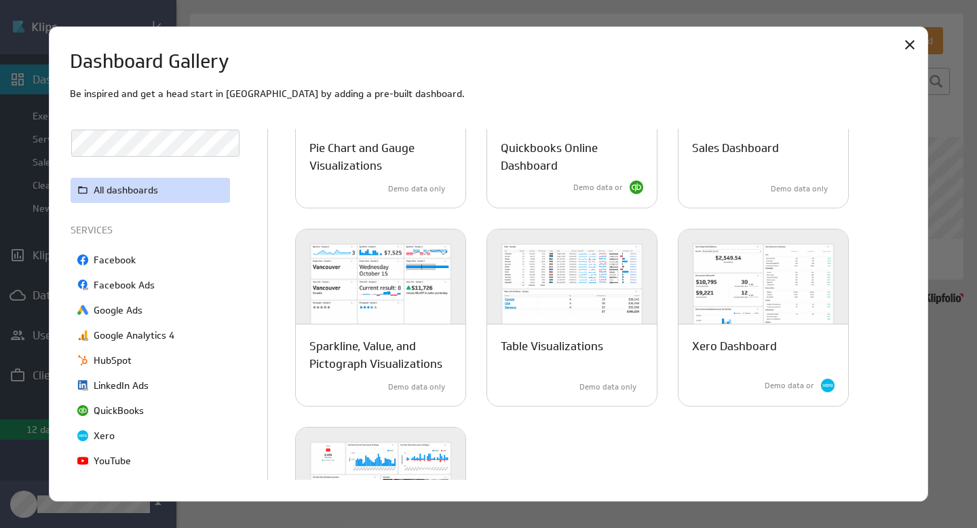
scroll to position [933, 0]
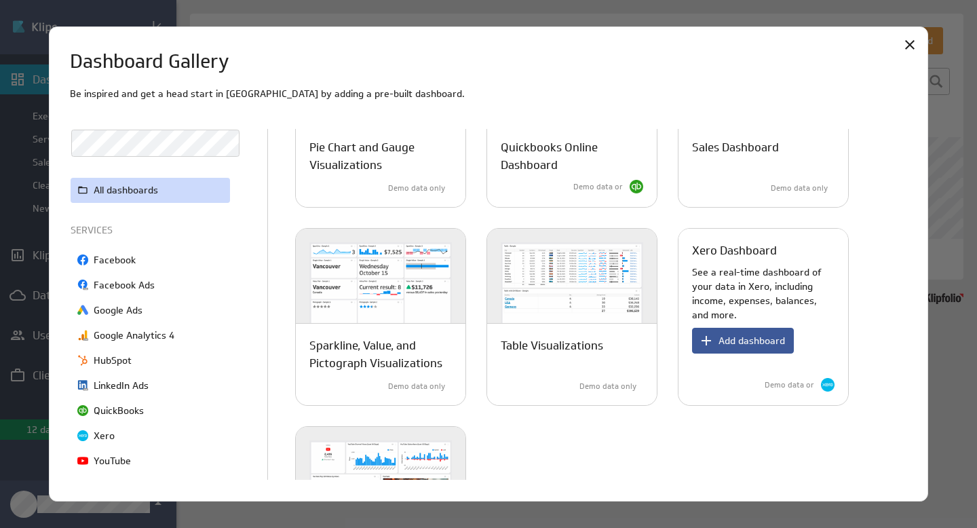
click at [768, 339] on span "Add dashboard" at bounding box center [751, 340] width 66 height 12
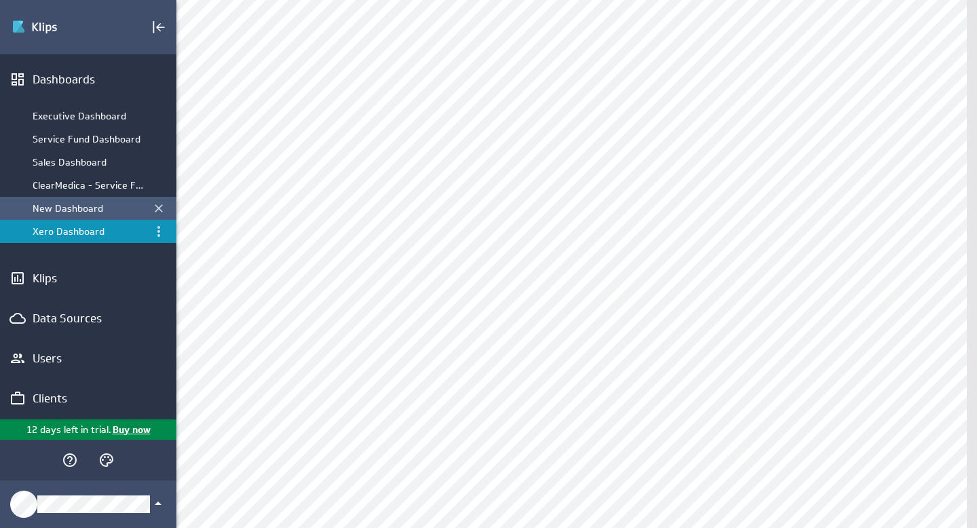
click at [99, 208] on div "New Dashboard" at bounding box center [89, 208] width 113 height 12
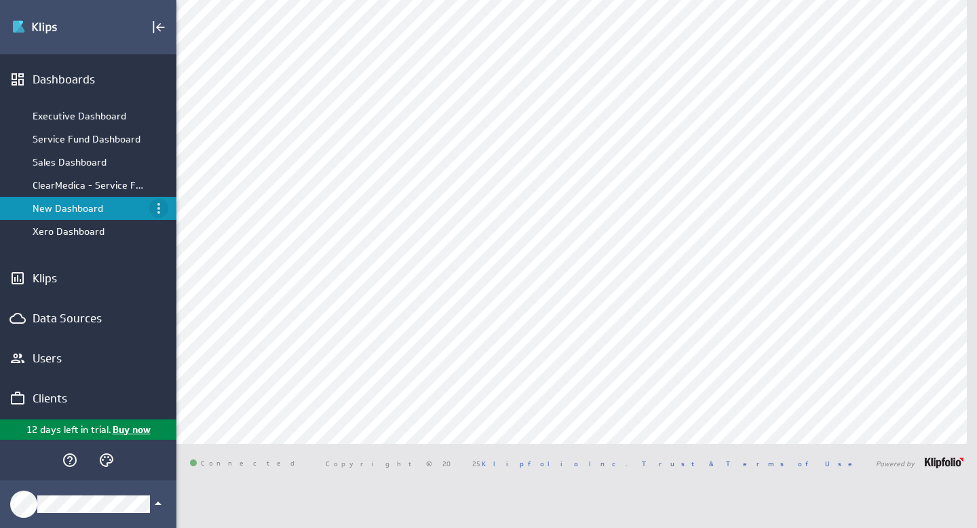
click at [157, 207] on icon "Menu" at bounding box center [158, 208] width 3 height 11
click at [156, 210] on icon "Menu" at bounding box center [159, 208] width 16 height 16
click at [153, 206] on icon "Menu" at bounding box center [159, 208] width 16 height 16
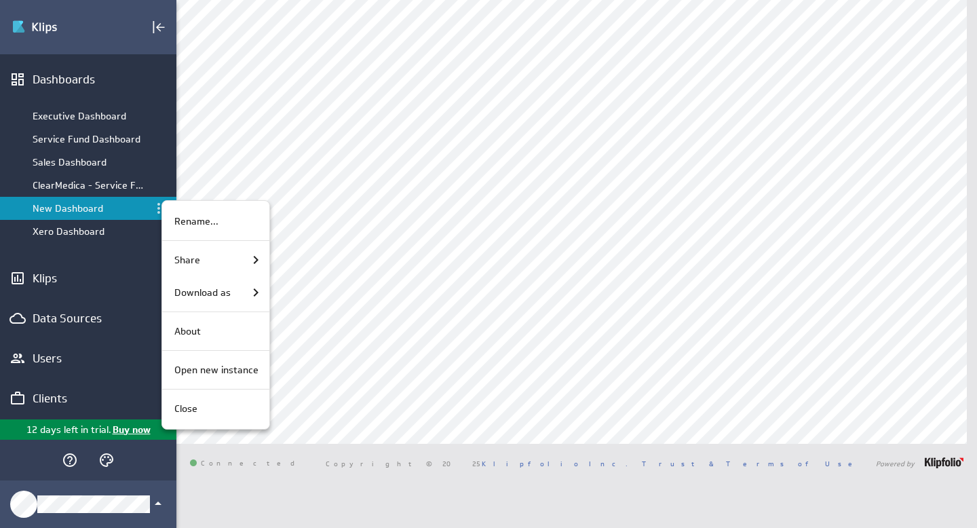
click at [80, 181] on div at bounding box center [488, 264] width 977 height 528
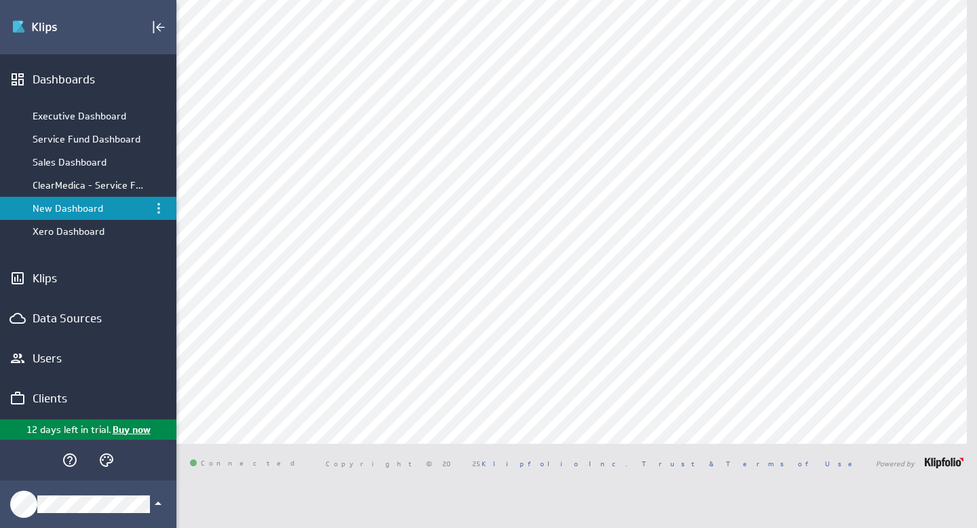
click at [83, 186] on div "ClearMedica - Service Fund Dashboard" at bounding box center [89, 185] width 113 height 12
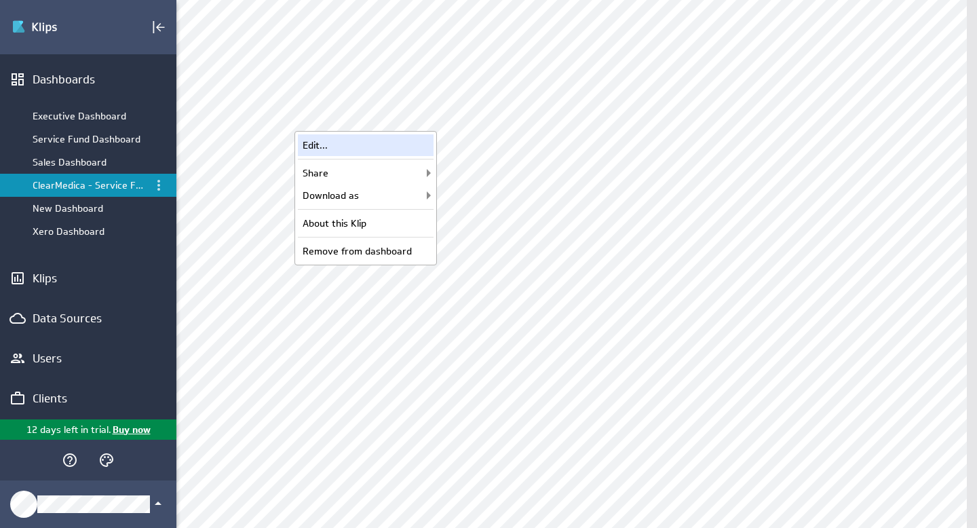
click at [388, 148] on div "Edit..." at bounding box center [366, 145] width 136 height 22
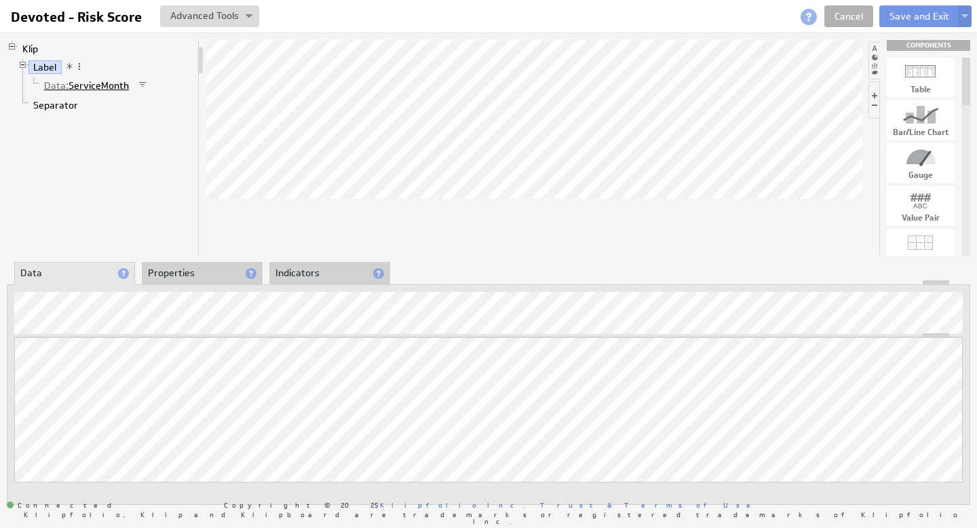
click at [114, 85] on link "Data: ServiceMonth" at bounding box center [86, 86] width 95 height 14
click at [193, 277] on li "Properties" at bounding box center [202, 273] width 121 height 23
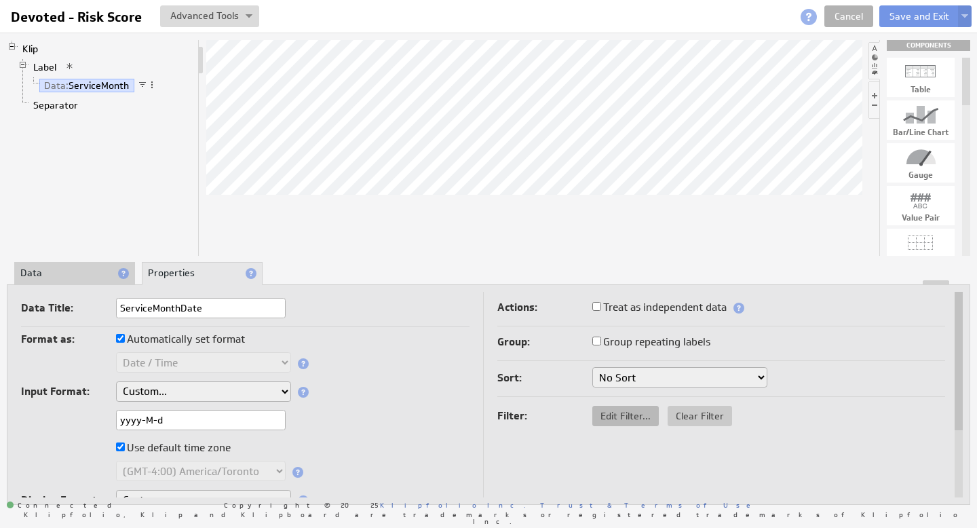
click at [626, 415] on span "Edit Filter..." at bounding box center [625, 416] width 66 height 12
select select "op:="
select select "devoted_service_month"
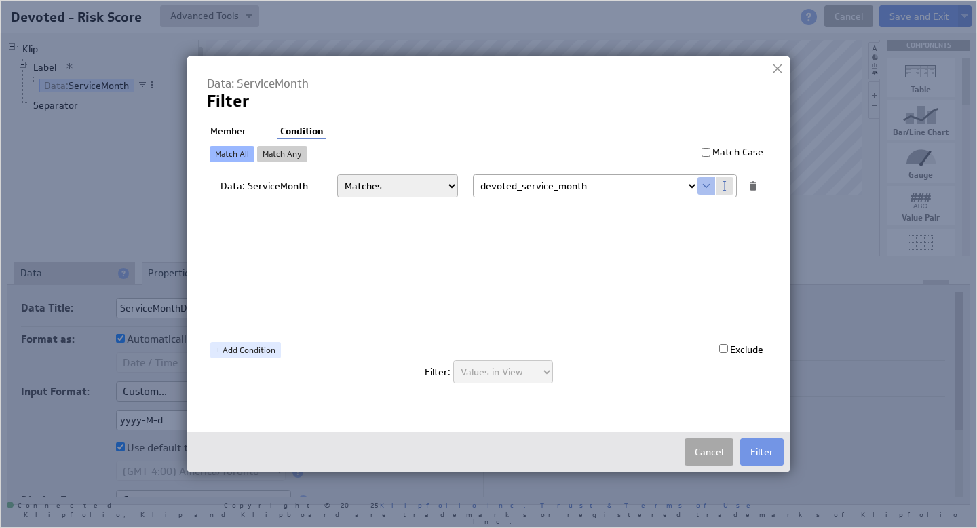
click at [709, 453] on button "Cancel" at bounding box center [709, 451] width 49 height 27
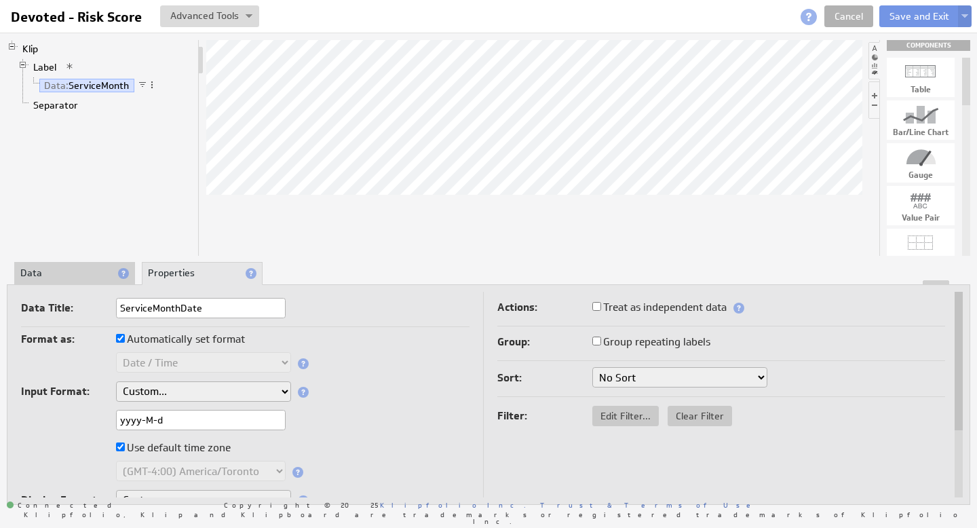
click at [145, 417] on input "yyyy-M-d" at bounding box center [201, 420] width 170 height 20
click at [148, 419] on input "yyyy-M-d" at bounding box center [201, 420] width 170 height 20
click at [180, 421] on input "yyyy-mm-d" at bounding box center [201, 420] width 170 height 20
type input "yyyy-mm-d"
click at [178, 421] on input "yyyy-mm-d" at bounding box center [201, 420] width 170 height 20
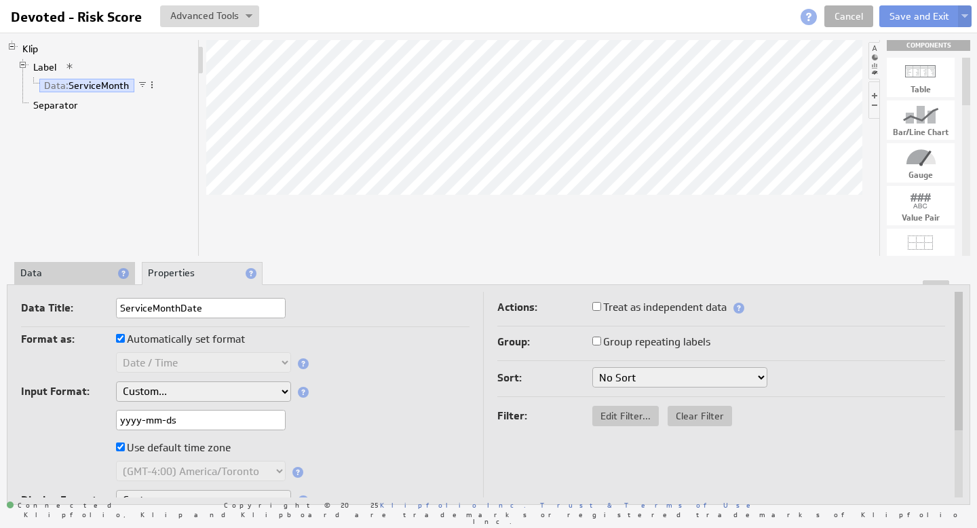
type input "yyyy-mm-ds"
click at [192, 418] on input "yyyy-mm-ds" at bounding box center [201, 420] width 170 height 20
type input "yyyy-mm-d"
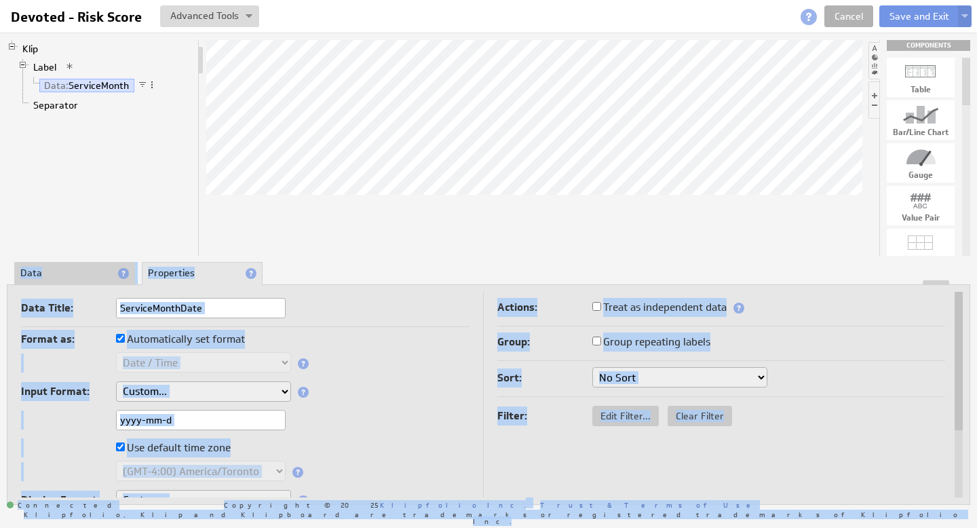
click at [187, 420] on input "yyyy-mm-d" at bounding box center [201, 420] width 170 height 20
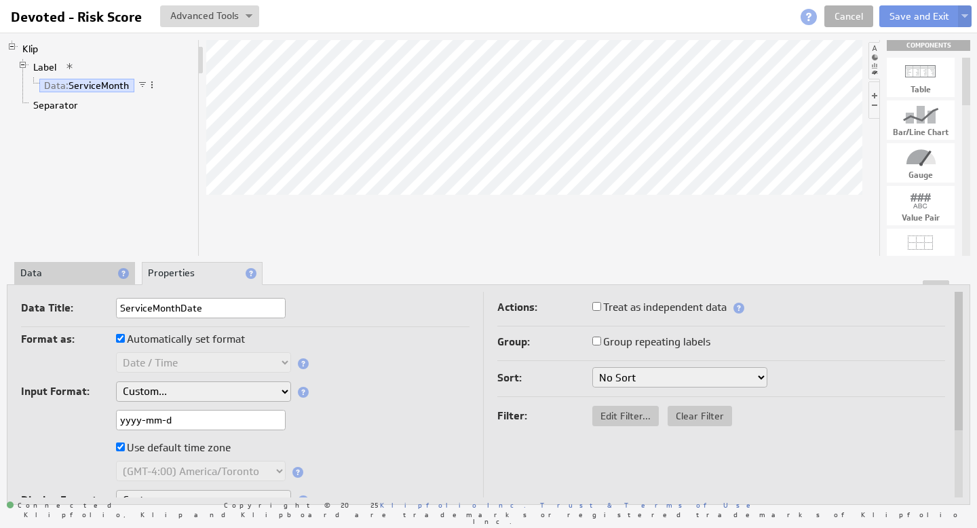
type input "yyyy-mm-dd"
drag, startPoint x: 194, startPoint y: 419, endPoint x: 58, endPoint y: 419, distance: 136.4
click at [157, 421] on input "yyyy-mm-dd" at bounding box center [201, 420] width 170 height 20
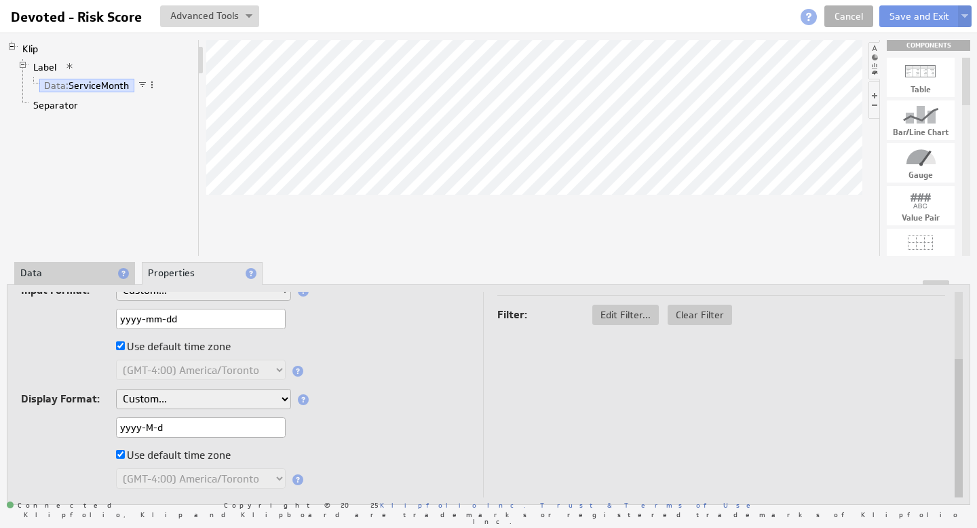
click at [171, 425] on input "yyyy-M-d" at bounding box center [201, 427] width 170 height 20
click at [117, 425] on input "yyyy-M-d" at bounding box center [201, 427] width 170 height 20
paste input "mm-d"
type input "yyyy-mm-dd"
click at [366, 448] on div "Use default time zone" at bounding box center [245, 457] width 448 height 22
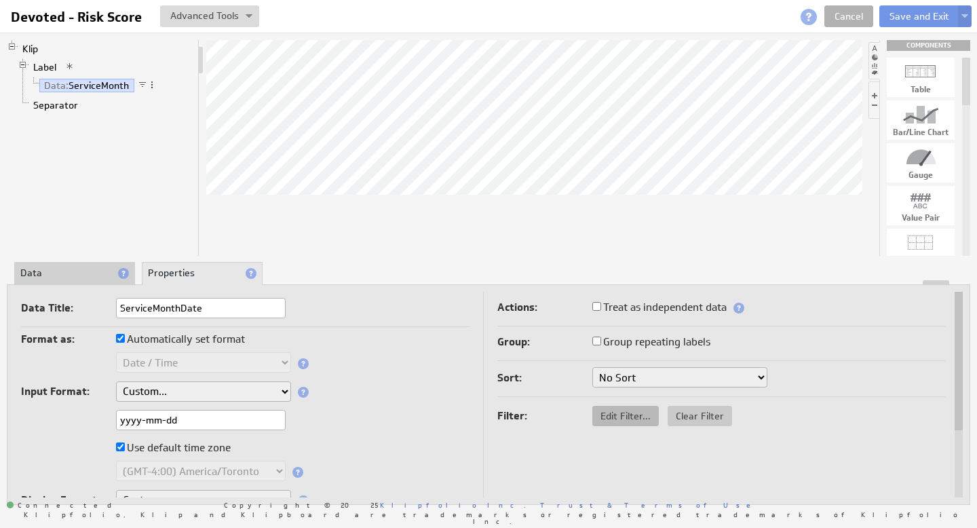
click at [642, 418] on span "Edit Filter..." at bounding box center [625, 416] width 66 height 12
select select "op:="
select select "devoted_service_month"
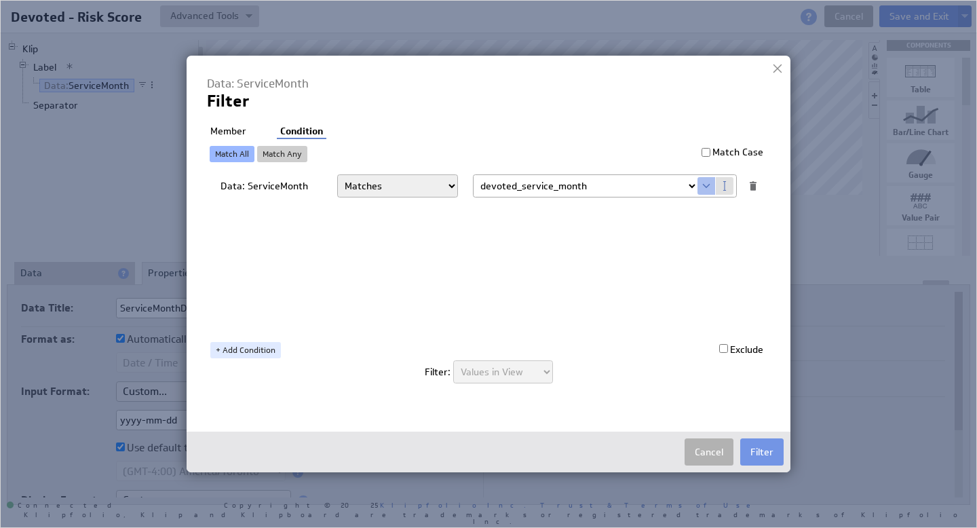
click at [231, 130] on li "Member" at bounding box center [228, 132] width 43 height 14
checkbox input "true"
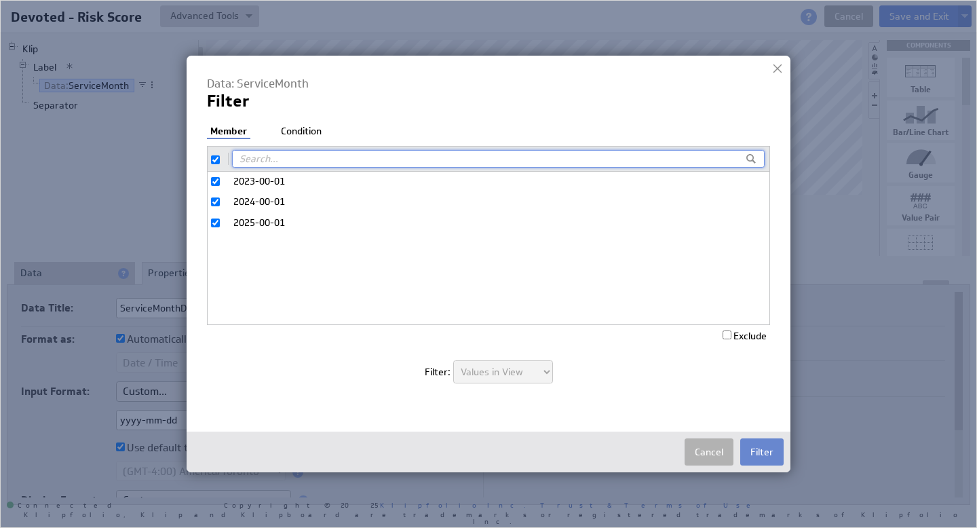
click at [771, 453] on button "Filter" at bounding box center [761, 451] width 43 height 27
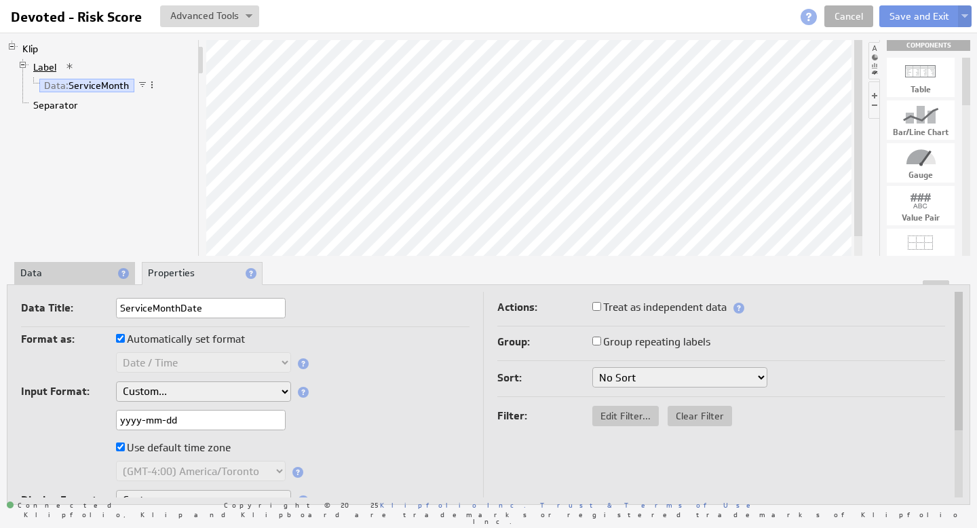
click at [47, 70] on link "Label" at bounding box center [44, 67] width 33 height 14
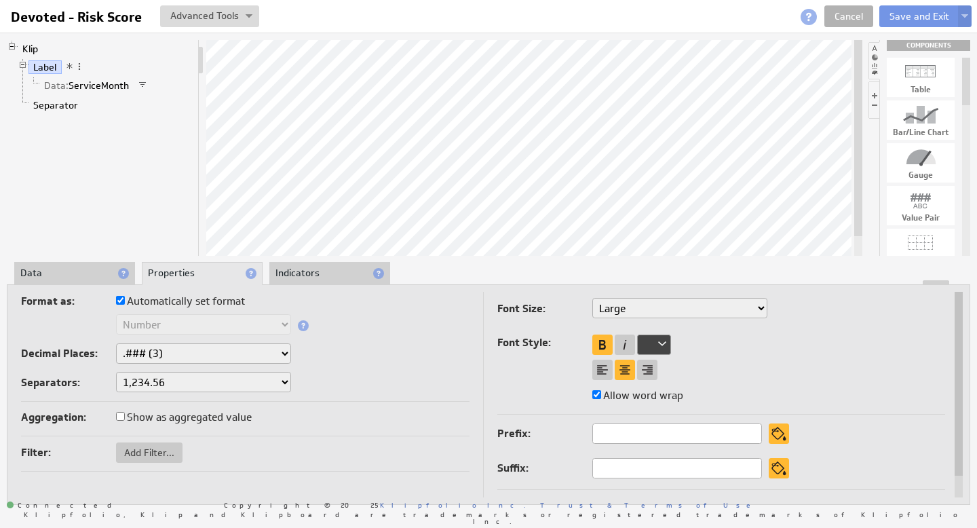
click at [83, 274] on li "Data" at bounding box center [74, 273] width 121 height 23
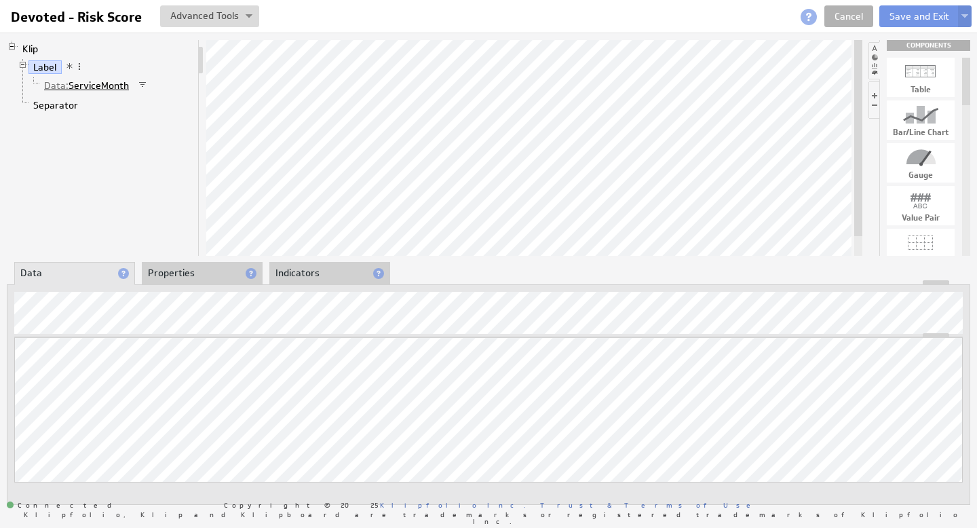
click at [93, 84] on link "Data: ServiceMonth" at bounding box center [86, 86] width 95 height 14
click at [153, 83] on span at bounding box center [151, 84] width 9 height 9
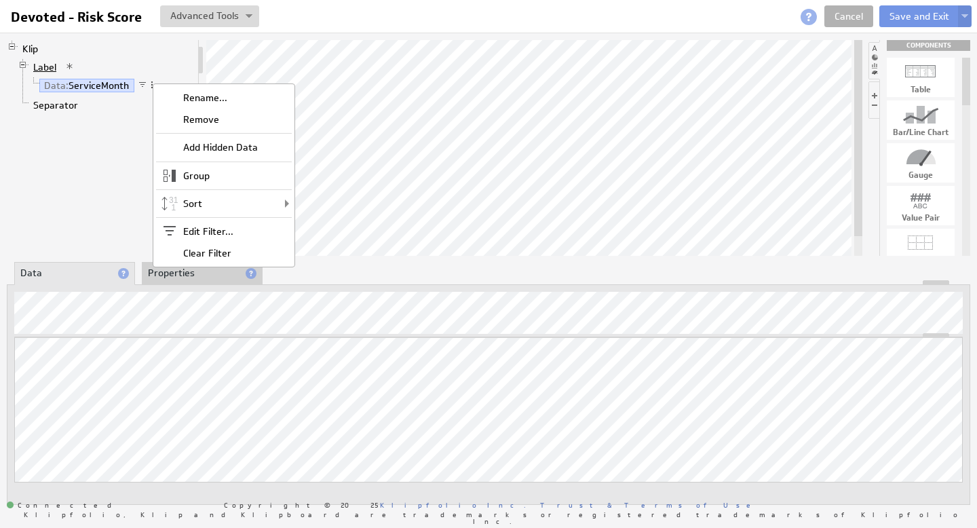
click at [52, 69] on link "Label" at bounding box center [44, 67] width 33 height 14
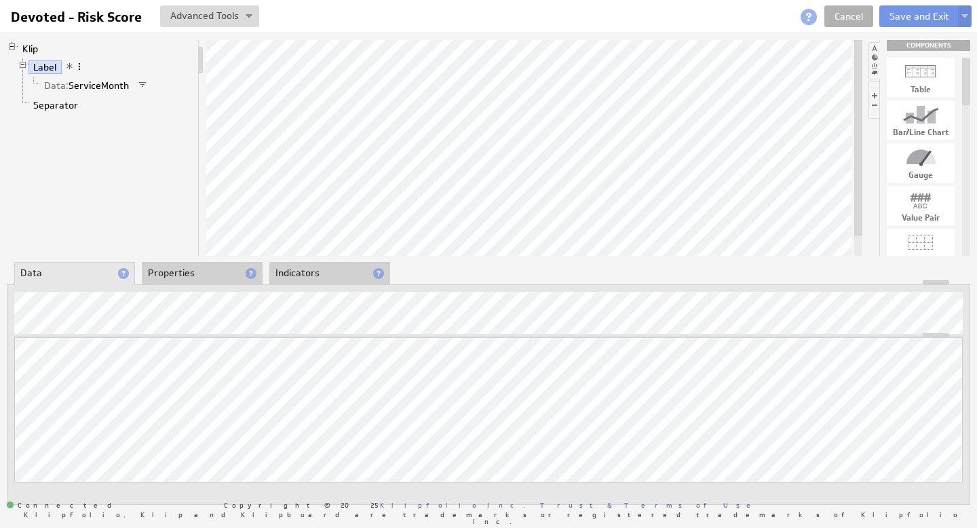
click at [79, 69] on span at bounding box center [79, 66] width 9 height 9
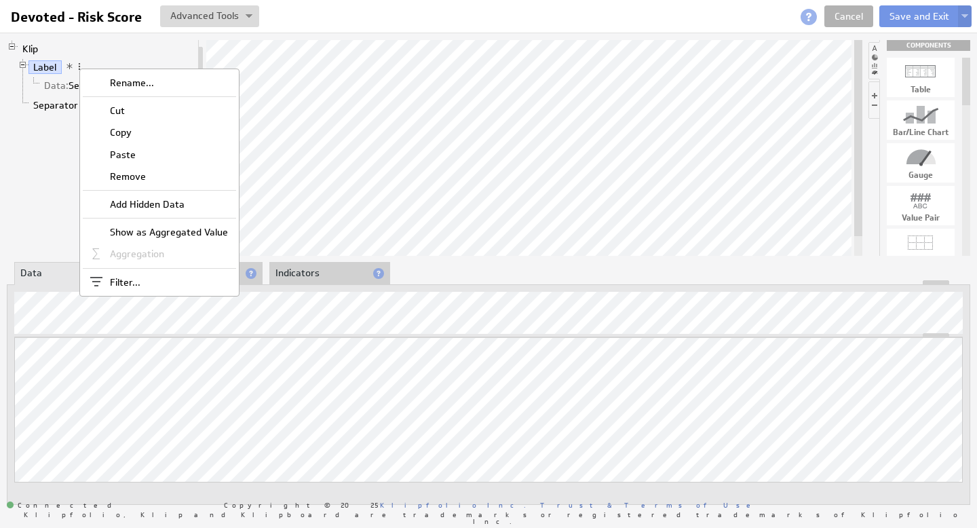
click at [70, 66] on span at bounding box center [69, 66] width 9 height 9
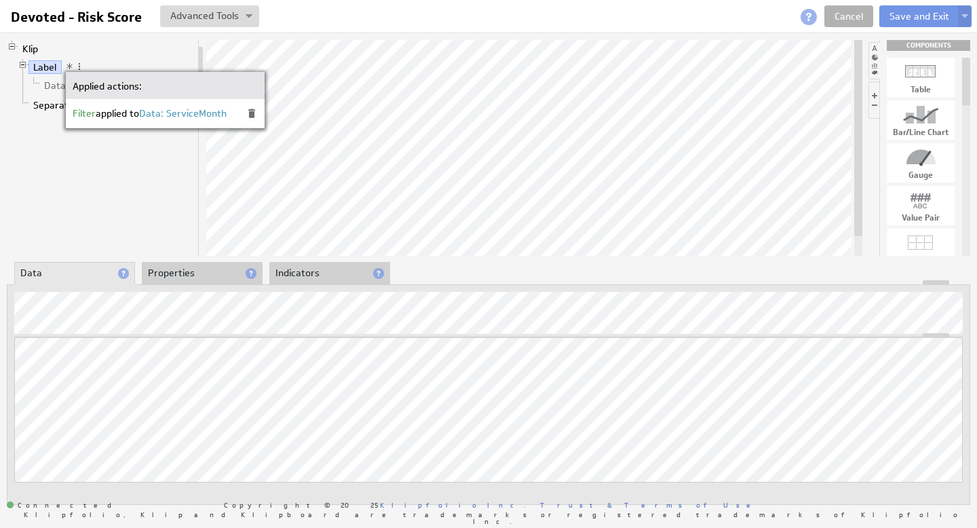
click at [104, 174] on div "Klip Label Data: ServiceMonth Separator" at bounding box center [103, 148] width 193 height 216
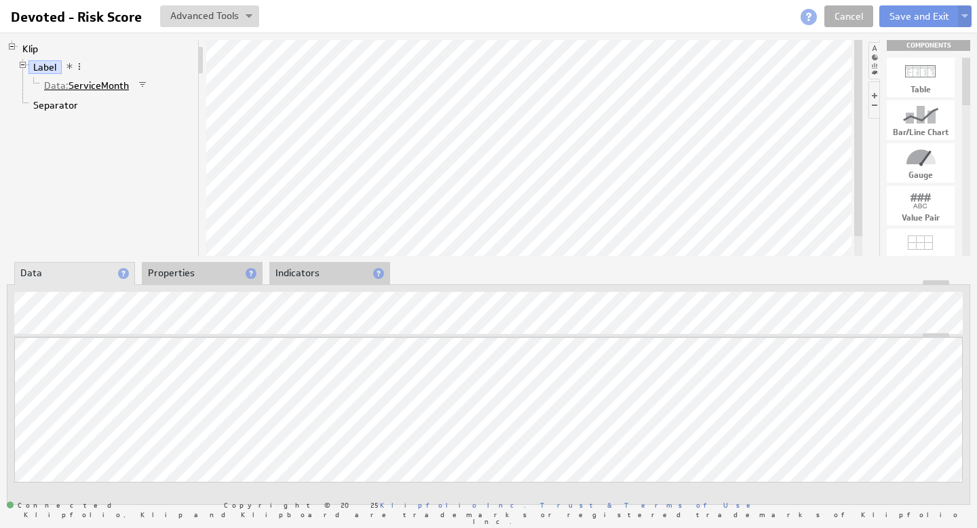
click at [94, 86] on link "Data: ServiceMonth" at bounding box center [86, 86] width 95 height 14
click at [52, 66] on link "Label" at bounding box center [44, 67] width 33 height 14
click at [907, 18] on button "Save and Exit" at bounding box center [919, 16] width 80 height 22
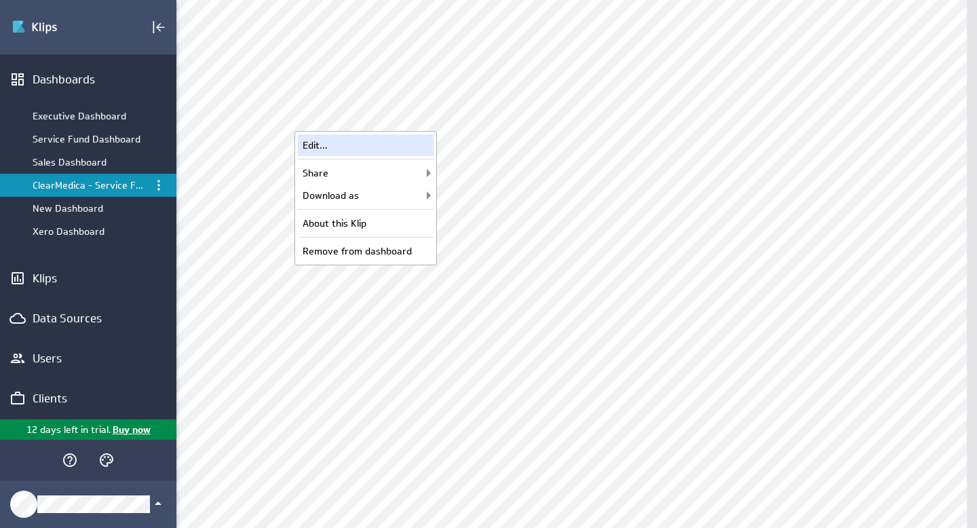
click at [366, 147] on div "Edit..." at bounding box center [366, 145] width 136 height 22
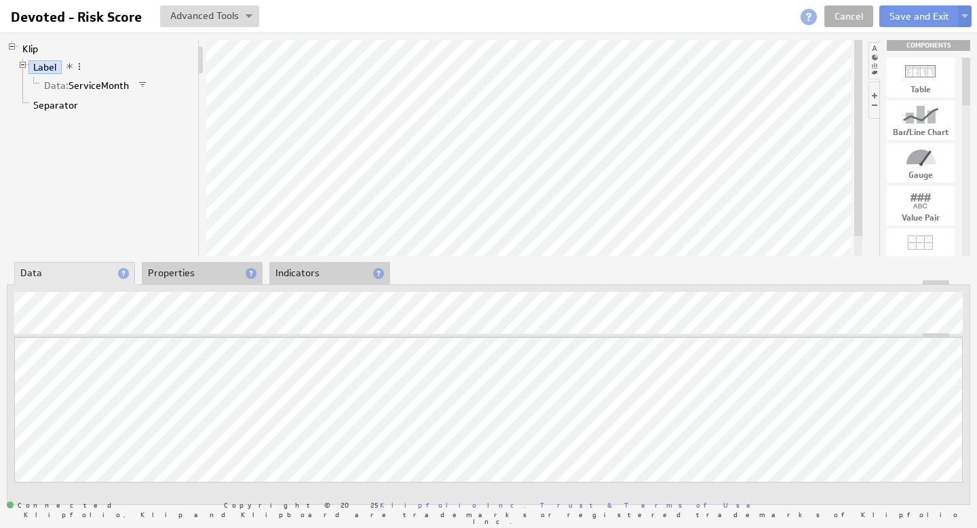
click at [226, 278] on li "Properties" at bounding box center [202, 273] width 121 height 23
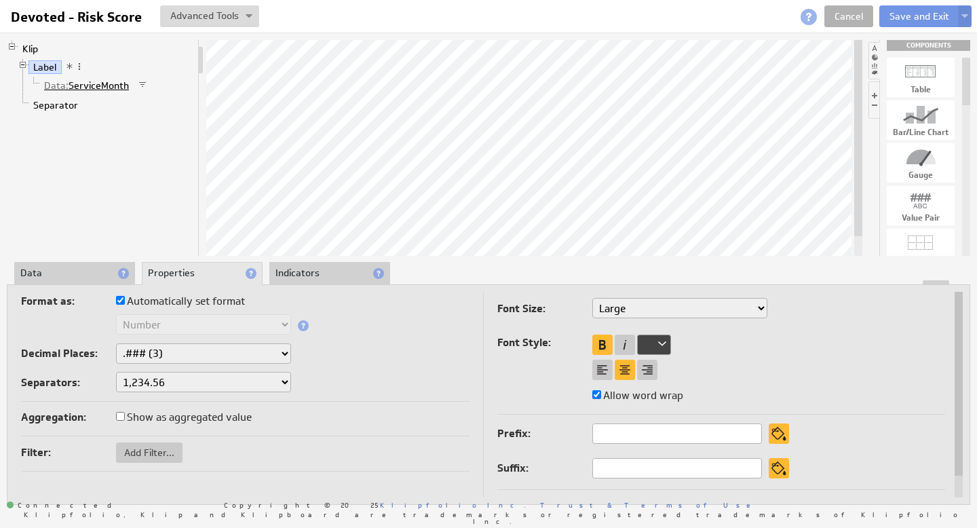
click at [94, 82] on link "Data: ServiceMonth" at bounding box center [86, 86] width 95 height 14
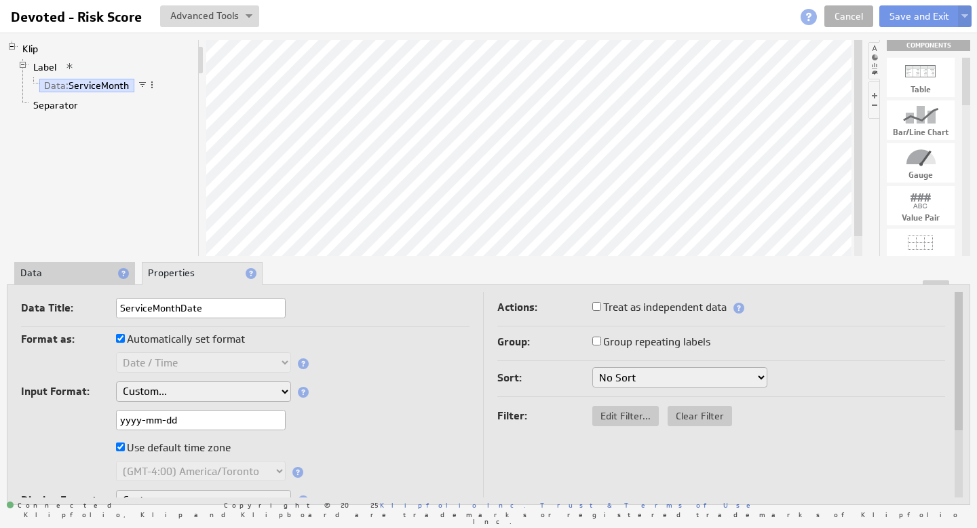
click at [596, 341] on input "Group repeating labels" at bounding box center [596, 341] width 9 height 9
click at [597, 340] on input "Group repeating labels" at bounding box center [596, 341] width 9 height 9
click at [926, 12] on button "Save and Exit" at bounding box center [919, 16] width 80 height 22
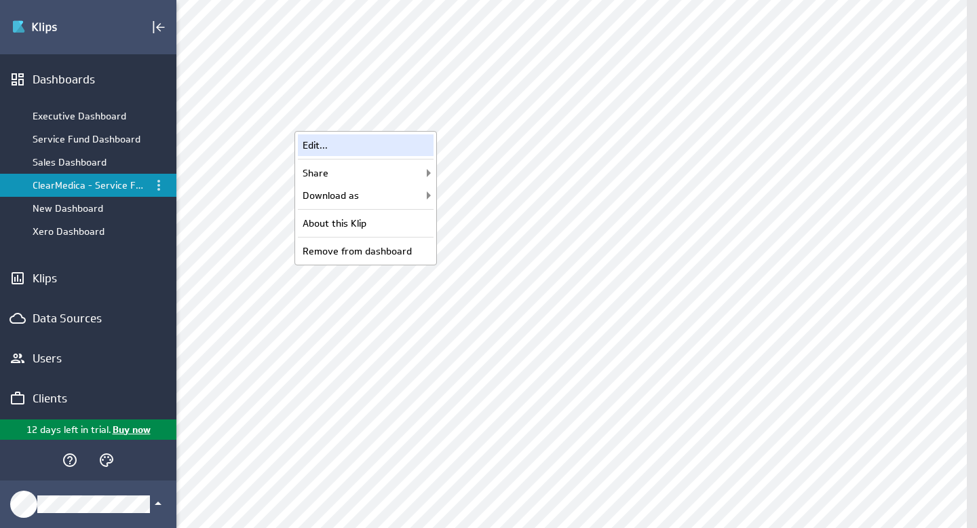
click at [406, 149] on div "Edit..." at bounding box center [366, 145] width 136 height 22
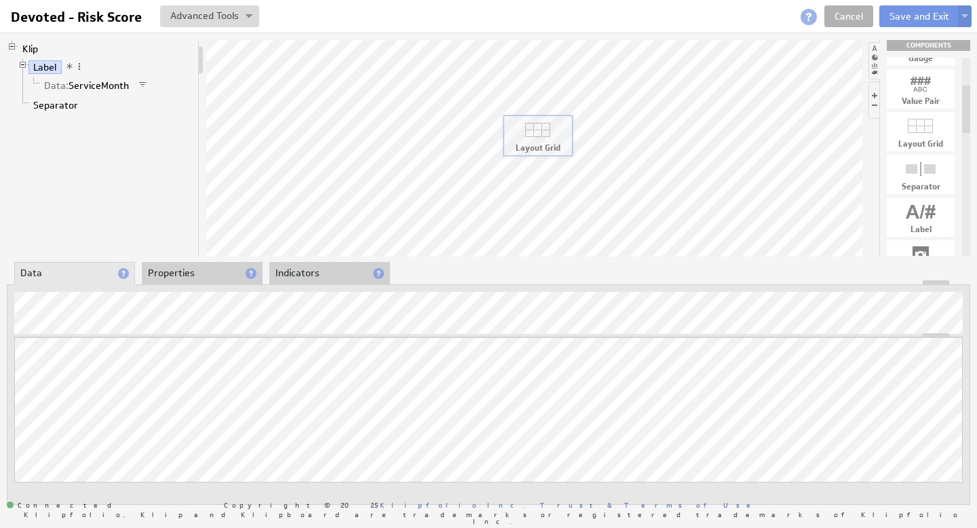
drag, startPoint x: 925, startPoint y: 131, endPoint x: 542, endPoint y: 136, distance: 382.7
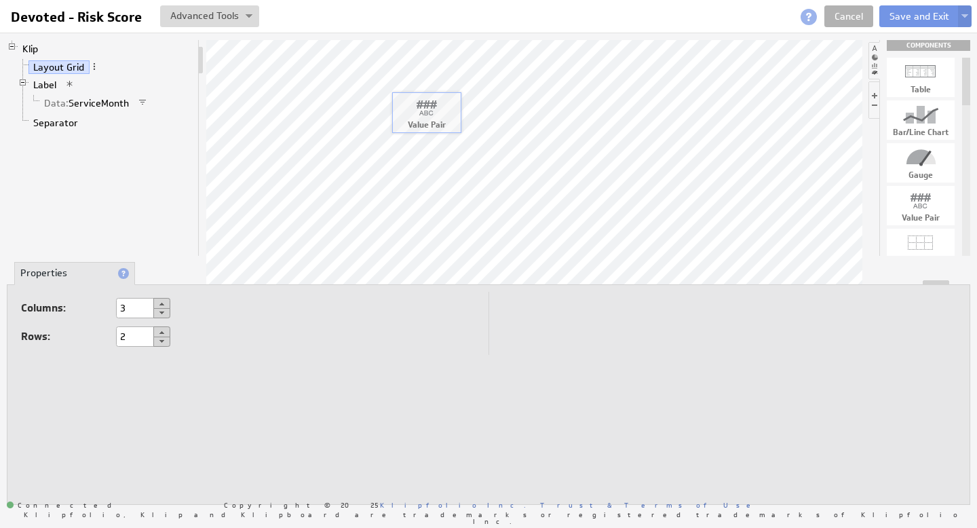
drag, startPoint x: 924, startPoint y: 205, endPoint x: 430, endPoint y: 113, distance: 502.5
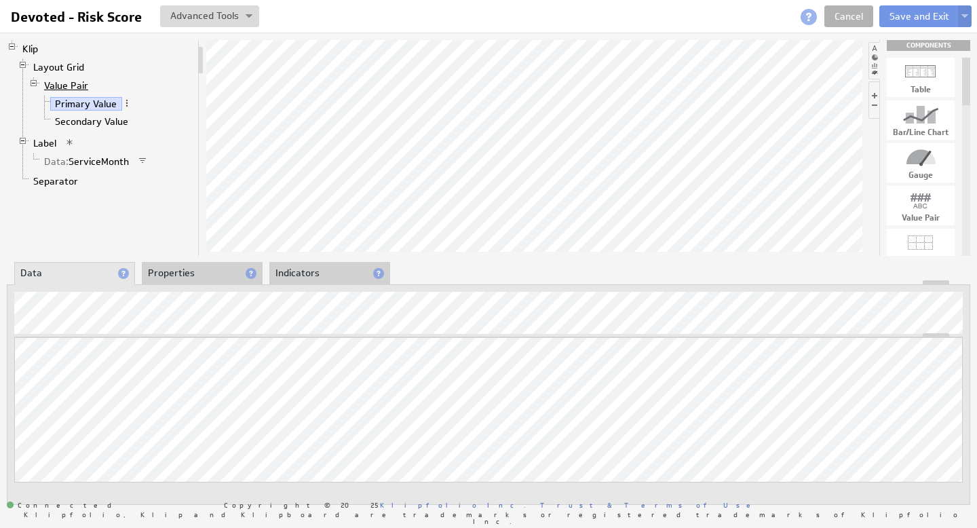
click at [67, 84] on link "Value Pair" at bounding box center [66, 86] width 54 height 14
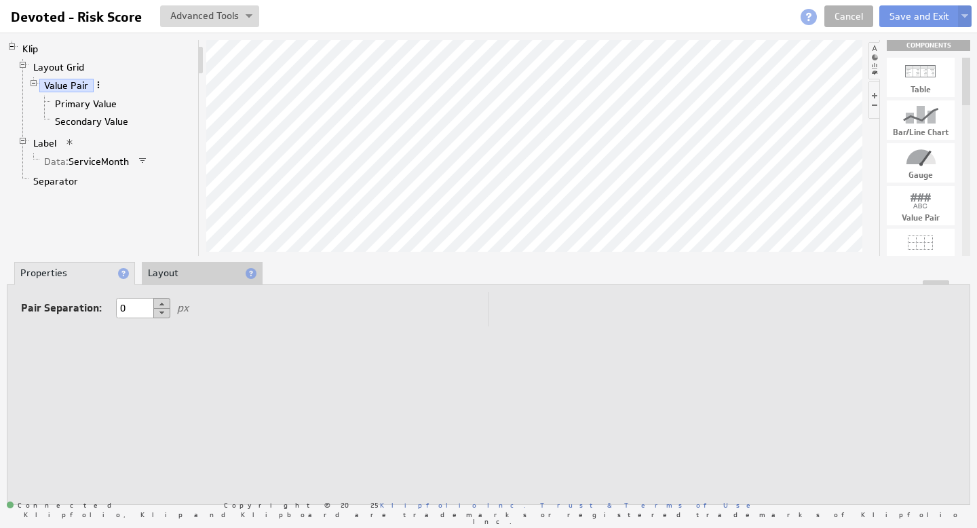
click at [97, 83] on span at bounding box center [98, 84] width 9 height 9
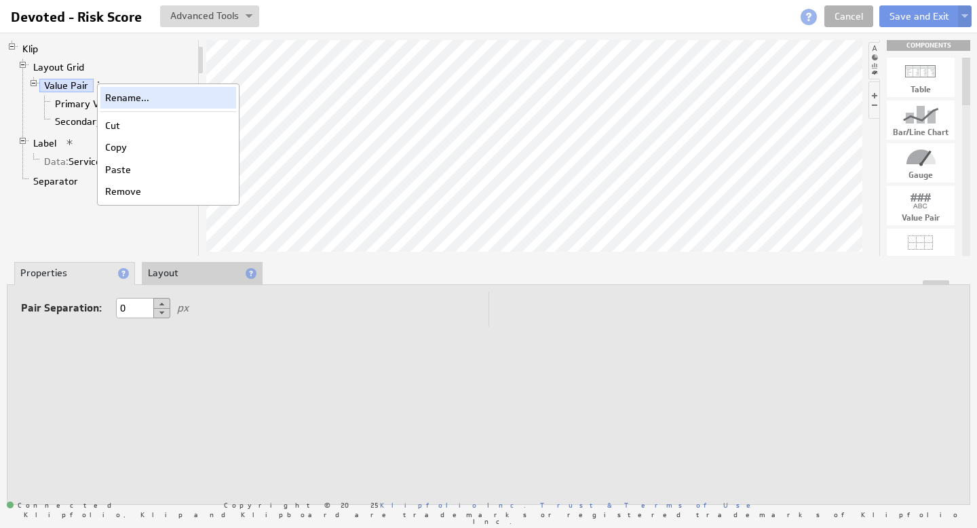
click at [121, 93] on div "Rename..." at bounding box center [168, 98] width 136 height 22
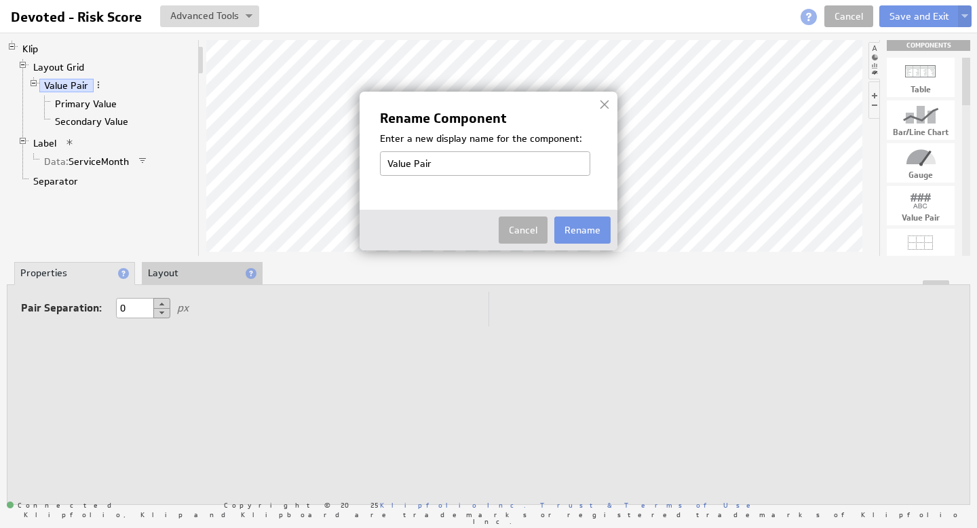
click at [459, 168] on input "Value Pair" at bounding box center [485, 163] width 210 height 24
type input "Value Pair_Membership"
click at [594, 228] on button "Rename" at bounding box center [582, 229] width 56 height 27
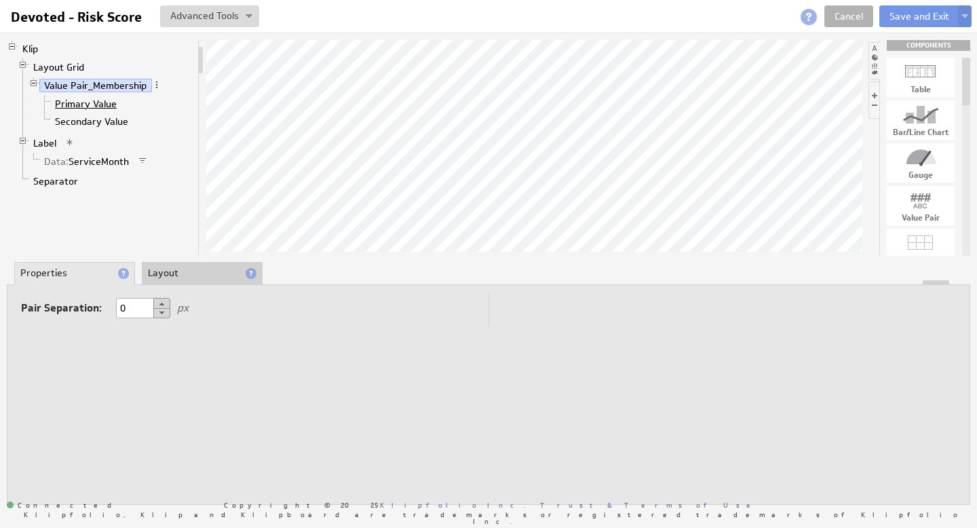
click at [92, 102] on link "Primary Value" at bounding box center [86, 104] width 72 height 14
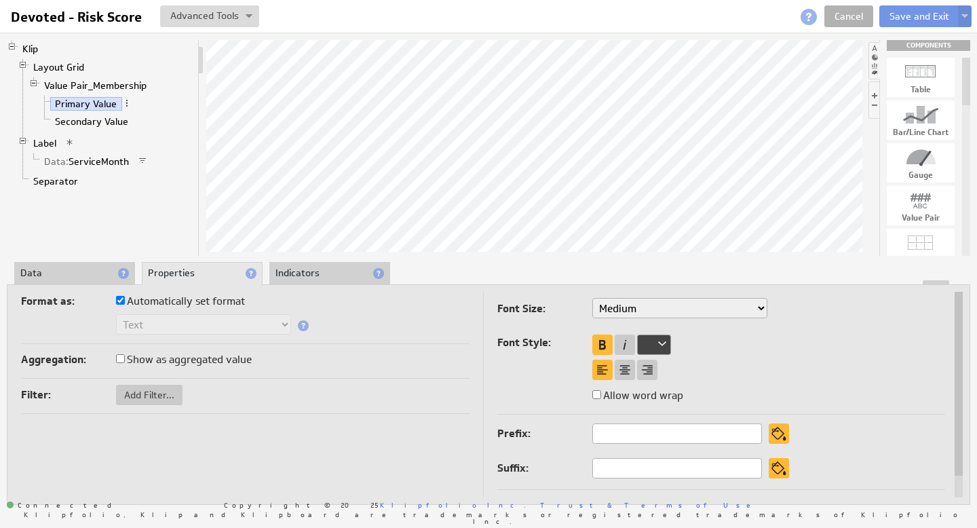
click at [78, 273] on li "Data" at bounding box center [74, 273] width 121 height 23
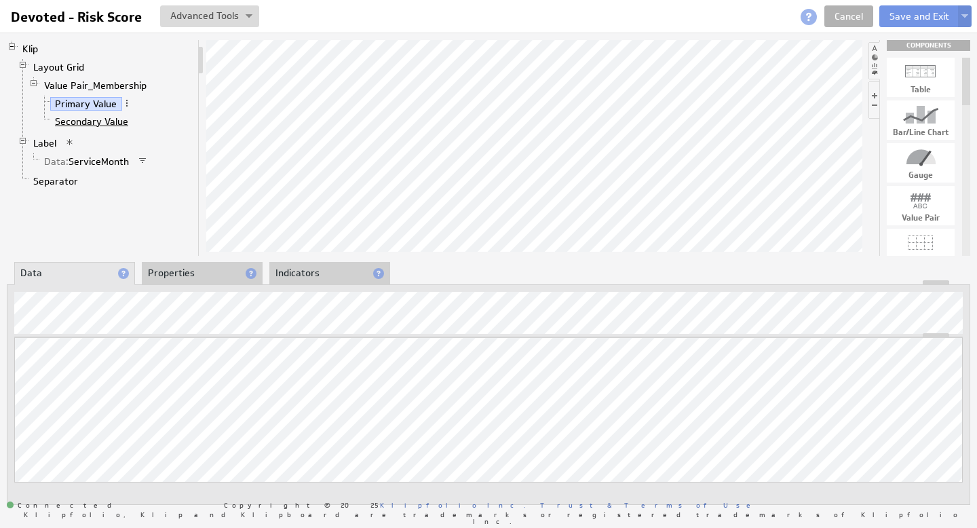
click at [104, 121] on link "Secondary Value" at bounding box center [91, 122] width 83 height 14
click at [136, 120] on span at bounding box center [138, 120] width 9 height 9
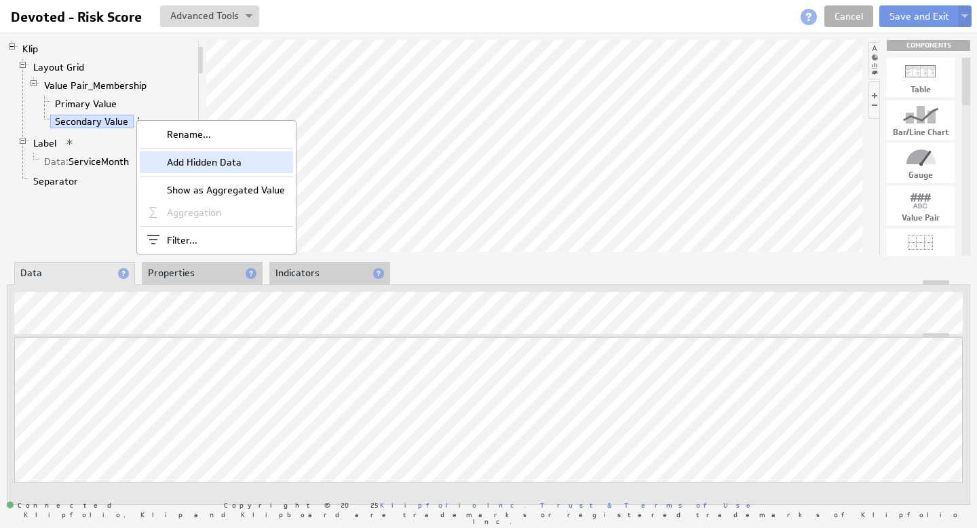
click at [181, 163] on div "Add Hidden Data" at bounding box center [216, 162] width 153 height 22
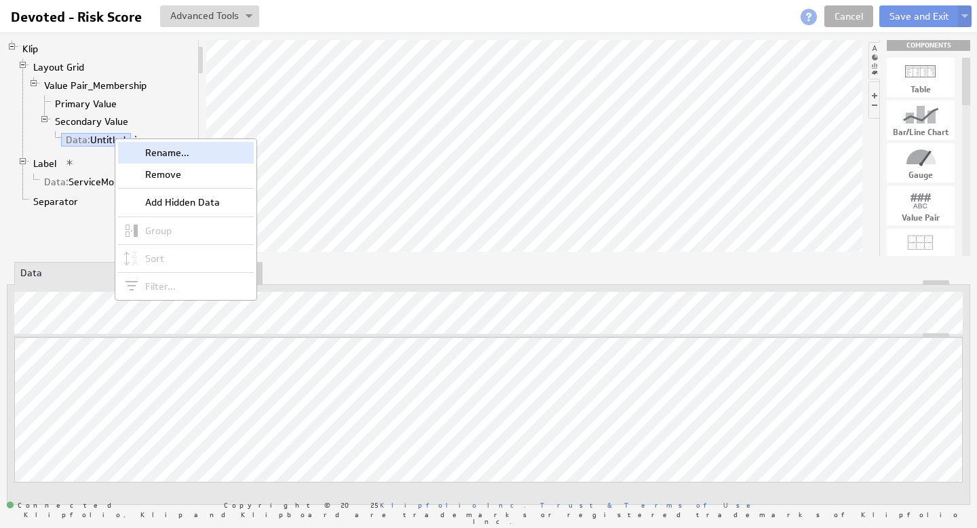
click at [147, 150] on div "Rename..." at bounding box center [186, 153] width 136 height 22
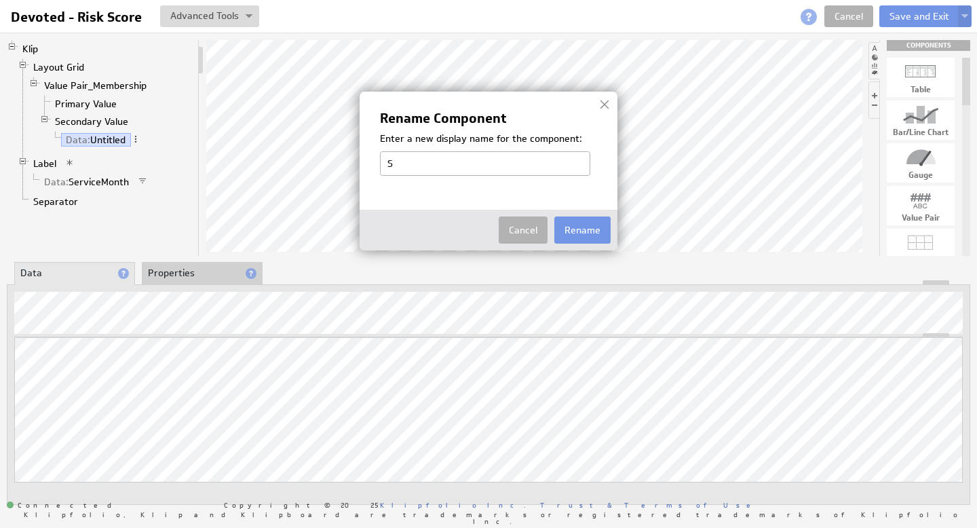
type input "Service Month"
click at [199, 365] on img at bounding box center [488, 264] width 977 height 528
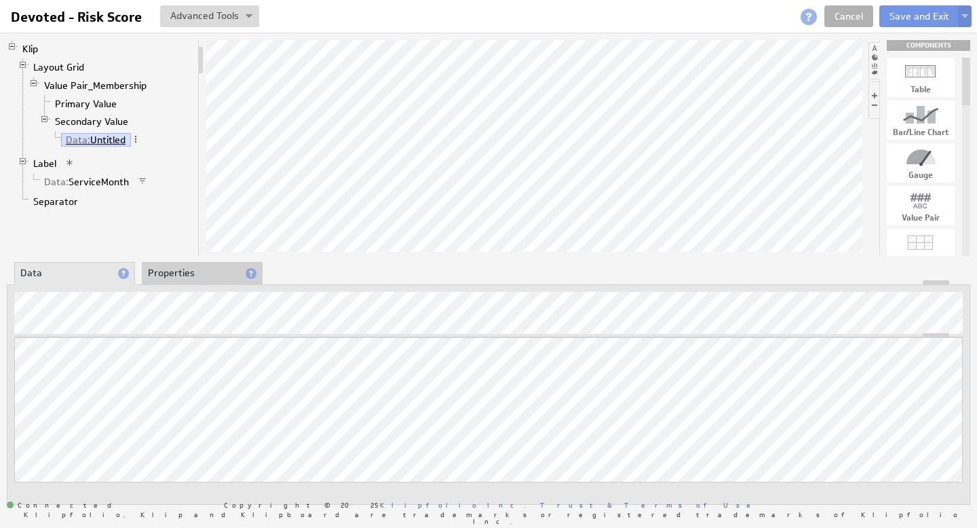
click at [106, 138] on link "Data: Untitled" at bounding box center [96, 140] width 70 height 14
click at [189, 275] on li "Properties" at bounding box center [202, 273] width 121 height 23
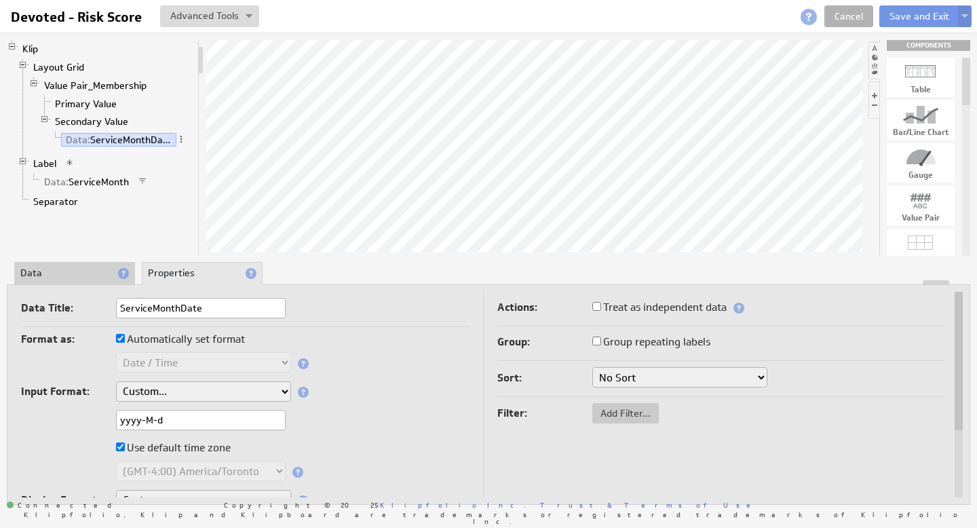
click at [157, 413] on input "yyyy-M-d" at bounding box center [201, 420] width 170 height 20
drag, startPoint x: 136, startPoint y: 412, endPoint x: 77, endPoint y: 411, distance: 59.0
click at [93, 410] on div "yyyy-M-d" at bounding box center [245, 421] width 448 height 22
click at [133, 415] on input "text" at bounding box center [201, 420] width 170 height 20
click at [177, 421] on input "text" at bounding box center [201, 420] width 170 height 20
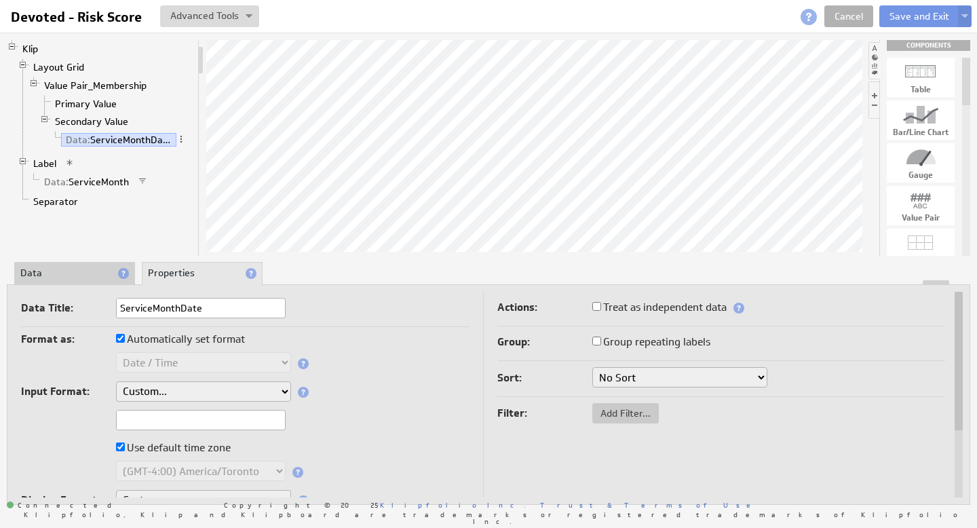
type input "yyyy-mm-dd"
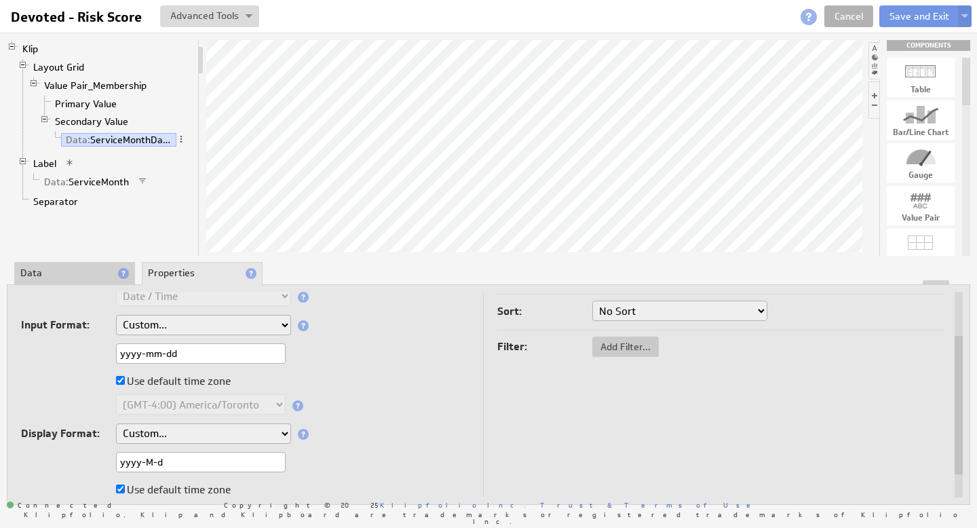
click at [177, 454] on input "yyyy-M-d" at bounding box center [201, 462] width 170 height 20
drag, startPoint x: 178, startPoint y: 457, endPoint x: 113, endPoint y: 457, distance: 65.8
click at [115, 456] on div "yyyy-M-d" at bounding box center [245, 463] width 448 height 22
click at [142, 456] on input "text" at bounding box center [201, 462] width 170 height 20
type input "yyyy-mm-dd"
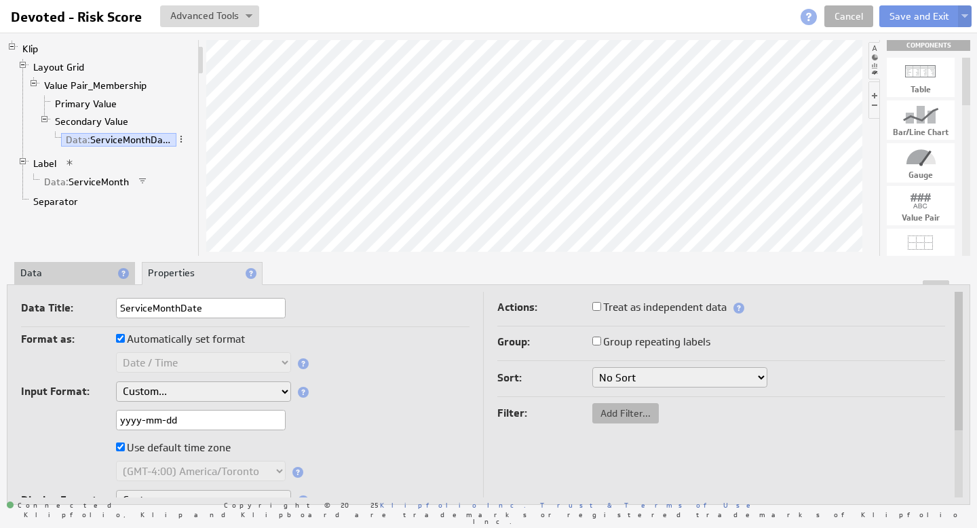
click at [616, 413] on span "Add Filter..." at bounding box center [625, 413] width 66 height 12
checkbox input "true"
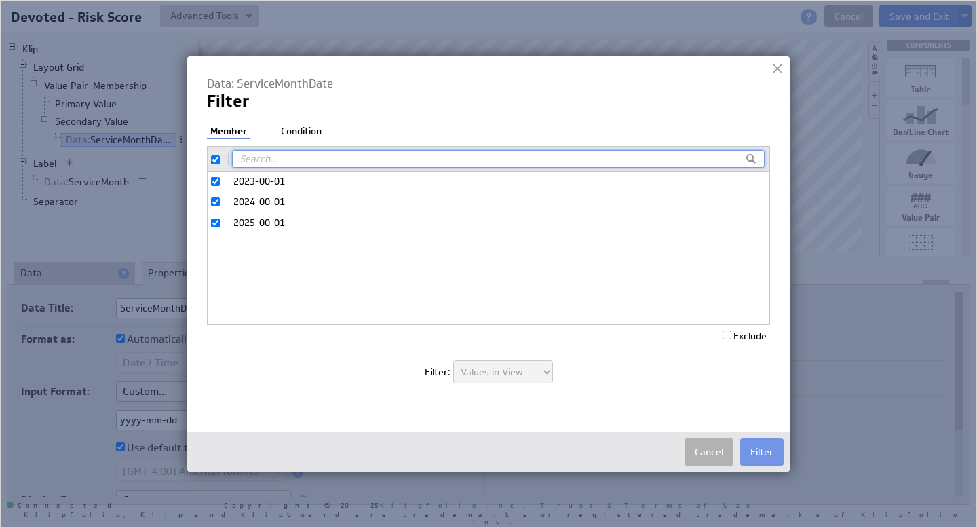
click at [318, 131] on li "Condition" at bounding box center [300, 132] width 47 height 14
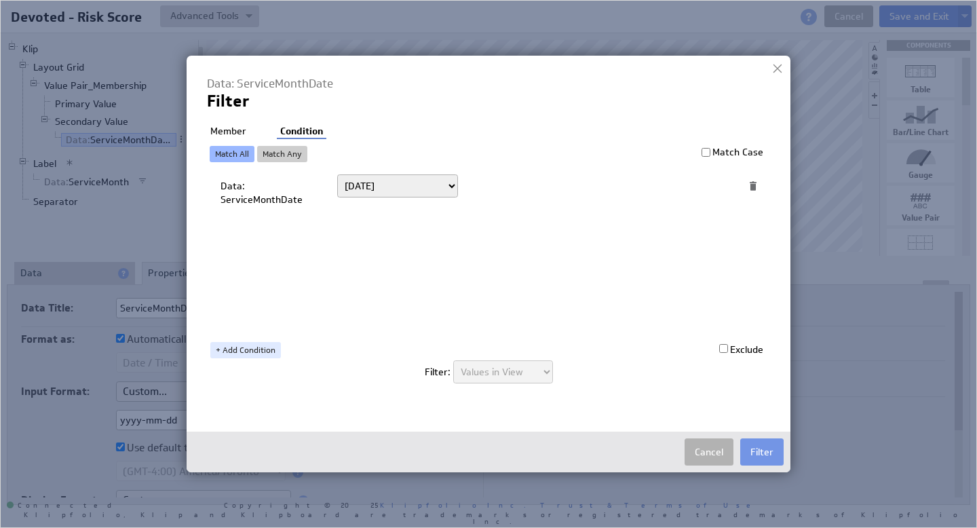
click at [413, 180] on select "Today Yesterday Unit to date In the last Last full On or after On or before ---…" at bounding box center [397, 185] width 121 height 23
select select "op:="
click at [705, 183] on span at bounding box center [706, 186] width 18 height 18
click at [692, 185] on select "Select... company.id company.name user.emailAddress user.firstName user.isAdmin…" at bounding box center [586, 186] width 224 height 22
select select "devoted_service_month"
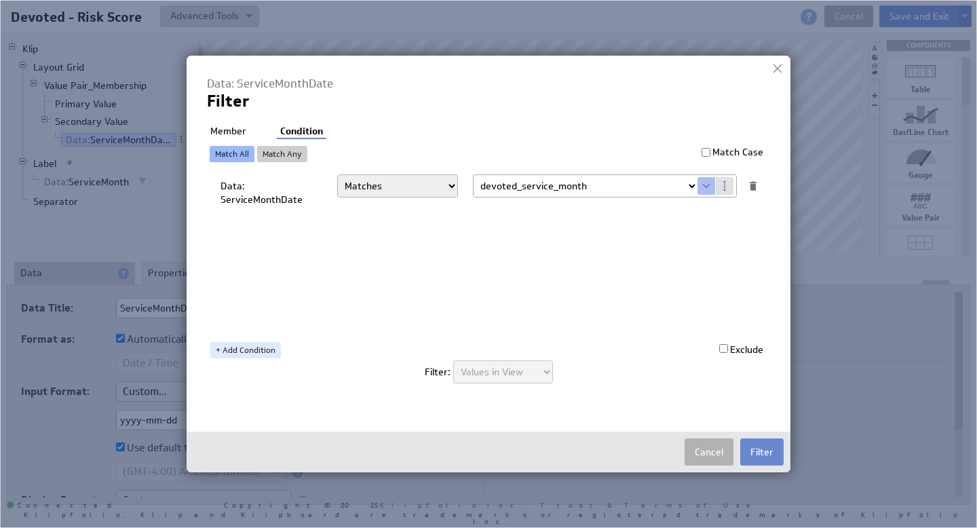
click at [757, 450] on button "Filter" at bounding box center [761, 451] width 43 height 27
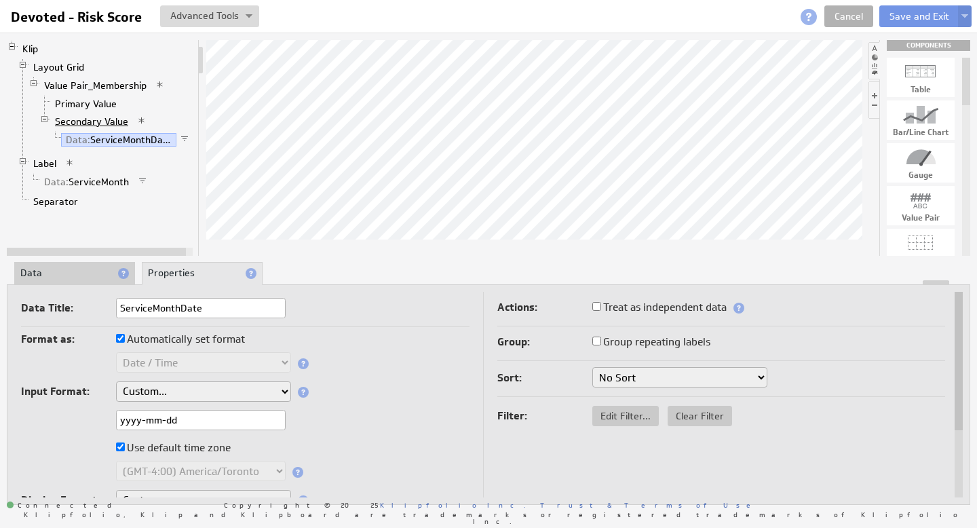
click at [95, 120] on link "Secondary Value" at bounding box center [91, 122] width 83 height 14
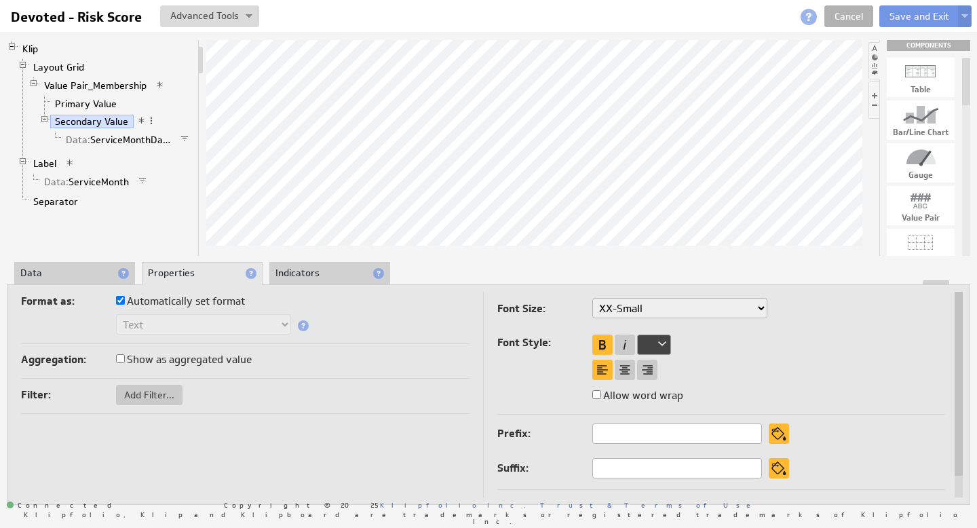
click at [75, 271] on li "Data" at bounding box center [74, 273] width 121 height 23
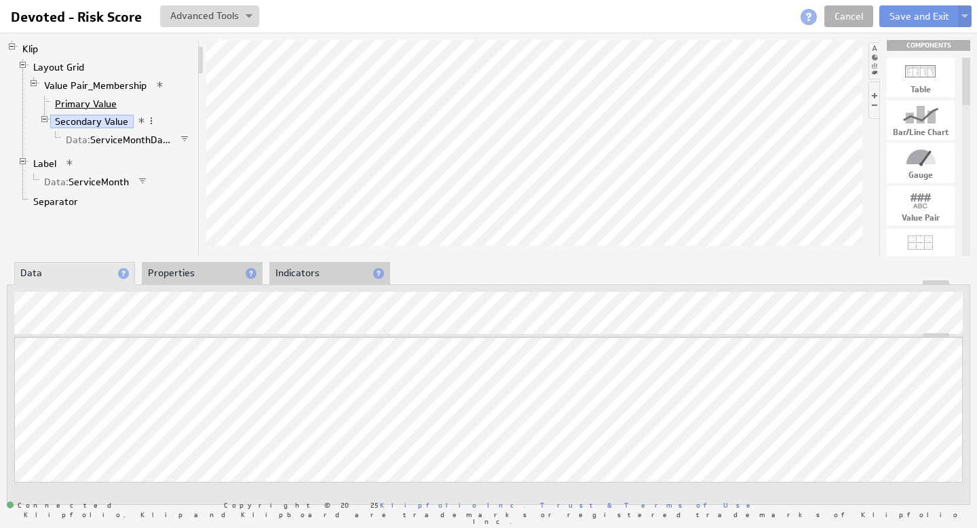
click at [90, 103] on link "Primary Value" at bounding box center [86, 104] width 72 height 14
click at [85, 118] on link "Secondary Value" at bounding box center [91, 122] width 83 height 14
click at [92, 85] on link "Value Pair_Membership" at bounding box center [95, 86] width 113 height 14
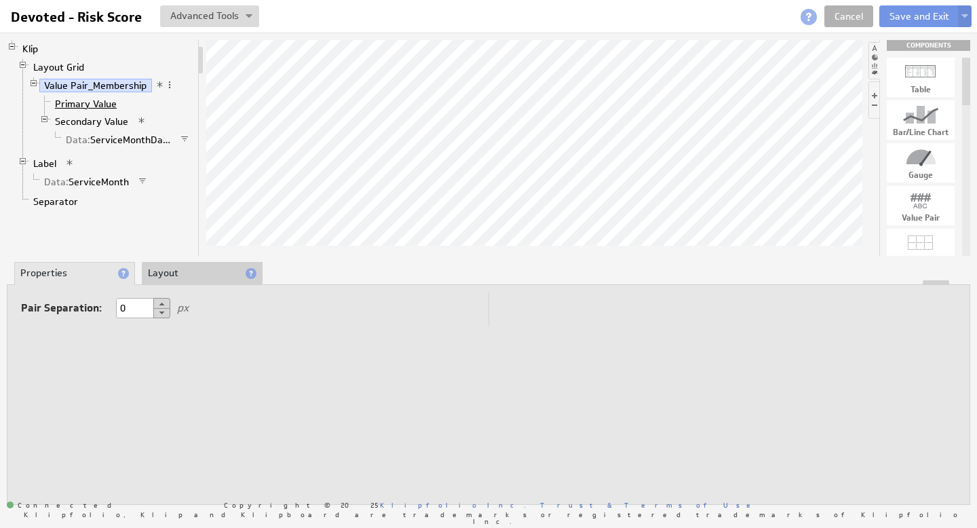
click at [89, 104] on link "Primary Value" at bounding box center [86, 104] width 72 height 14
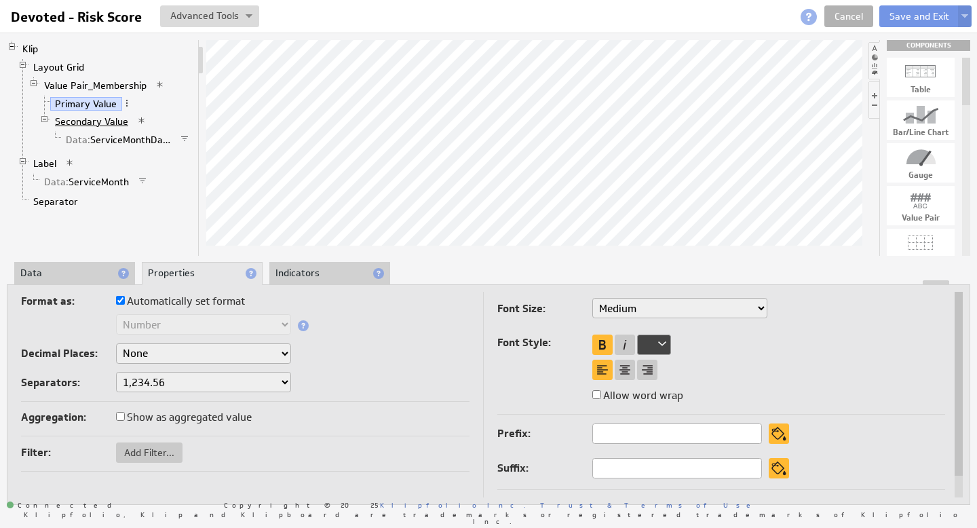
click at [89, 117] on link "Secondary Value" at bounding box center [91, 122] width 83 height 14
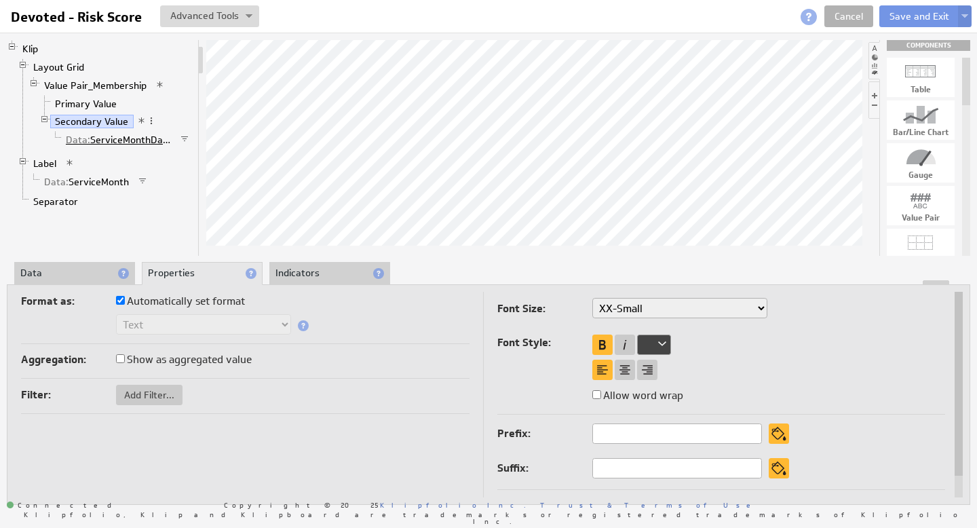
click at [94, 134] on link "Data: ServiceMonthDate" at bounding box center [118, 140] width 115 height 14
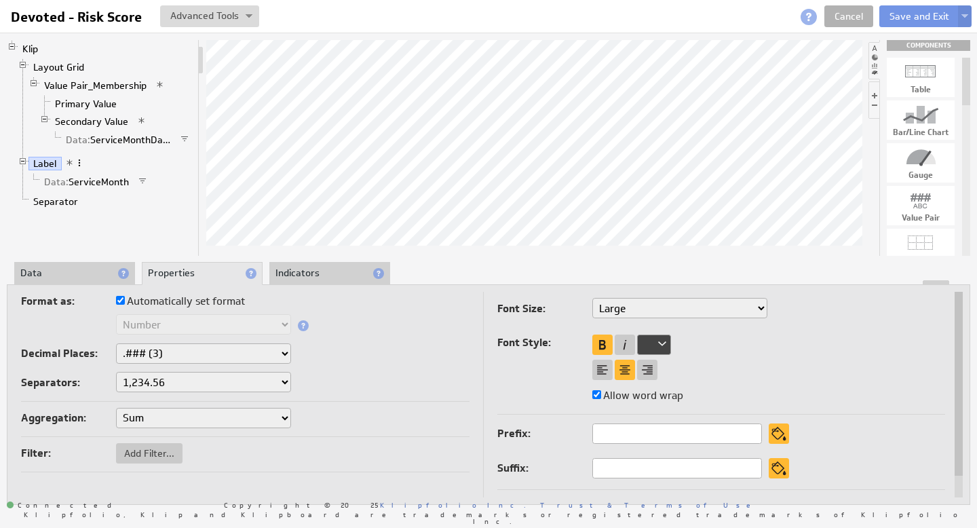
click at [84, 166] on span at bounding box center [79, 162] width 9 height 9
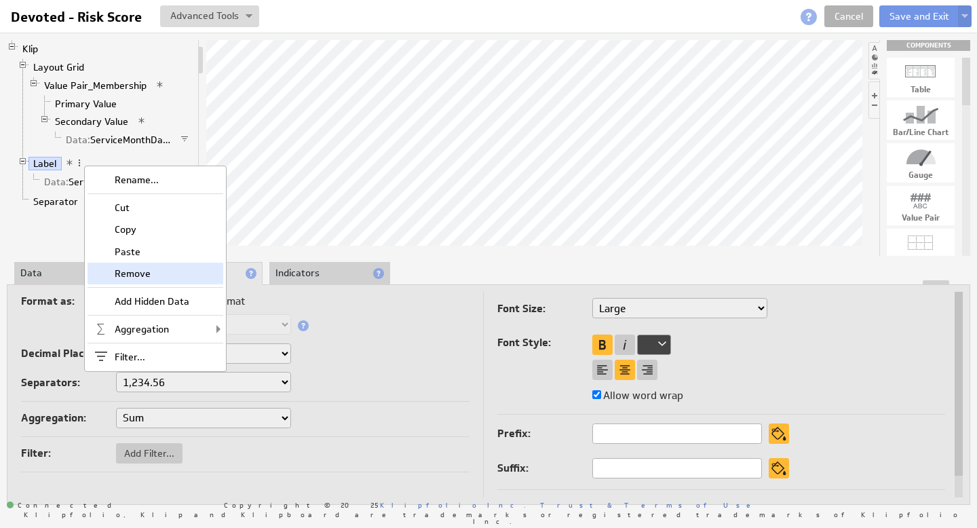
click at [147, 274] on div "Remove" at bounding box center [156, 274] width 136 height 22
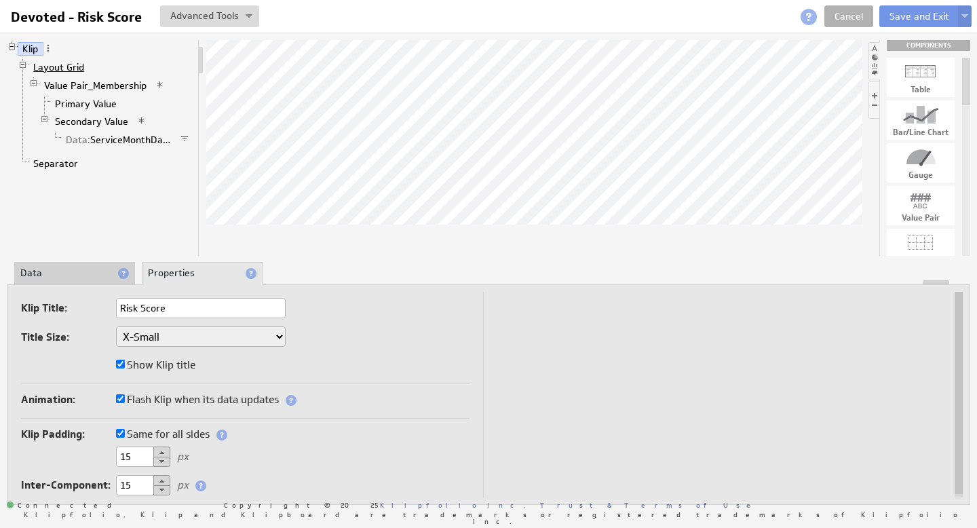
click at [58, 66] on link "Layout Grid" at bounding box center [58, 67] width 61 height 14
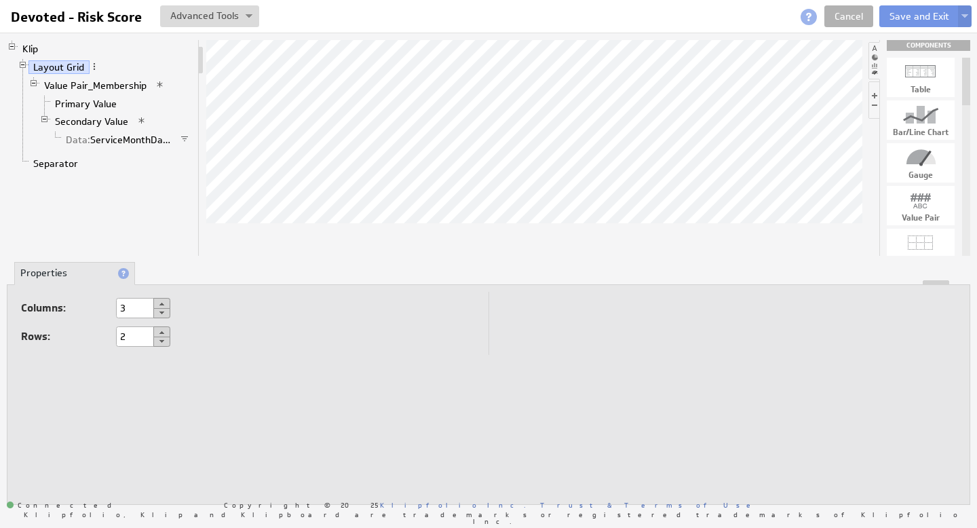
click at [164, 315] on button at bounding box center [161, 313] width 17 height 10
click at [164, 301] on button at bounding box center [161, 303] width 17 height 11
type input "4"
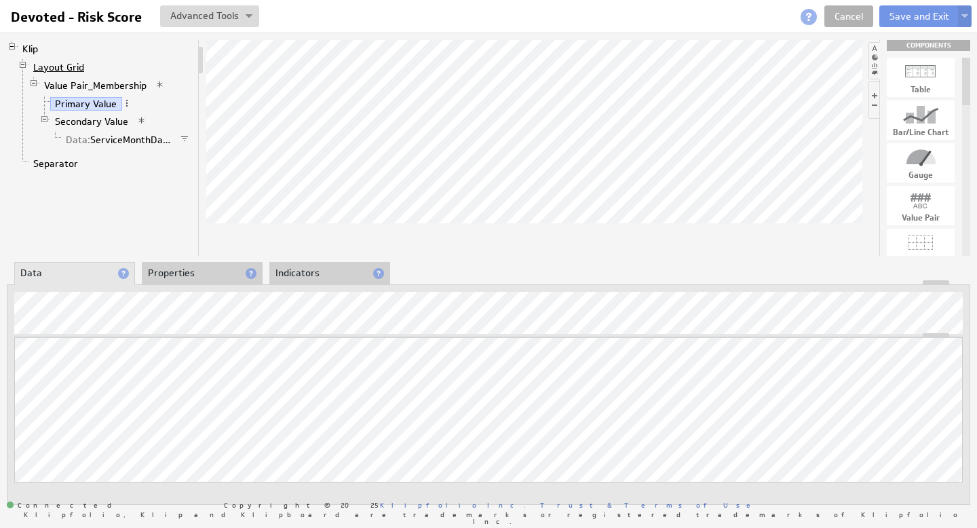
click at [69, 68] on link "Layout Grid" at bounding box center [58, 67] width 61 height 14
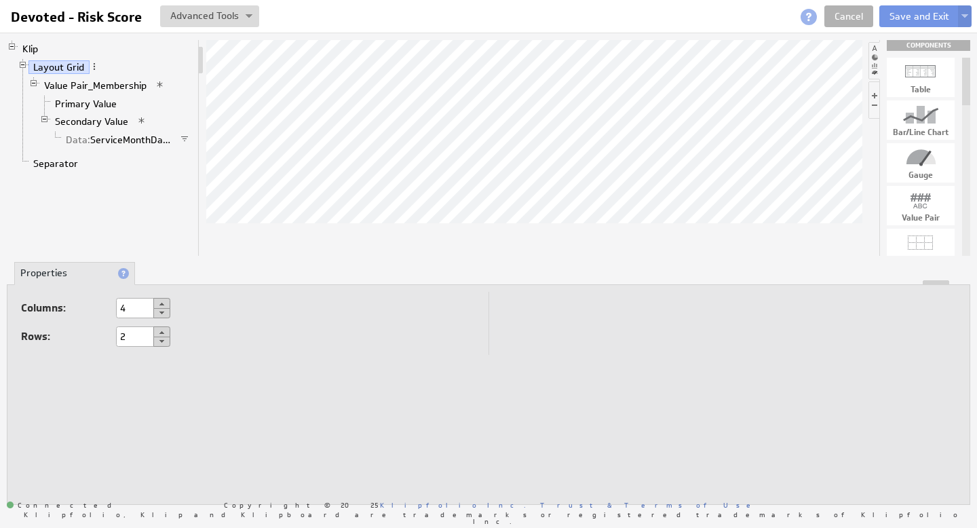
click at [163, 312] on button at bounding box center [161, 313] width 17 height 10
click at [161, 313] on button at bounding box center [161, 313] width 17 height 10
type input "2"
drag, startPoint x: 932, startPoint y: 124, endPoint x: 592, endPoint y: 140, distance: 340.9
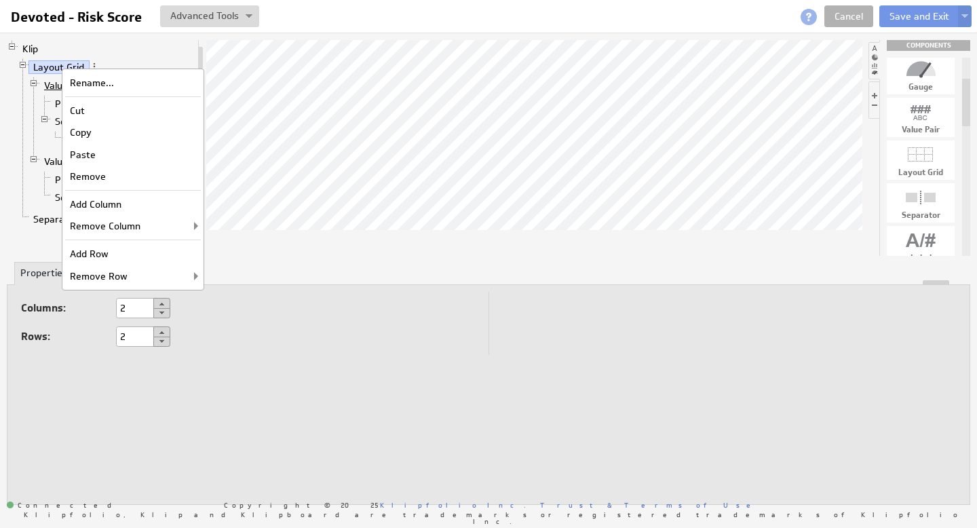
click at [47, 88] on link "Value Pair_Membership" at bounding box center [95, 86] width 113 height 14
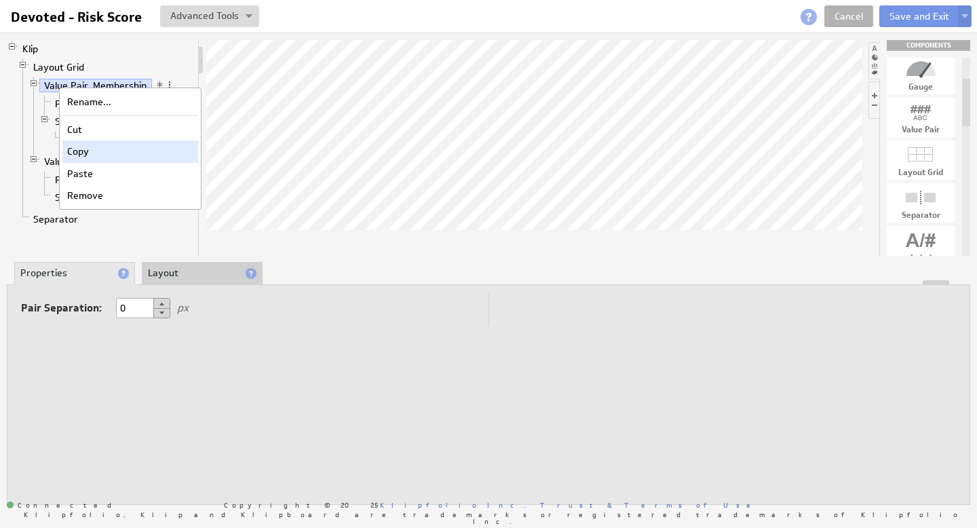
click at [89, 149] on div "Copy" at bounding box center [130, 151] width 136 height 22
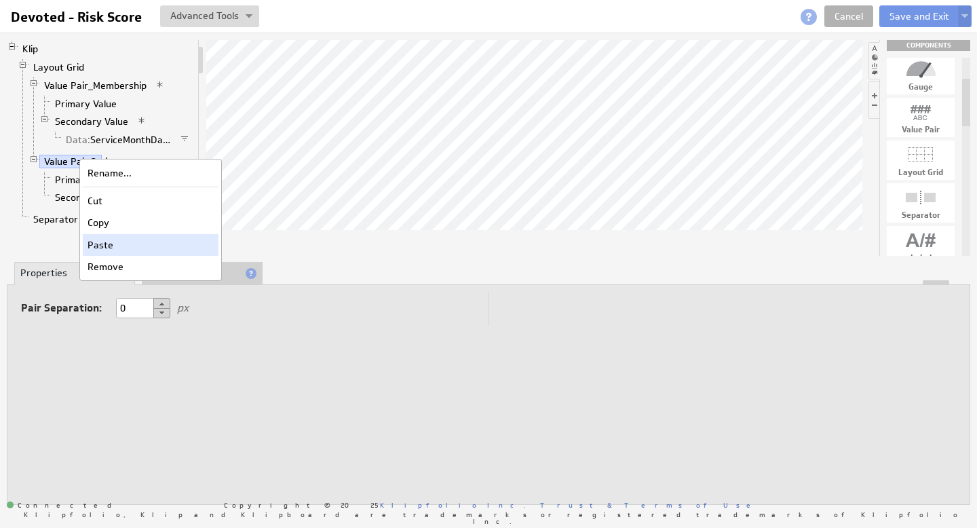
click at [128, 247] on div "Paste" at bounding box center [151, 245] width 136 height 22
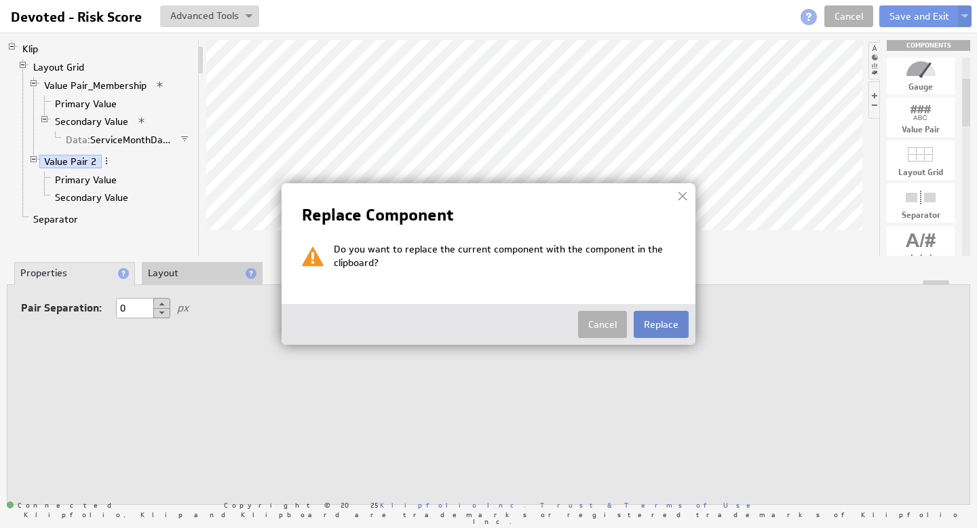
click at [674, 326] on button "Replace" at bounding box center [661, 324] width 55 height 27
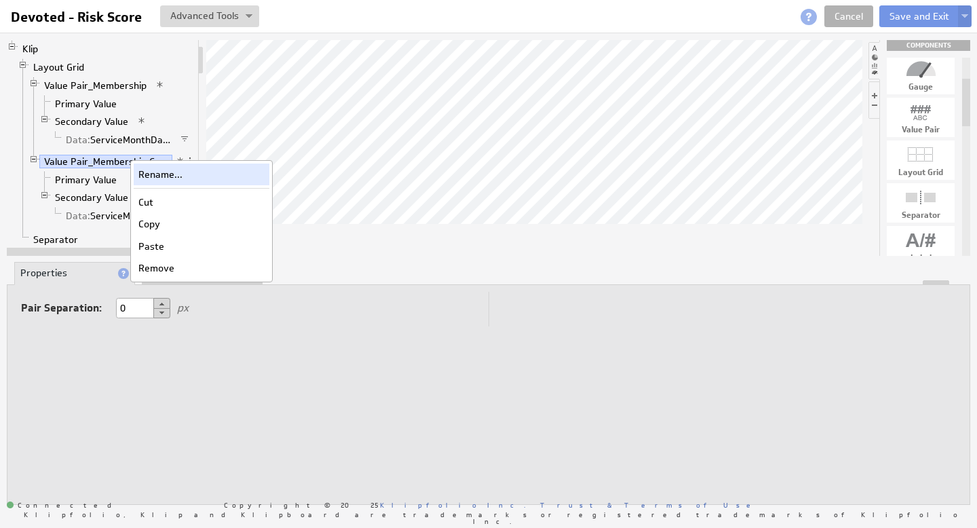
click at [172, 175] on div "Rename..." at bounding box center [202, 175] width 136 height 22
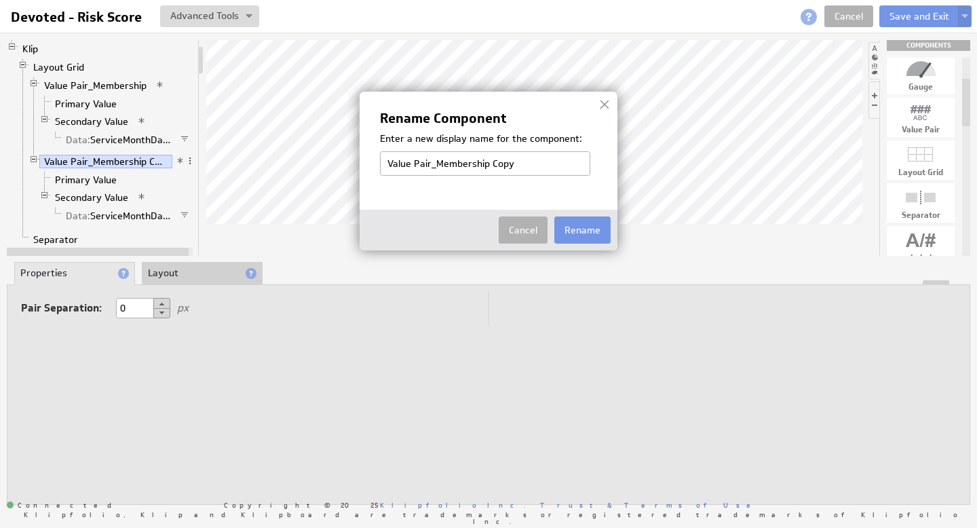
click at [461, 161] on input "Value Pair_Membership Copy" at bounding box center [485, 163] width 210 height 24
drag, startPoint x: 437, startPoint y: 164, endPoint x: 596, endPoint y: 166, distance: 159.5
click at [593, 166] on div "Value Pair_Membership Copy" at bounding box center [488, 163] width 217 height 24
type input "Value Pair_Risk Score"
click at [596, 231] on button "Rename" at bounding box center [582, 229] width 56 height 27
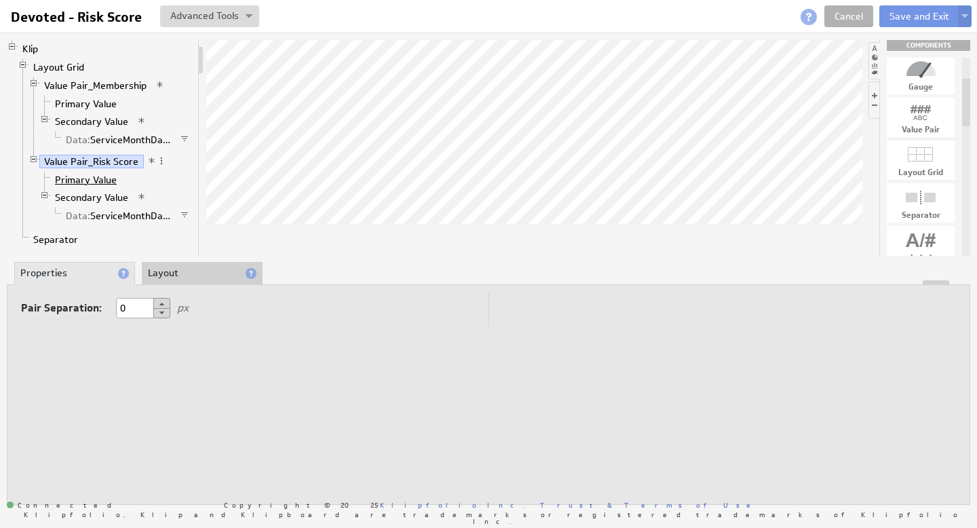
click at [88, 180] on link "Primary Value" at bounding box center [86, 180] width 72 height 14
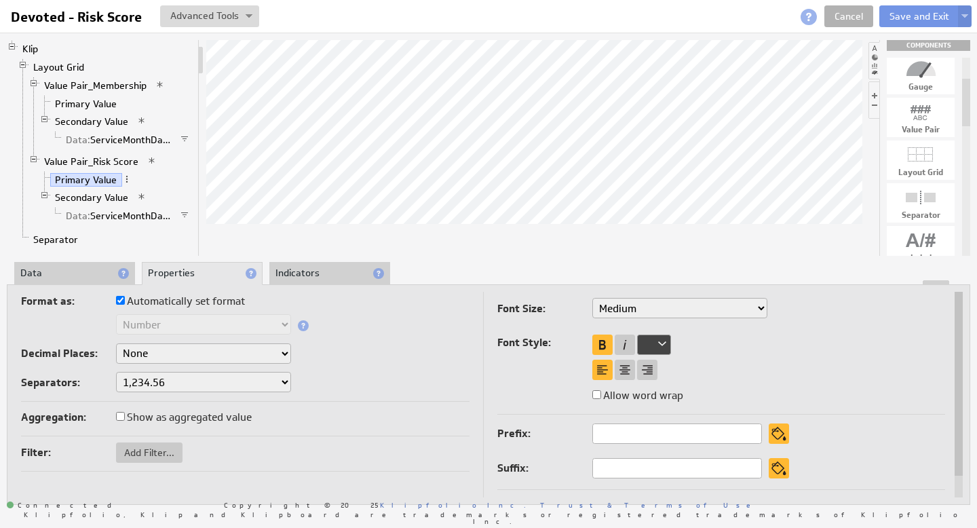
click at [56, 271] on li "Data" at bounding box center [74, 273] width 121 height 23
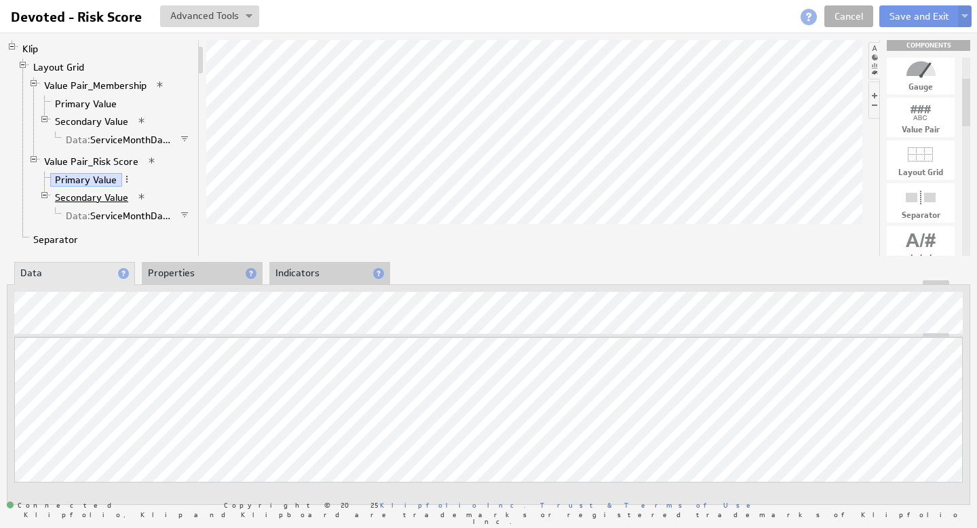
click at [107, 198] on link "Secondary Value" at bounding box center [91, 198] width 83 height 14
click at [117, 213] on link "Data: ServiceMonthDate" at bounding box center [118, 216] width 115 height 14
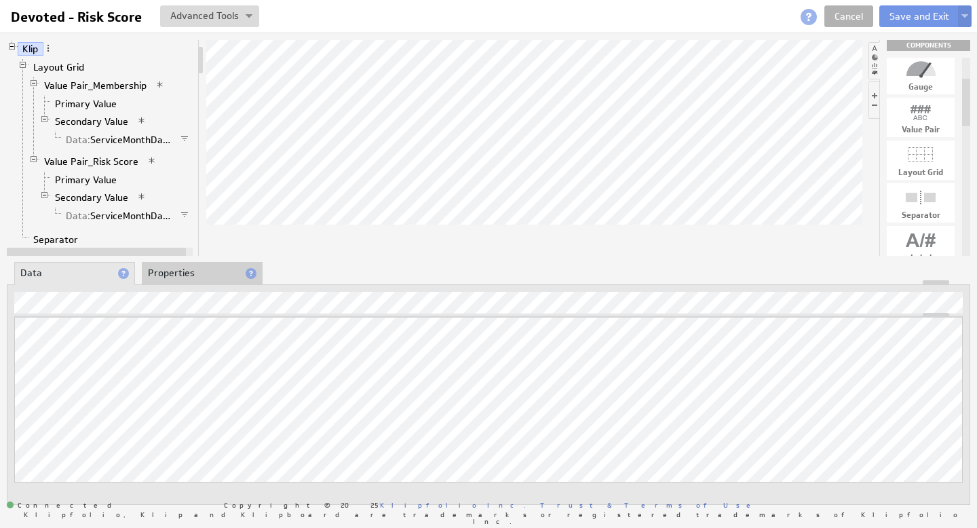
click at [179, 283] on div at bounding box center [488, 282] width 962 height 5
click at [187, 274] on li "Properties" at bounding box center [202, 273] width 121 height 23
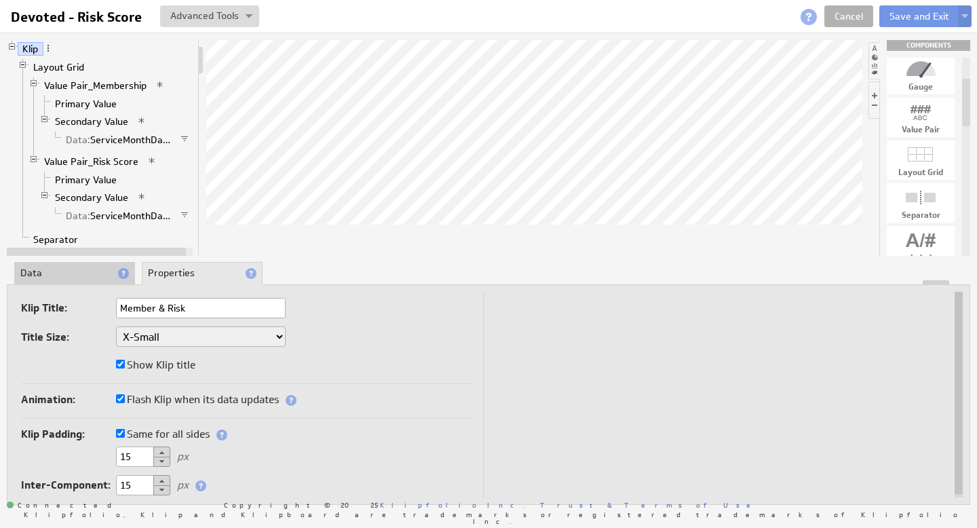
click at [155, 308] on input "Member & Risk" at bounding box center [201, 308] width 170 height 20
type input "Membership & Risk"
click at [920, 16] on button "Save and Exit" at bounding box center [919, 16] width 80 height 22
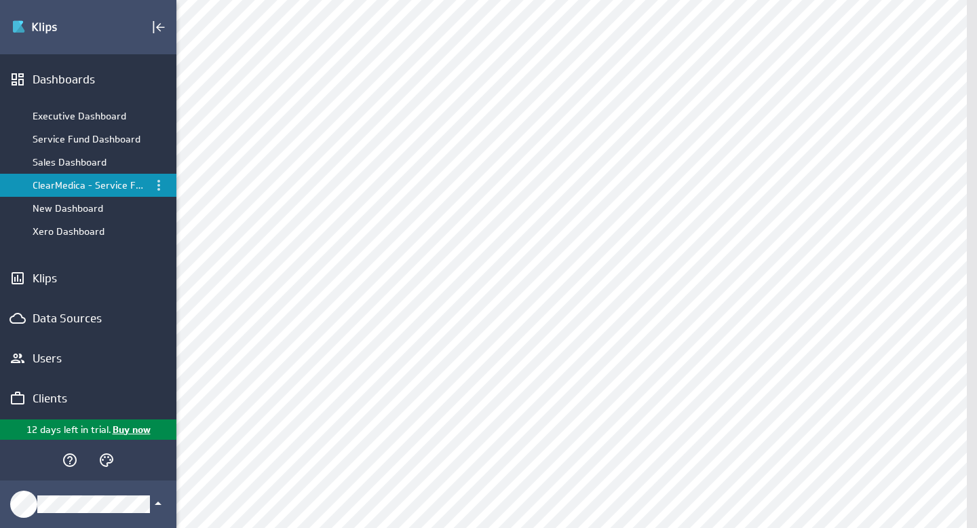
scroll to position [78, 0]
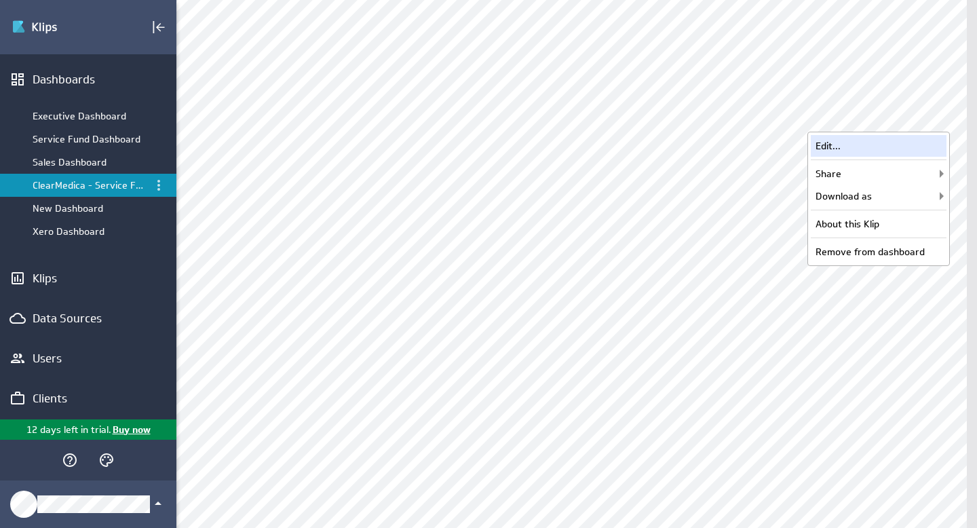
click at [860, 150] on div "Edit..." at bounding box center [879, 146] width 136 height 22
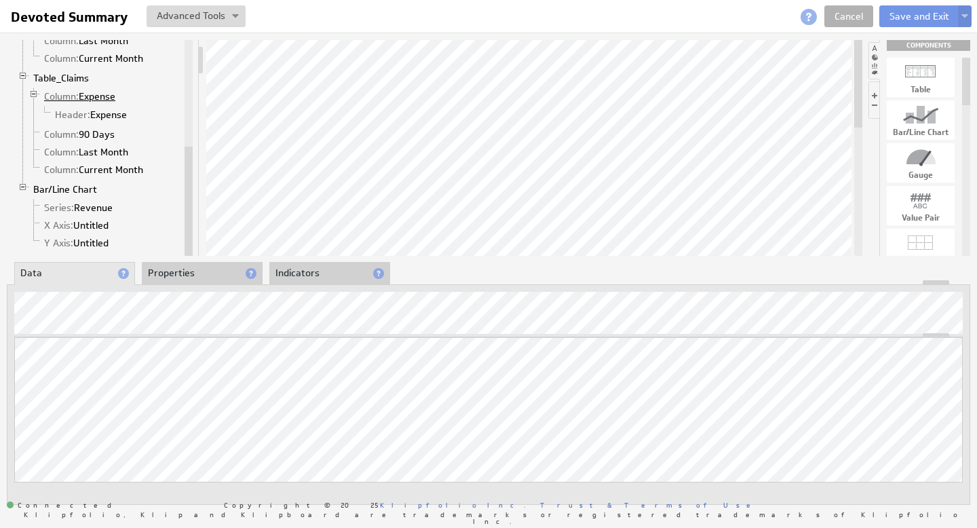
click at [94, 98] on link "Column: Expense" at bounding box center [79, 97] width 81 height 14
click at [93, 112] on link "Header: Expense" at bounding box center [91, 115] width 82 height 14
click at [95, 128] on link "Column: 90 Days" at bounding box center [79, 135] width 81 height 14
click at [111, 172] on link "Column: Current Month" at bounding box center [93, 170] width 109 height 14
click at [107, 151] on link "Column: Last Month" at bounding box center [86, 152] width 94 height 14
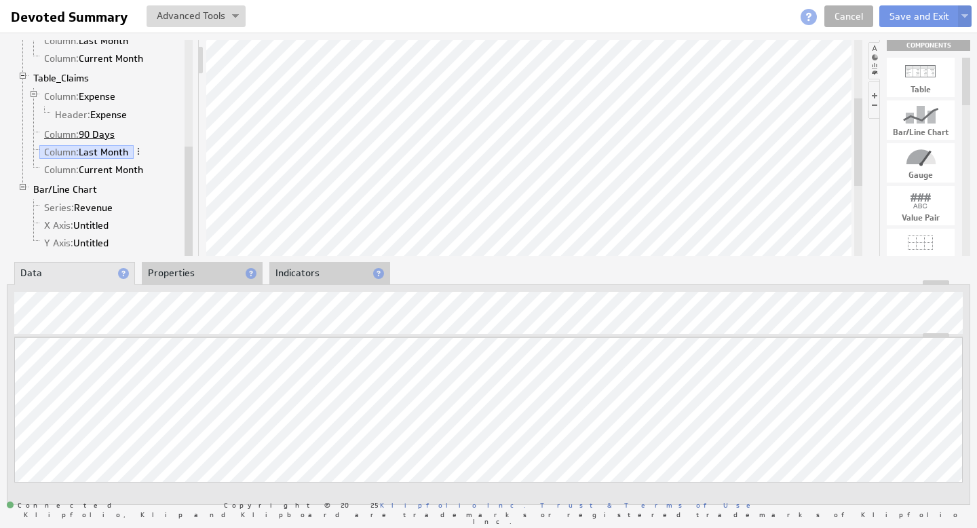
click at [101, 136] on link "Column: 90 Days" at bounding box center [79, 135] width 81 height 14
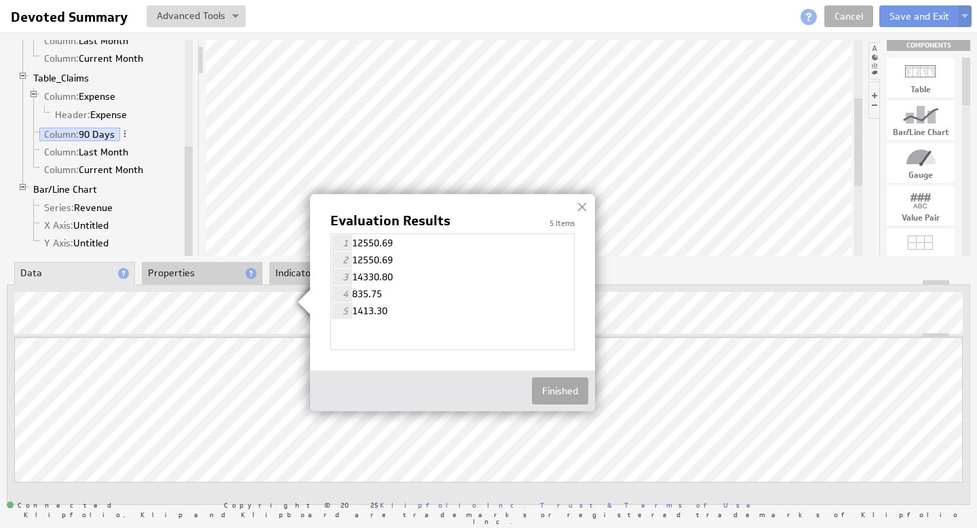
click at [558, 391] on button "Finished" at bounding box center [560, 390] width 56 height 27
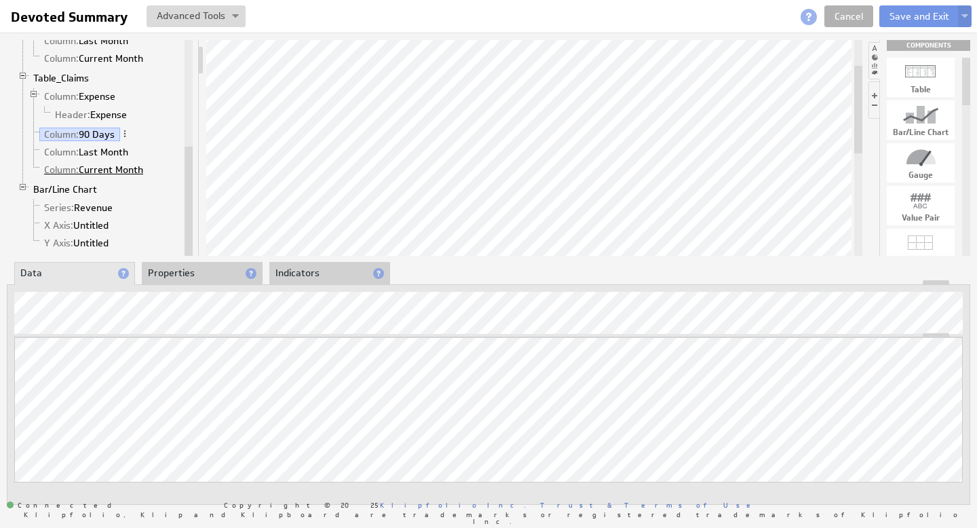
click at [113, 168] on link "Column: Current Month" at bounding box center [93, 170] width 109 height 14
click at [114, 151] on link "Column: Last Month" at bounding box center [86, 152] width 94 height 14
click at [94, 136] on link "Column: 90 Days" at bounding box center [79, 135] width 81 height 14
click at [907, 15] on button "Save and Exit" at bounding box center [919, 16] width 80 height 22
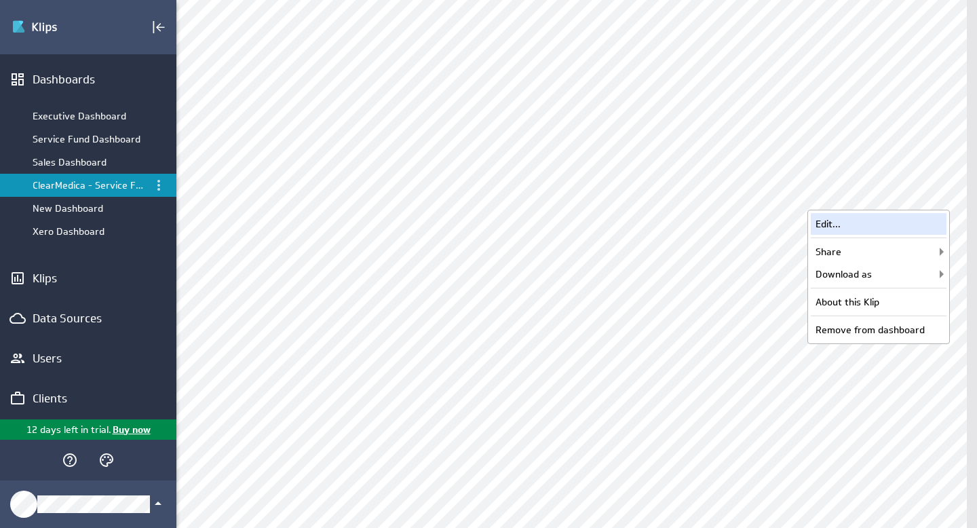
click at [877, 219] on div "Edit..." at bounding box center [879, 224] width 136 height 22
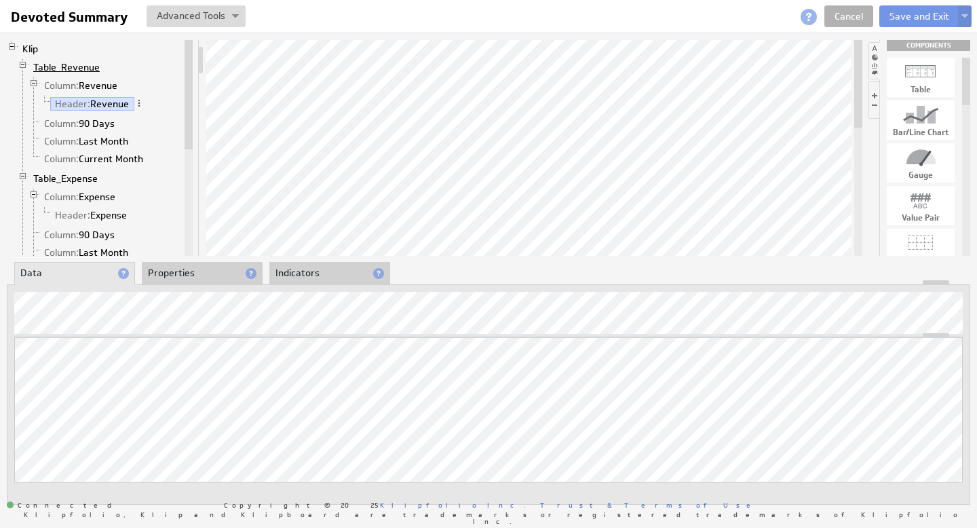
click at [77, 69] on link "Table_Revenue" at bounding box center [66, 67] width 77 height 14
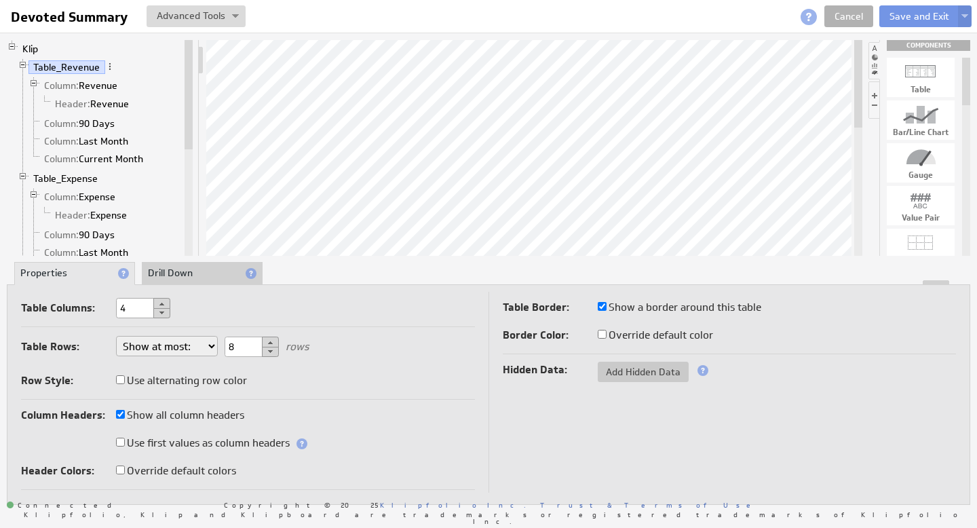
click at [122, 377] on input "Use alternating row color" at bounding box center [120, 379] width 9 height 9
checkbox input "true"
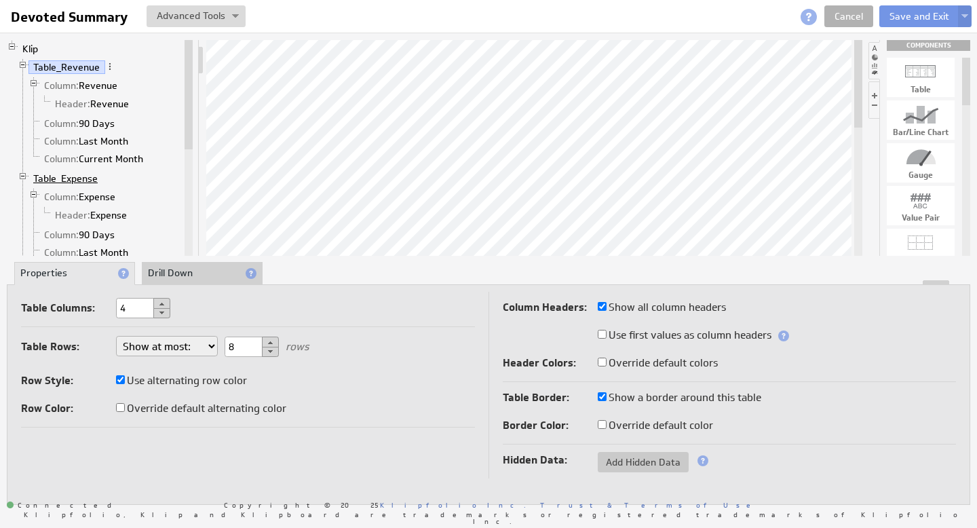
click at [79, 178] on link "Table_Expense" at bounding box center [65, 179] width 75 height 14
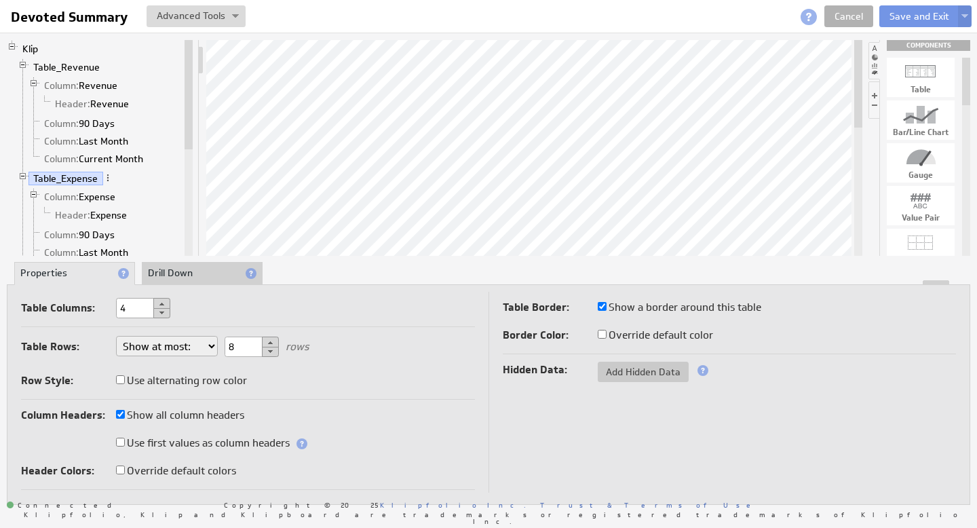
click at [137, 379] on label "Use alternating row color" at bounding box center [181, 380] width 131 height 19
click at [125, 379] on input "Use alternating row color" at bounding box center [120, 379] width 9 height 9
checkbox input "true"
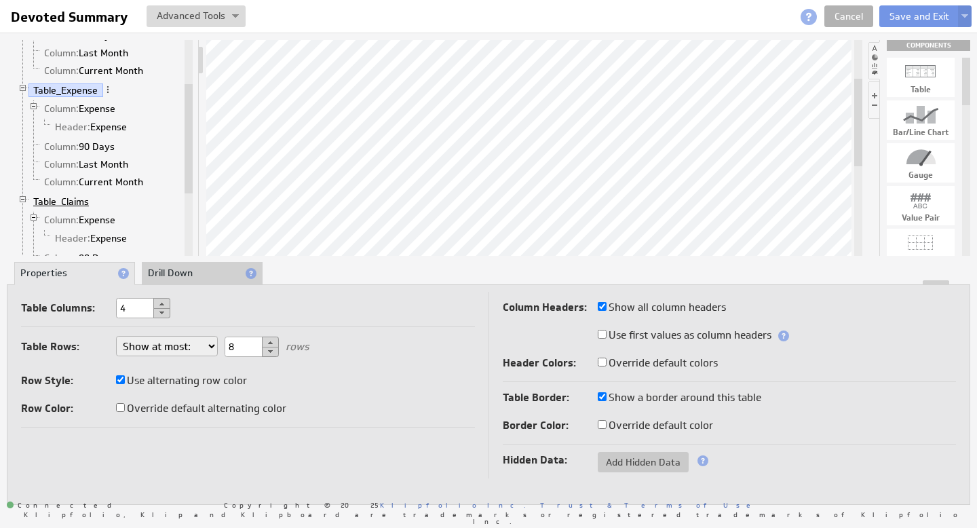
click at [68, 200] on link "Table_Claims" at bounding box center [61, 202] width 66 height 14
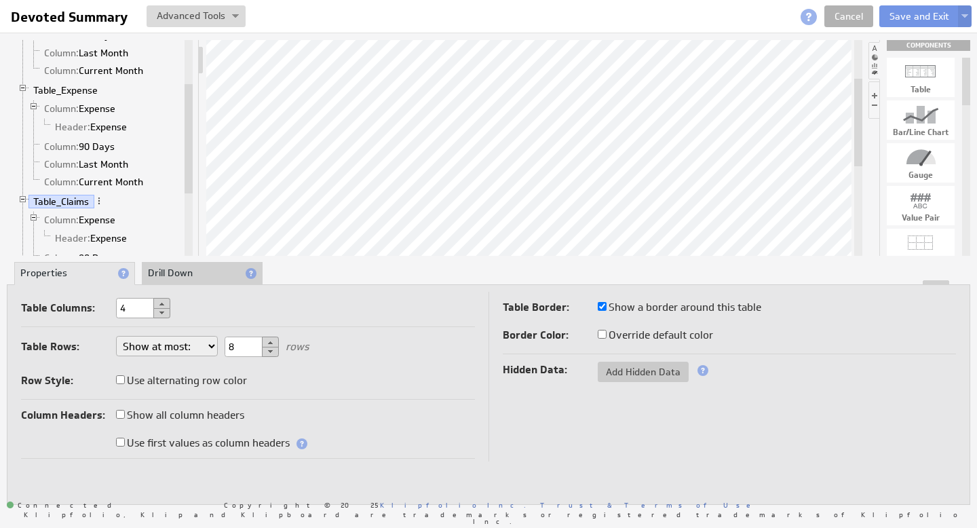
click at [121, 377] on input "Use alternating row color" at bounding box center [120, 379] width 9 height 9
checkbox input "true"
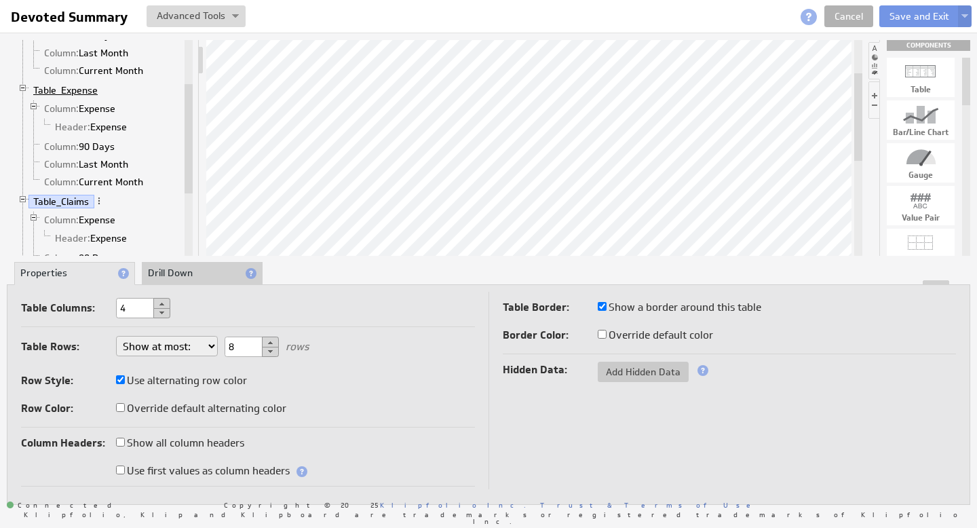
click at [72, 85] on link "Table_Expense" at bounding box center [65, 90] width 75 height 14
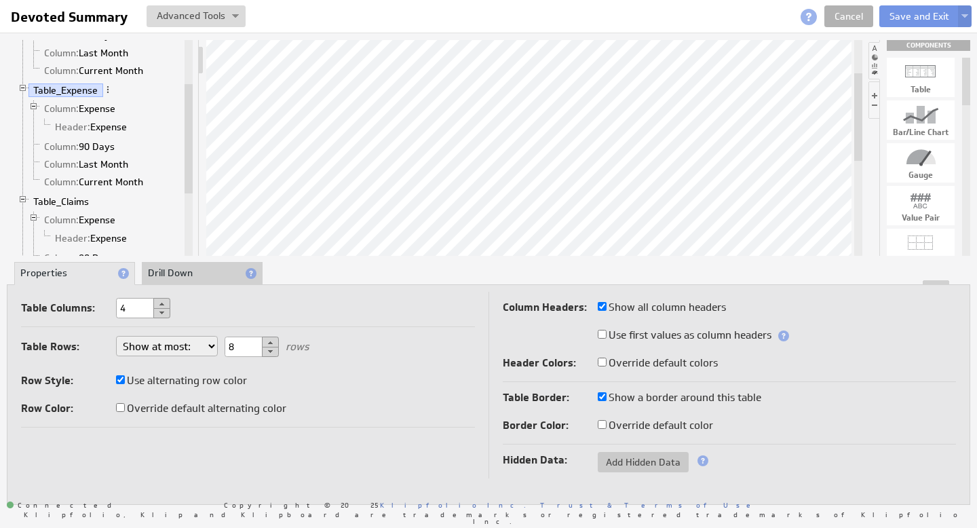
click at [117, 405] on input "Override default alternating color" at bounding box center [120, 407] width 9 height 9
checkbox input "true"
click at [143, 438] on div at bounding box center [133, 438] width 34 height 20
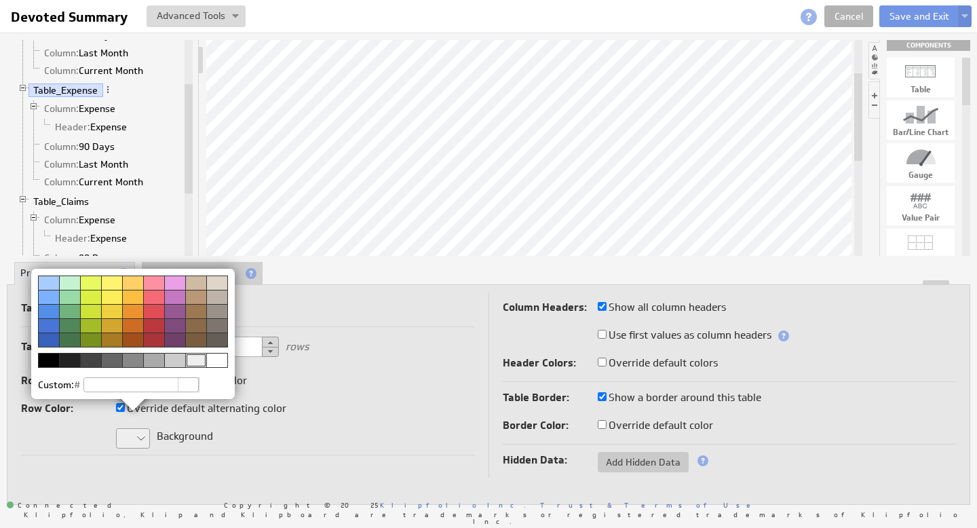
click at [915, 19] on img at bounding box center [488, 264] width 977 height 528
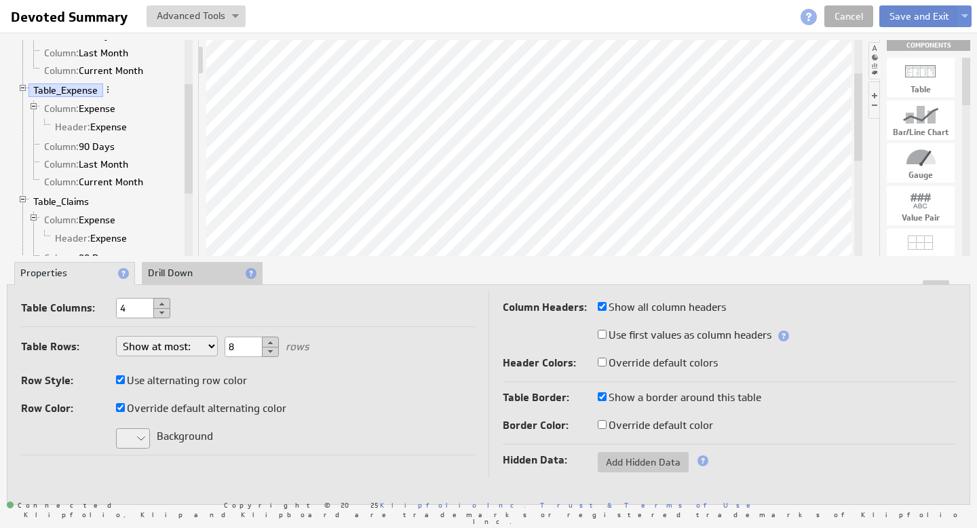
click at [915, 17] on button "Save and Exit" at bounding box center [919, 16] width 80 height 22
